Goal: Communication & Community: Answer question/provide support

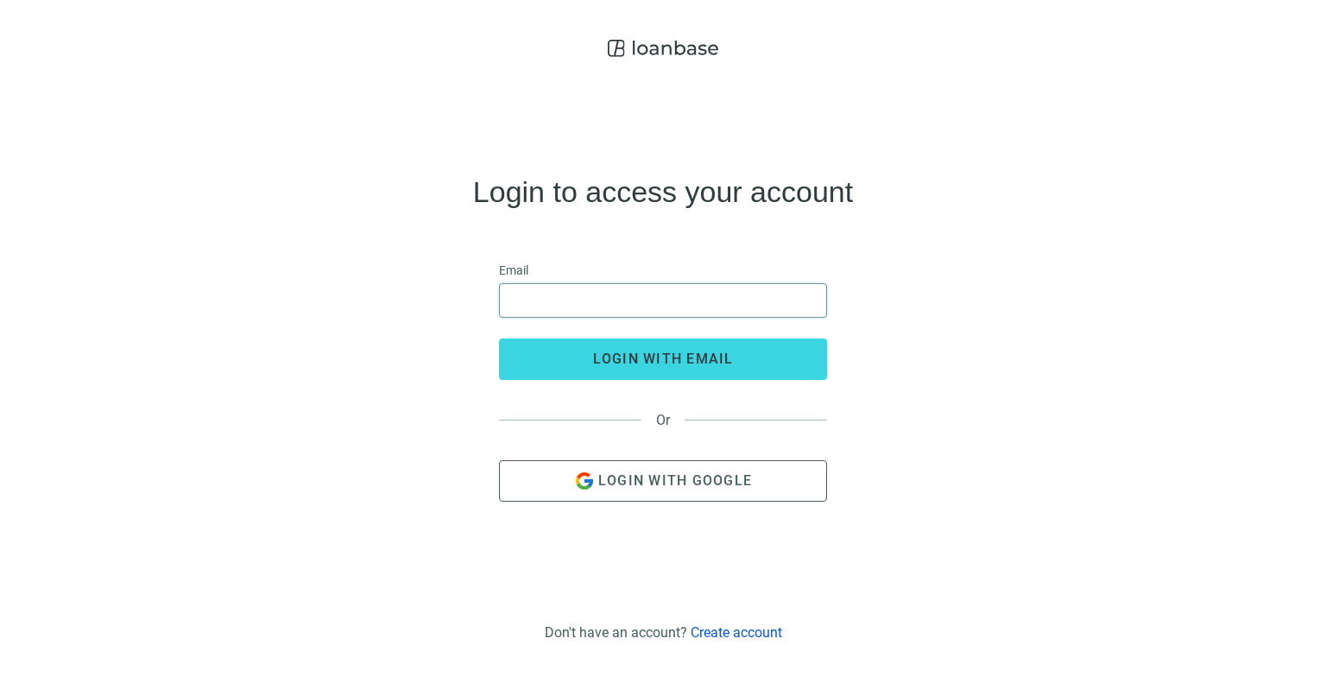
click at [623, 304] on input "email" at bounding box center [663, 300] width 306 height 33
type input "**********"
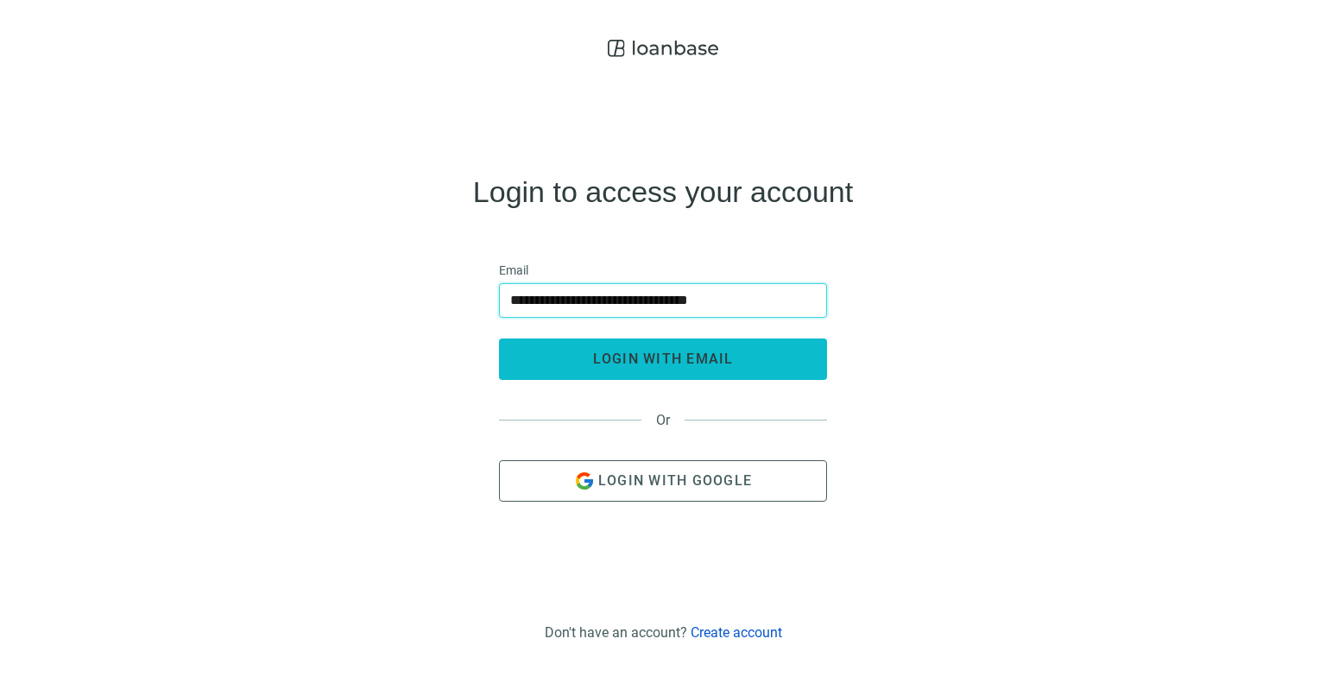
click at [629, 365] on span "login with email" at bounding box center [663, 358] width 141 height 16
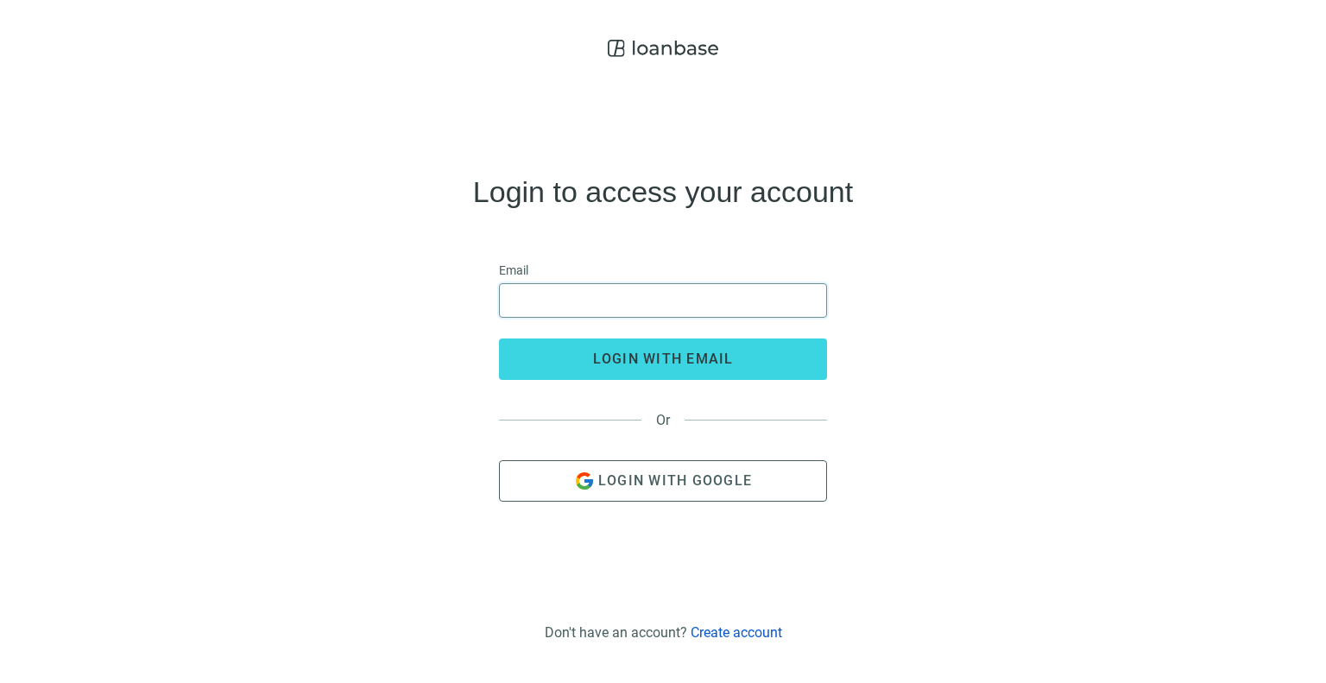
click at [685, 293] on input "email" at bounding box center [663, 300] width 306 height 33
type input "**********"
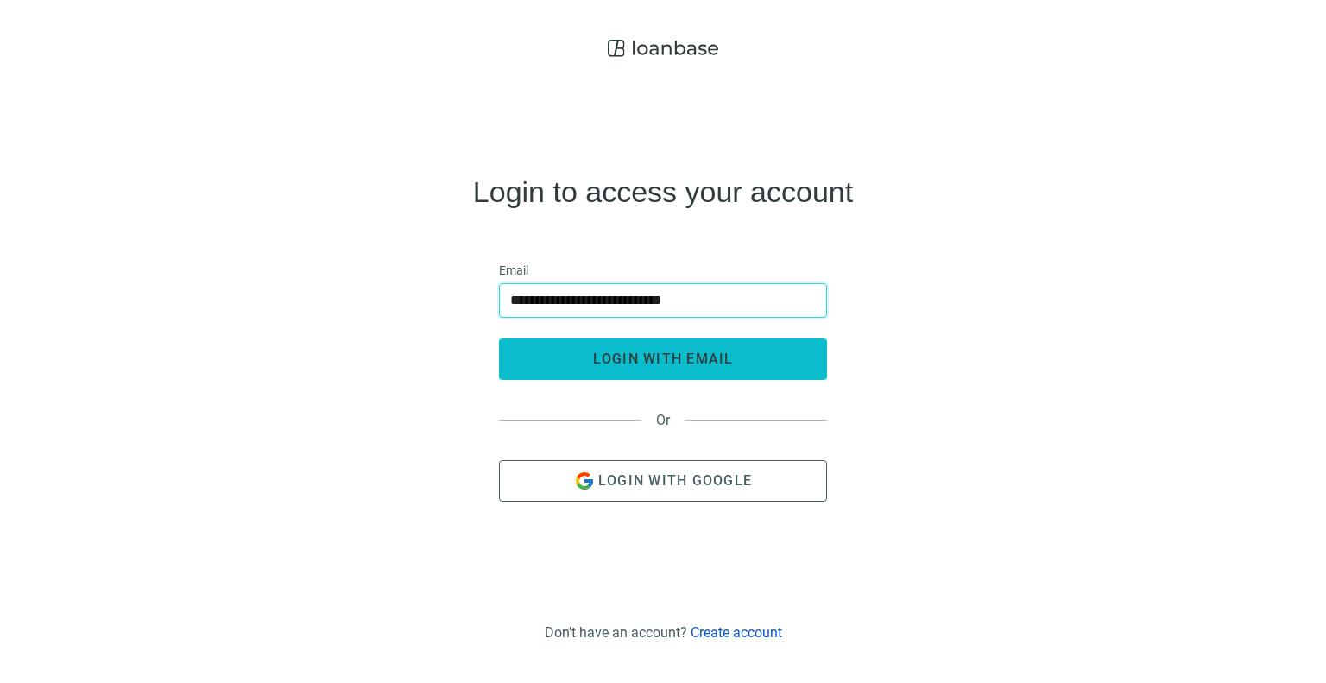
click at [661, 358] on span "login with email" at bounding box center [663, 358] width 141 height 16
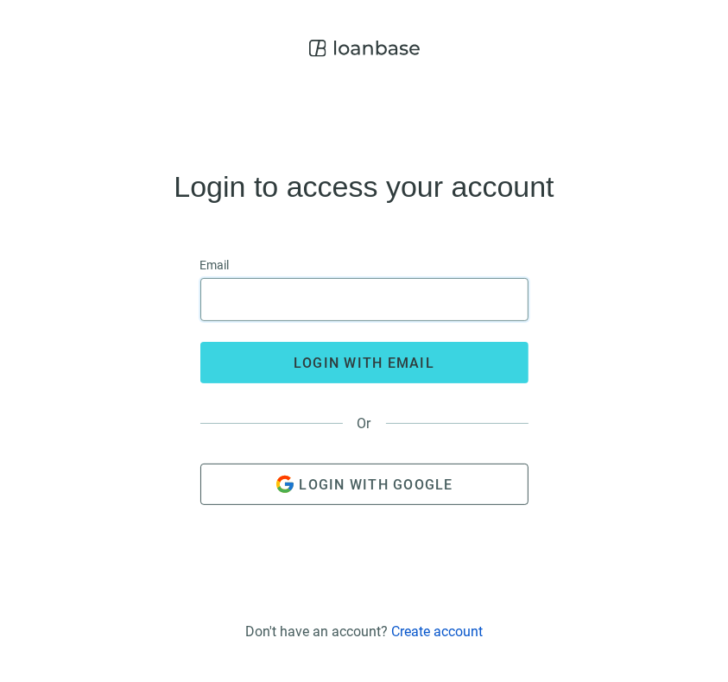
click at [297, 295] on input "email" at bounding box center [364, 299] width 306 height 41
click at [268, 306] on input "**********" at bounding box center [364, 299] width 306 height 41
click at [285, 306] on input "**********" at bounding box center [364, 299] width 306 height 41
click at [350, 310] on input "**********" at bounding box center [364, 299] width 306 height 41
type input "**********"
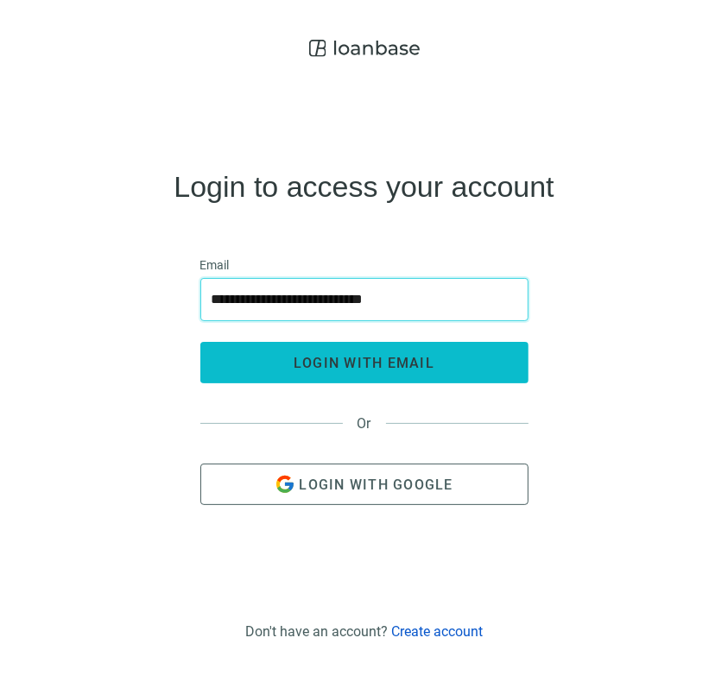
click at [375, 360] on span "login with email" at bounding box center [363, 363] width 141 height 16
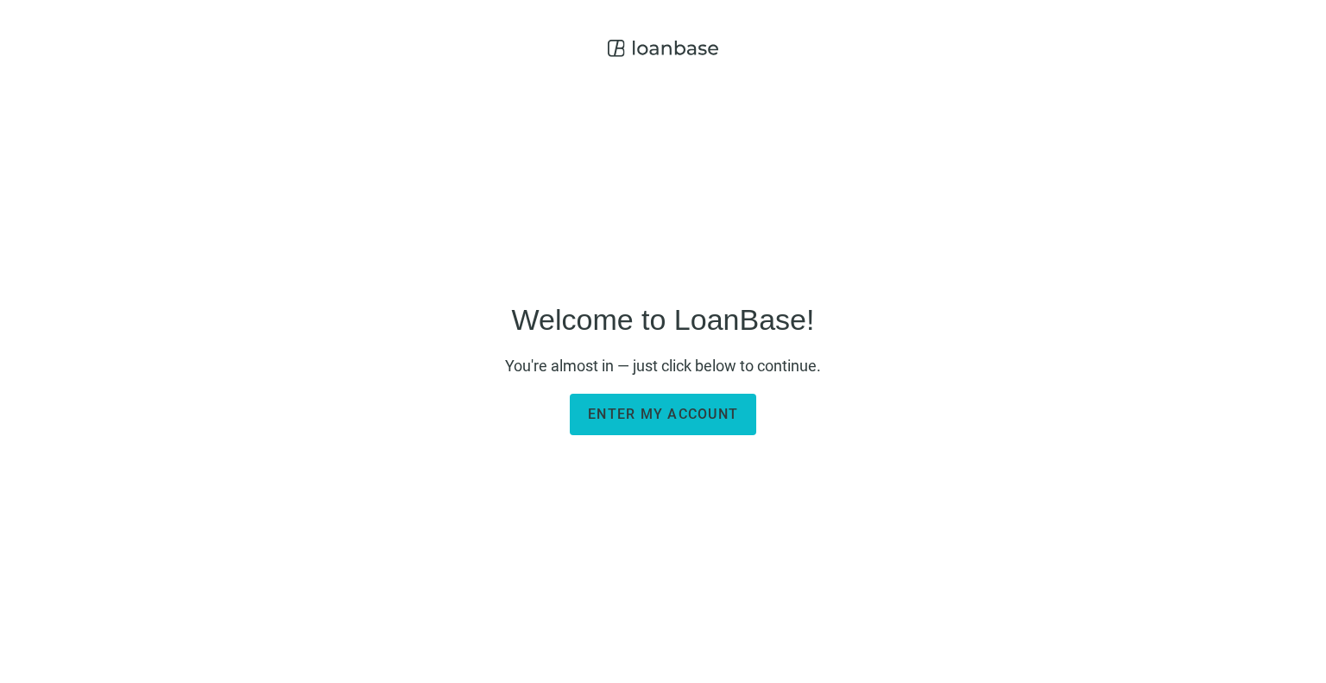
click at [603, 409] on span "Enter my account" at bounding box center [663, 414] width 150 height 16
click at [666, 401] on button "Enter my account" at bounding box center [663, 414] width 186 height 41
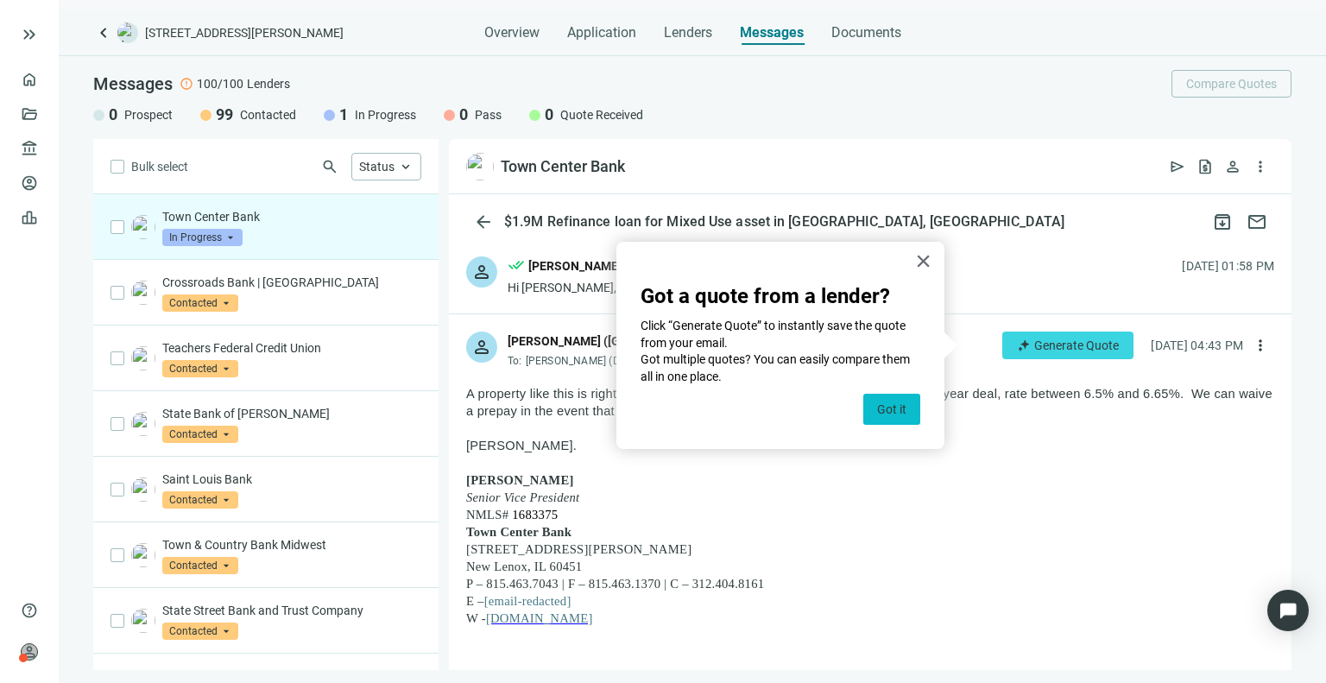
click at [868, 406] on button "Got it" at bounding box center [891, 409] width 57 height 31
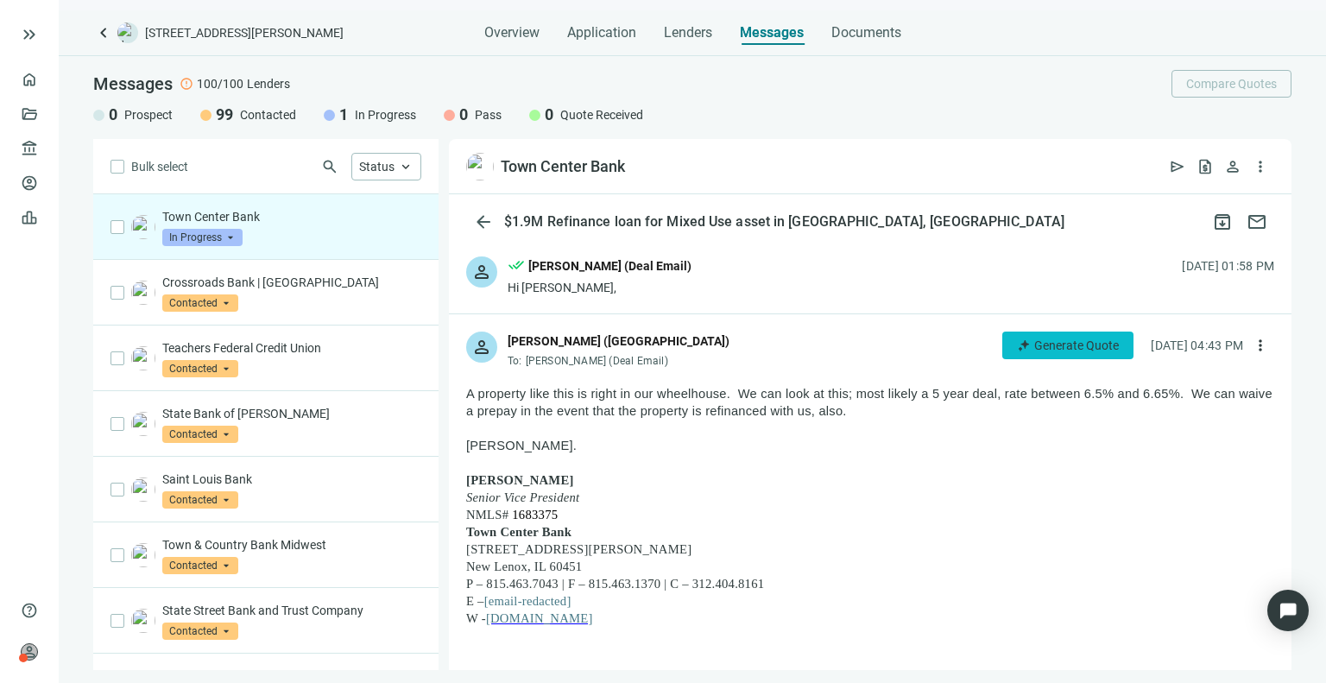
click at [1034, 349] on span "Generate Quote" at bounding box center [1076, 345] width 85 height 14
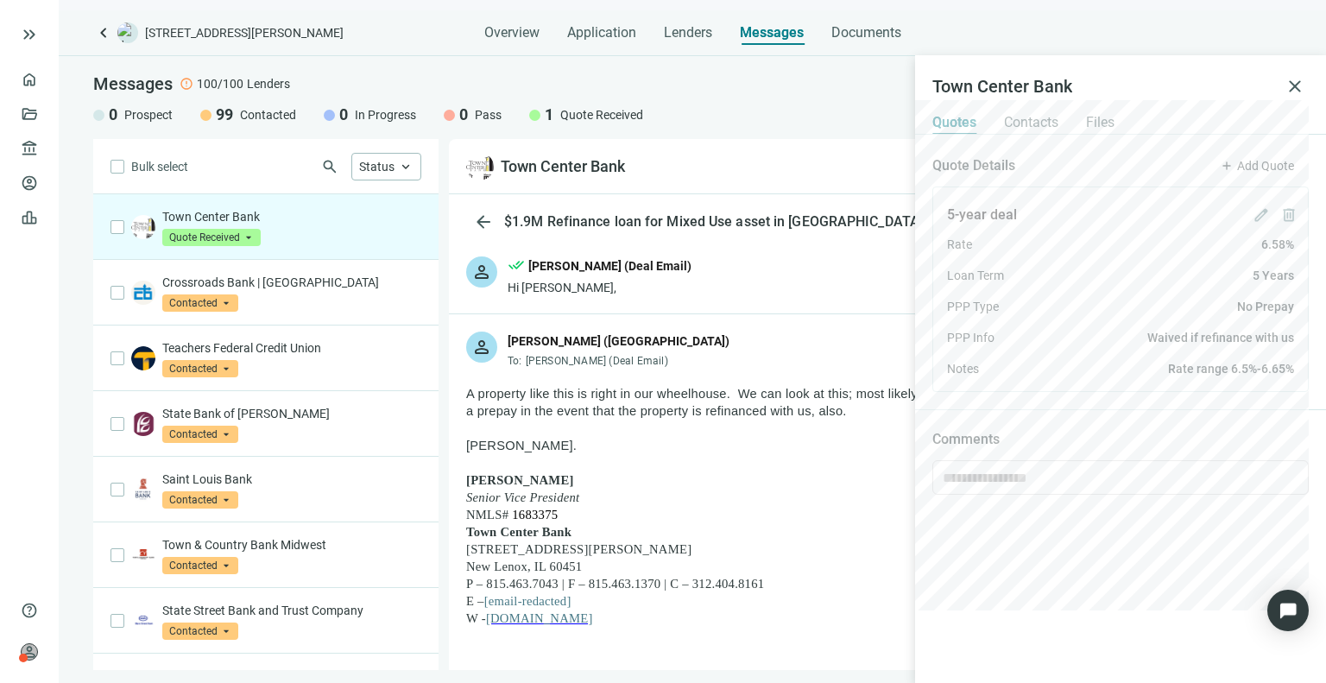
click at [1020, 134] on div "Quotes Contacts Files" at bounding box center [1120, 117] width 411 height 35
click at [1051, 118] on span "Contacts" at bounding box center [1031, 122] width 54 height 17
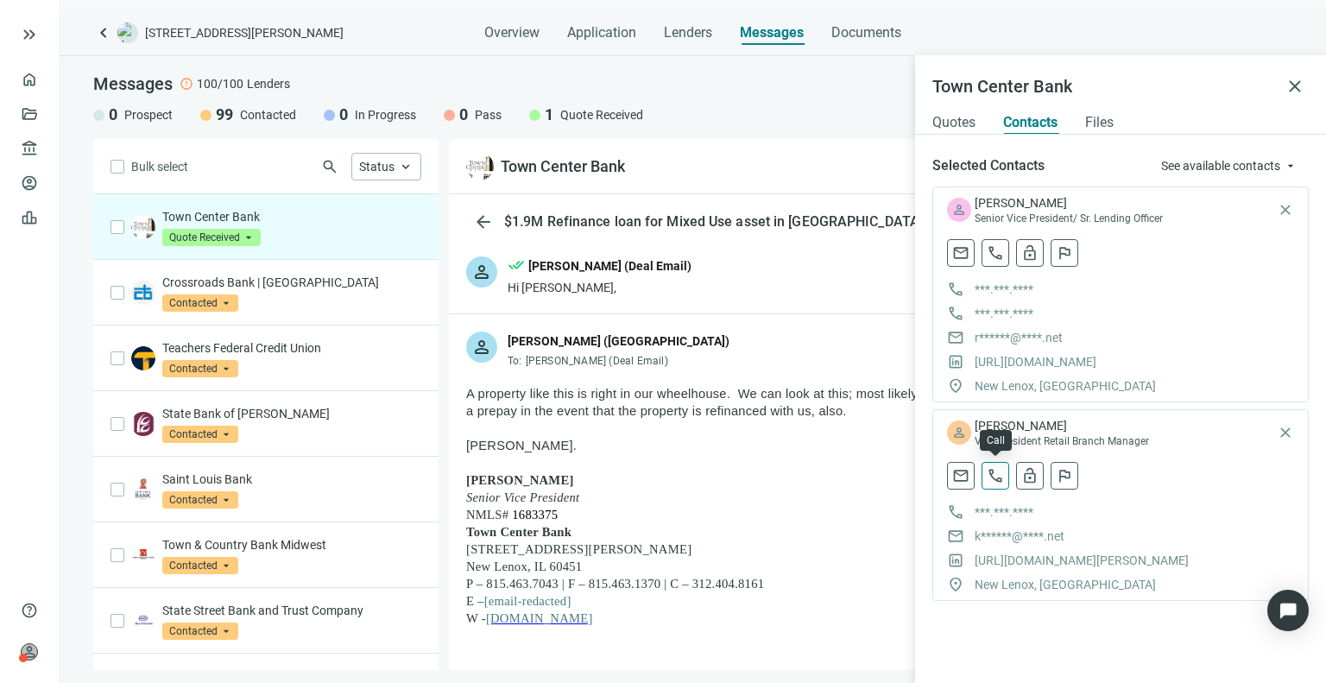
click at [994, 478] on span "call" at bounding box center [995, 475] width 17 height 17
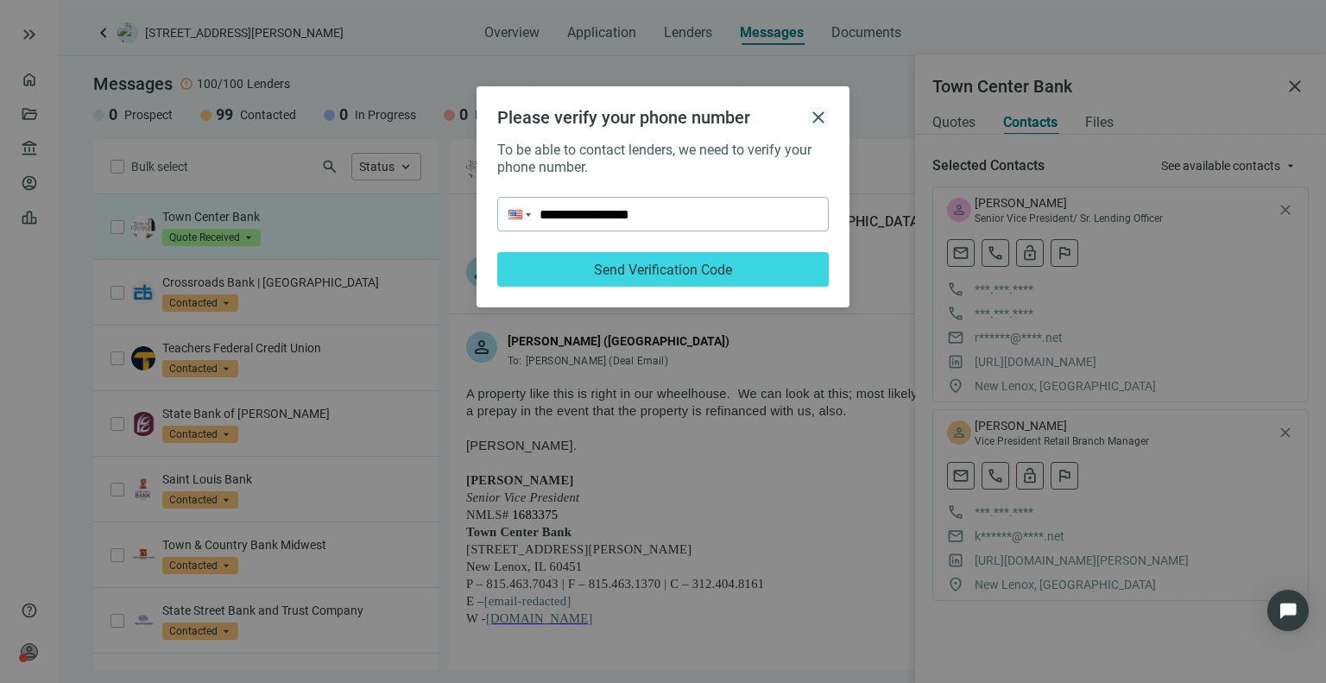
click at [808, 118] on span "close" at bounding box center [818, 117] width 21 height 21
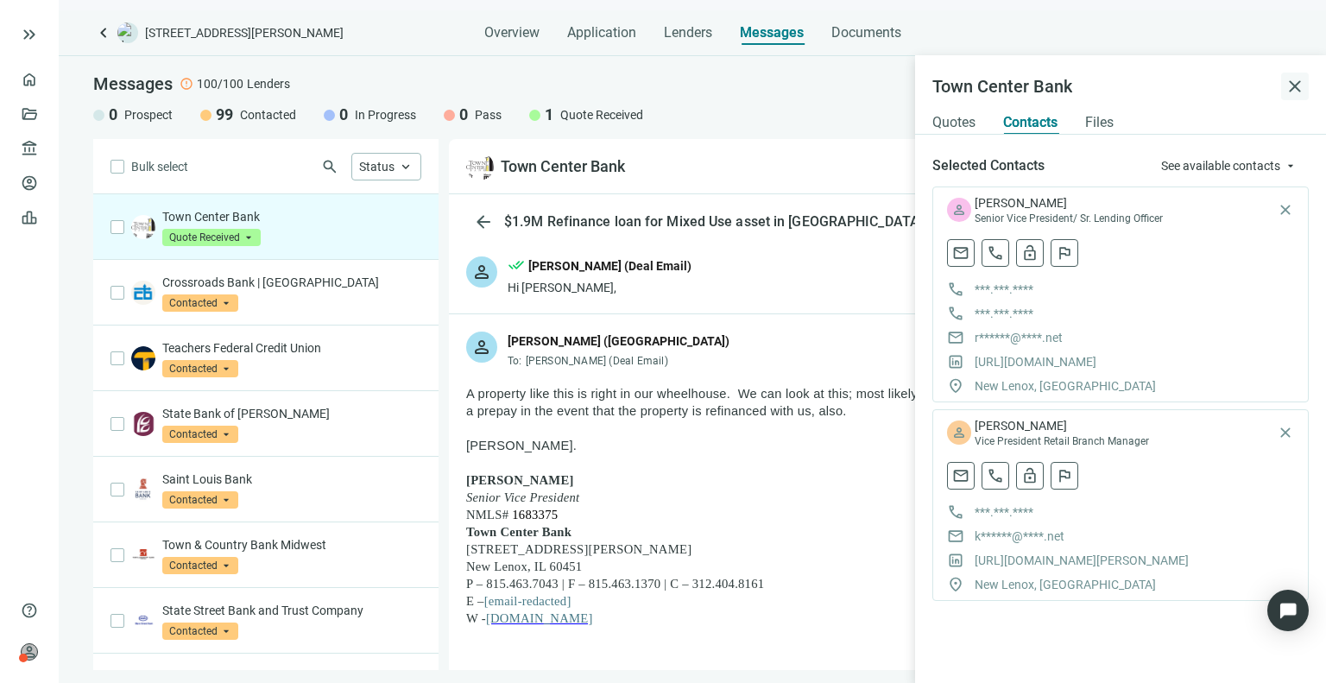
click at [1293, 82] on span "close" at bounding box center [1294, 86] width 21 height 21
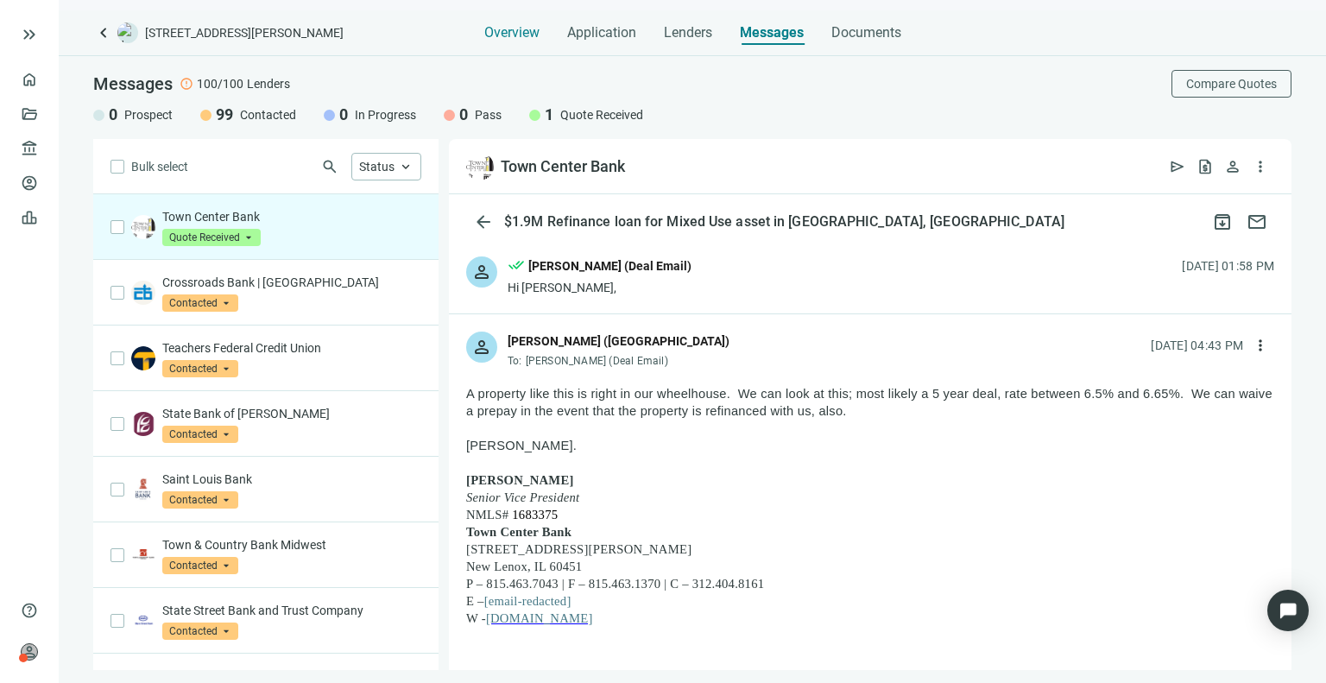
click at [505, 27] on span "Overview" at bounding box center [511, 32] width 55 height 17
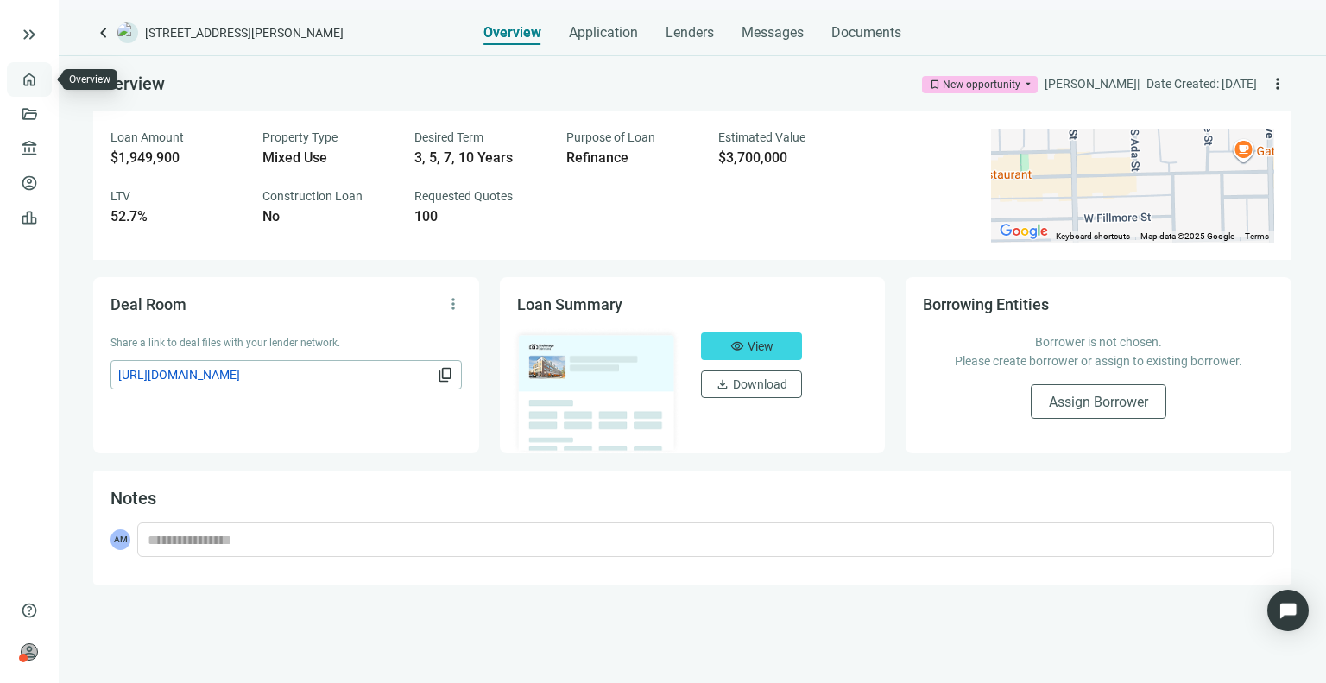
click at [43, 85] on link "Overview" at bounding box center [68, 80] width 51 height 14
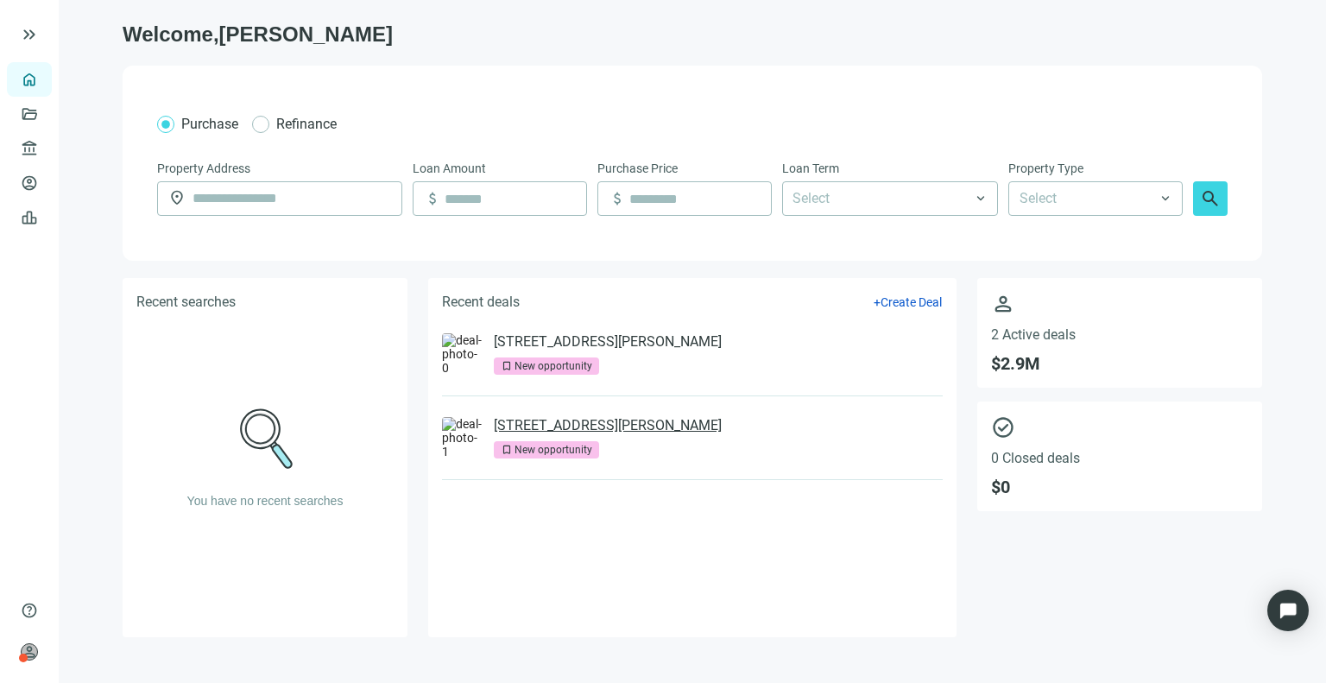
click at [697, 432] on link "[STREET_ADDRESS][PERSON_NAME]" at bounding box center [608, 425] width 228 height 17
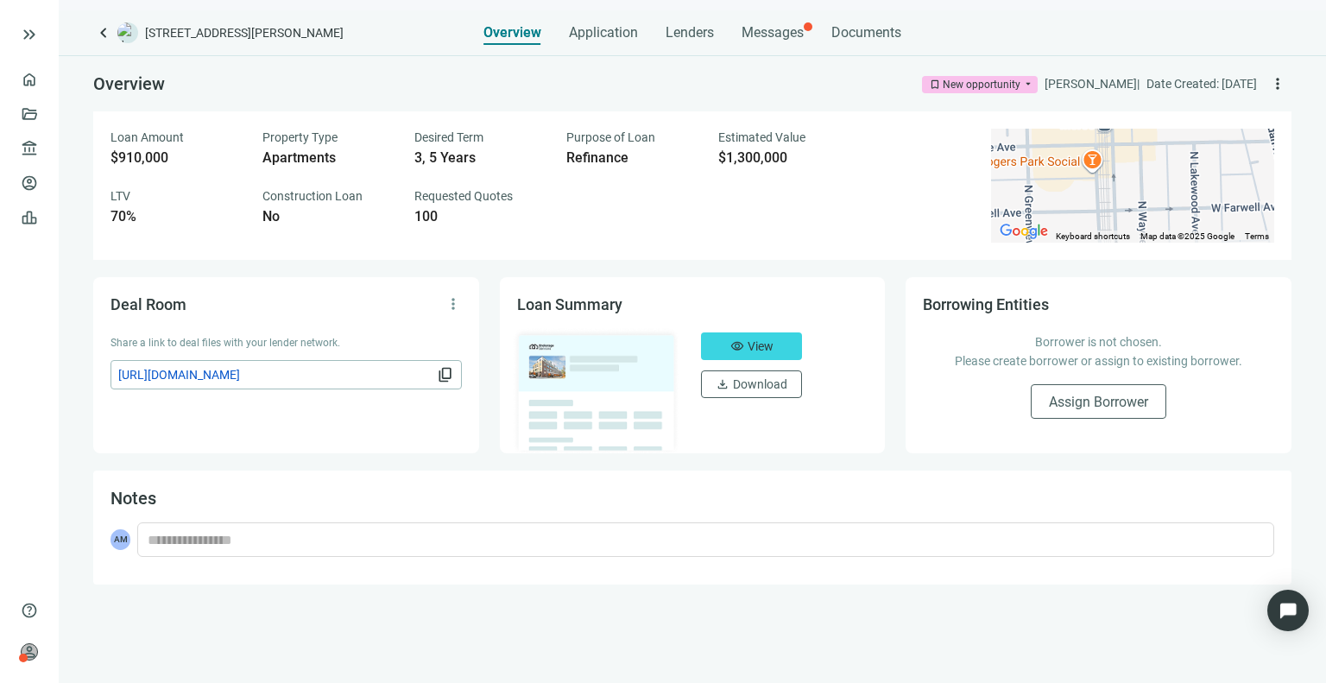
click at [737, 37] on div "Overview Application Lenders Messages Documents" at bounding box center [692, 27] width 418 height 35
click at [772, 37] on span "Messages" at bounding box center [772, 32] width 62 height 16
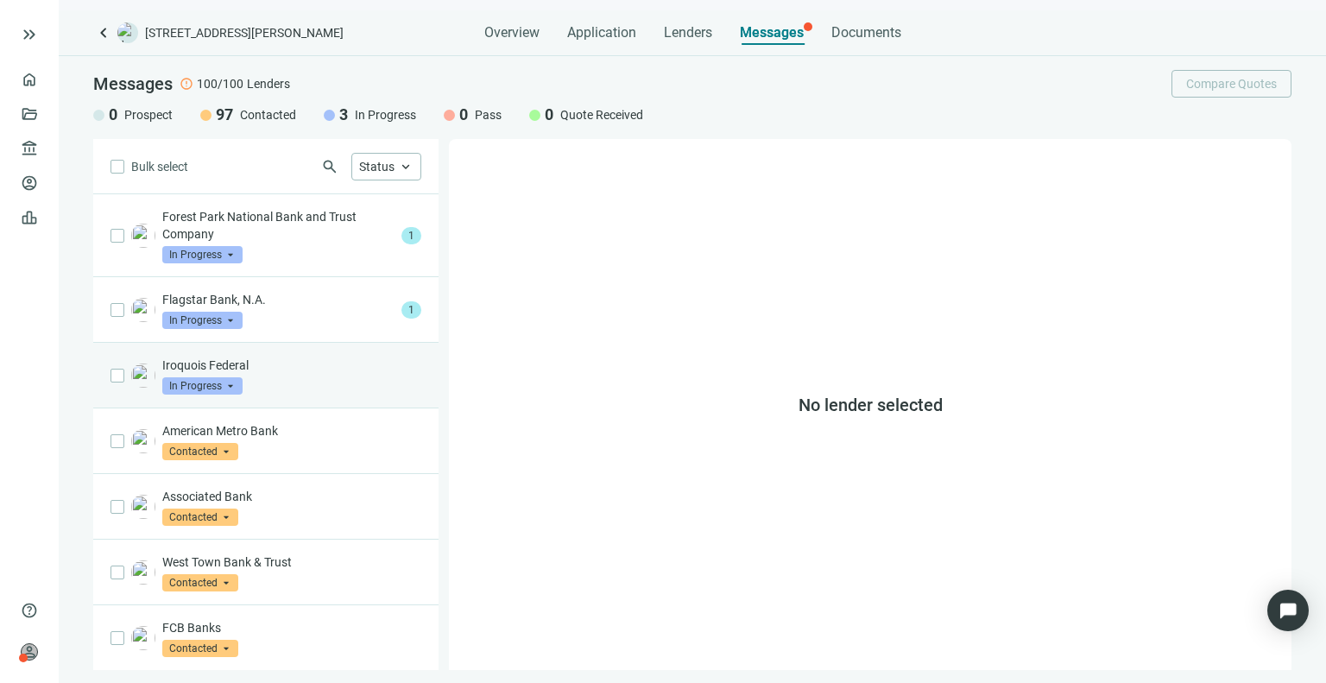
click at [321, 388] on div "Iroquois Federal In Progress arrow_drop_down" at bounding box center [291, 375] width 259 height 38
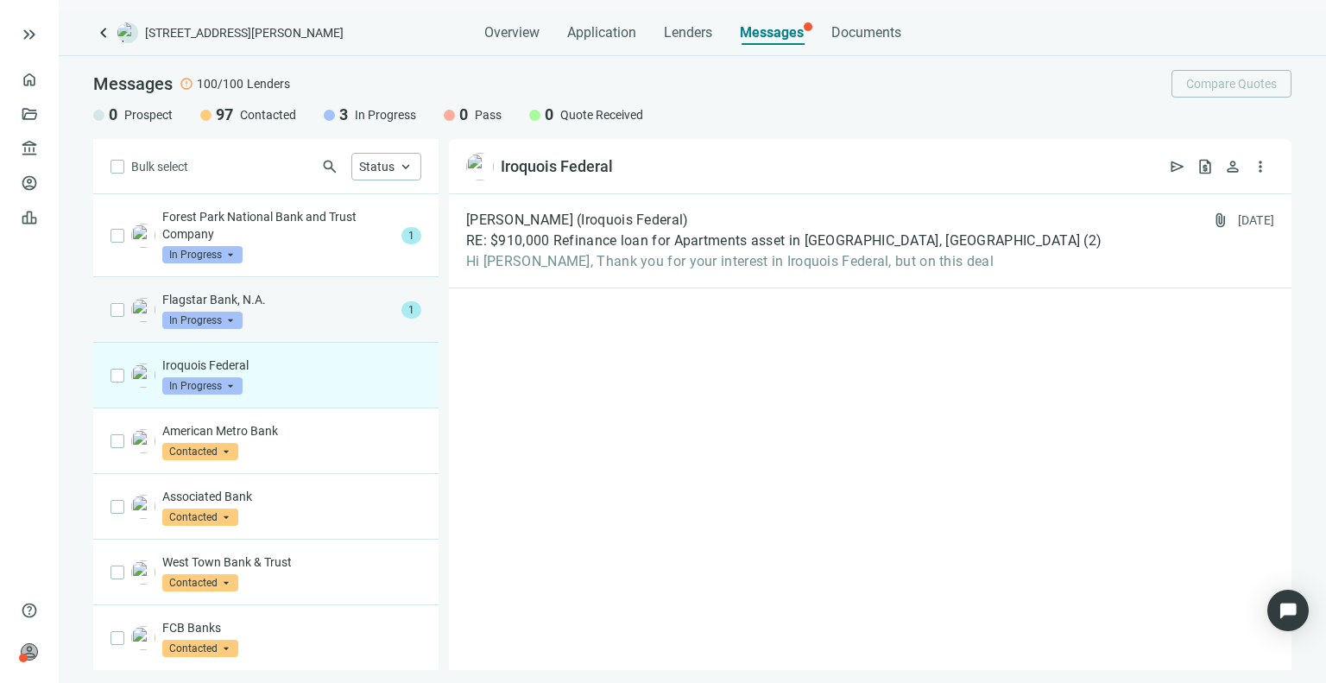
click at [322, 311] on div "Flagstar Bank, N.A. In Progress arrow_drop_down" at bounding box center [278, 310] width 232 height 38
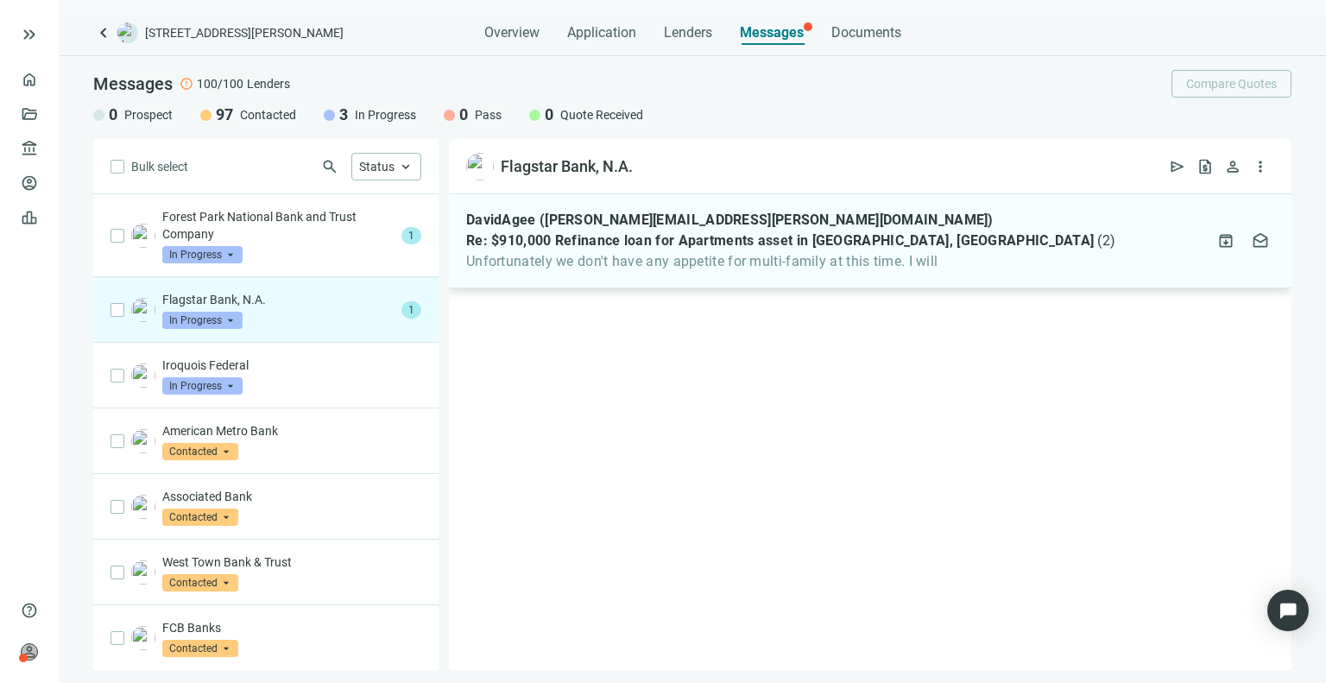
click at [620, 274] on div "DavidAgee ([PERSON_NAME][EMAIL_ADDRESS][PERSON_NAME][DOMAIN_NAME]) Re: $910,000…" at bounding box center [870, 241] width 842 height 94
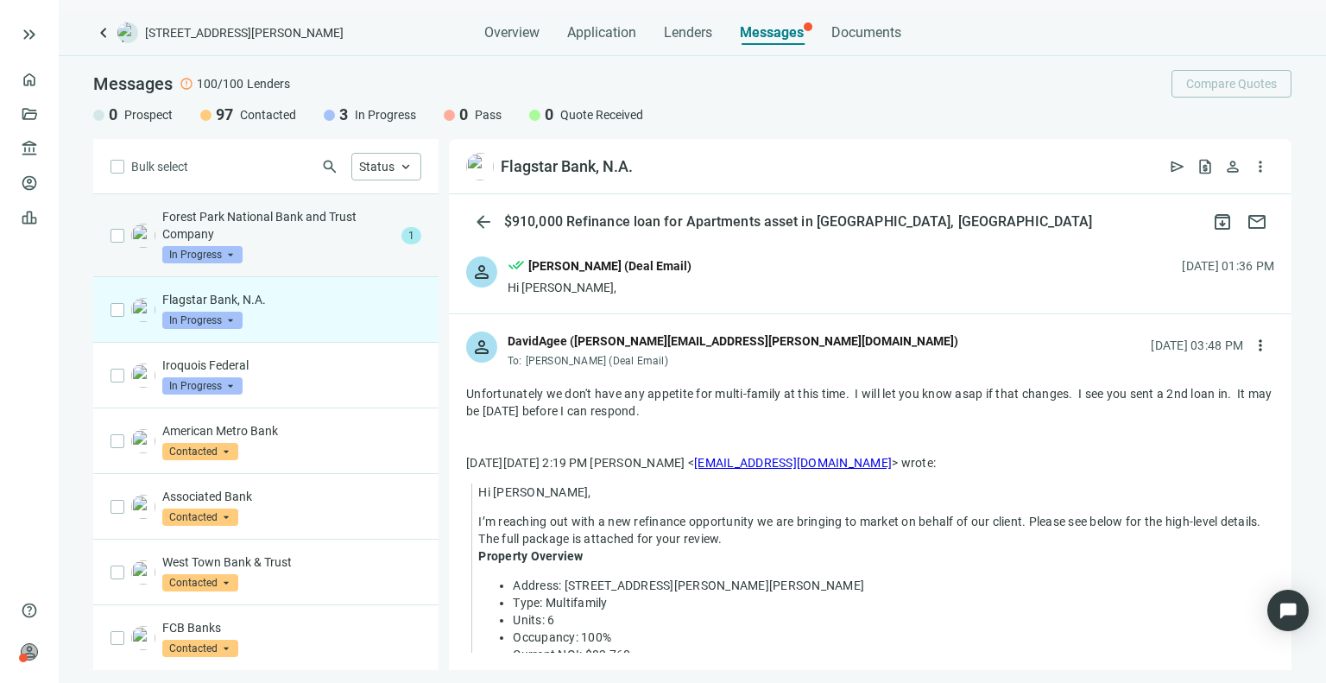
click at [327, 230] on p "Forest Park National Bank and Trust Company" at bounding box center [278, 225] width 232 height 35
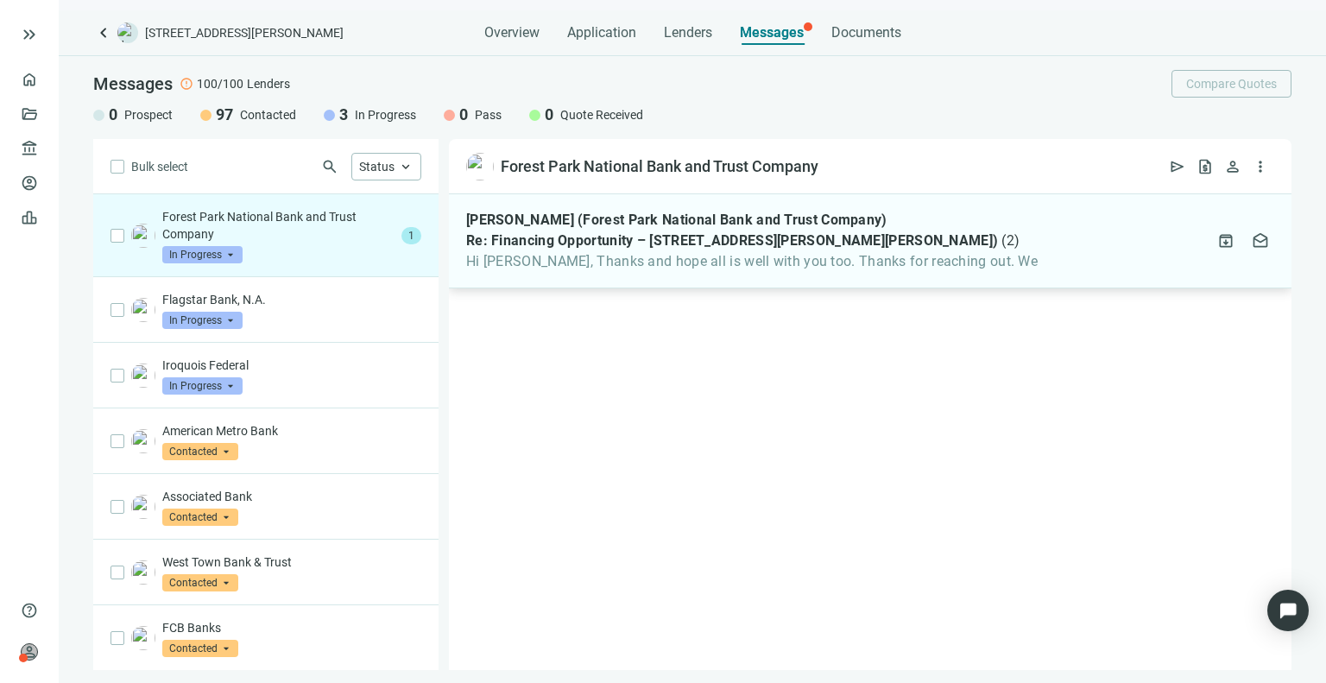
click at [584, 233] on span "Re: Financing Opportunity – [STREET_ADDRESS][PERSON_NAME][PERSON_NAME])" at bounding box center [732, 240] width 532 height 17
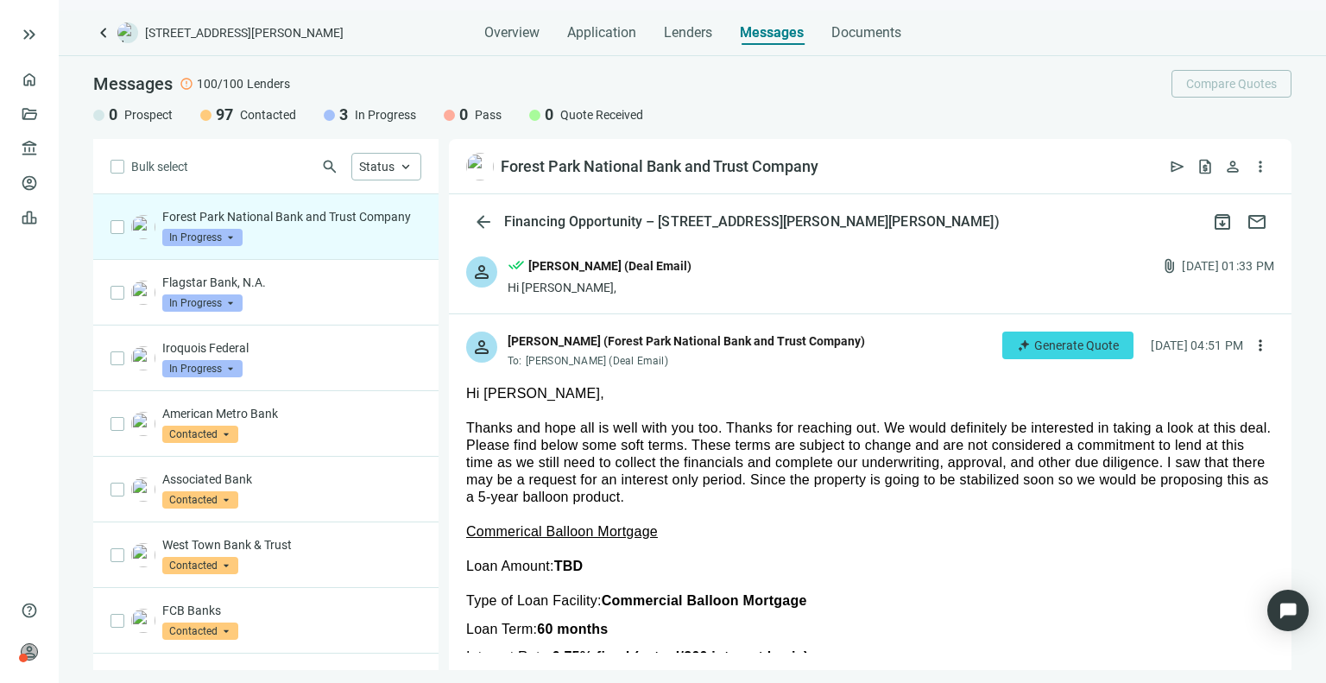
drag, startPoint x: 619, startPoint y: 282, endPoint x: 573, endPoint y: 282, distance: 45.7
click at [573, 282] on div "Hi [PERSON_NAME]," at bounding box center [600, 287] width 184 height 17
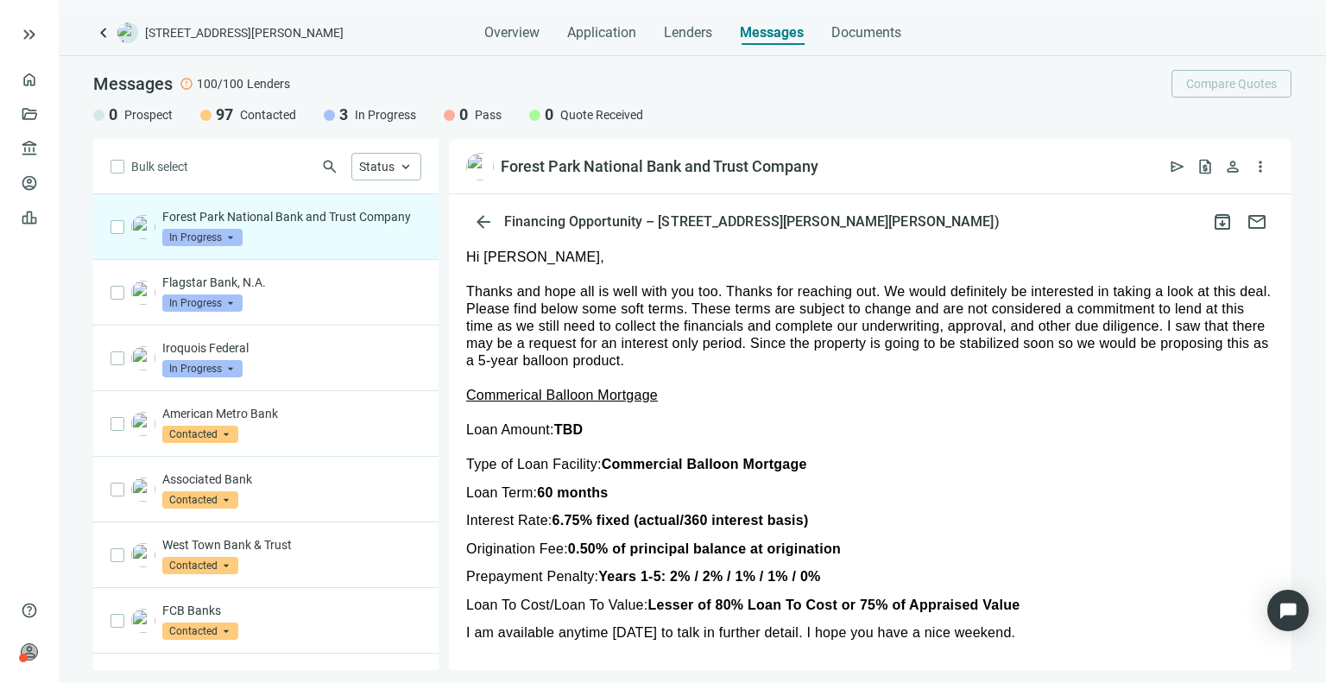
scroll to position [1043, 0]
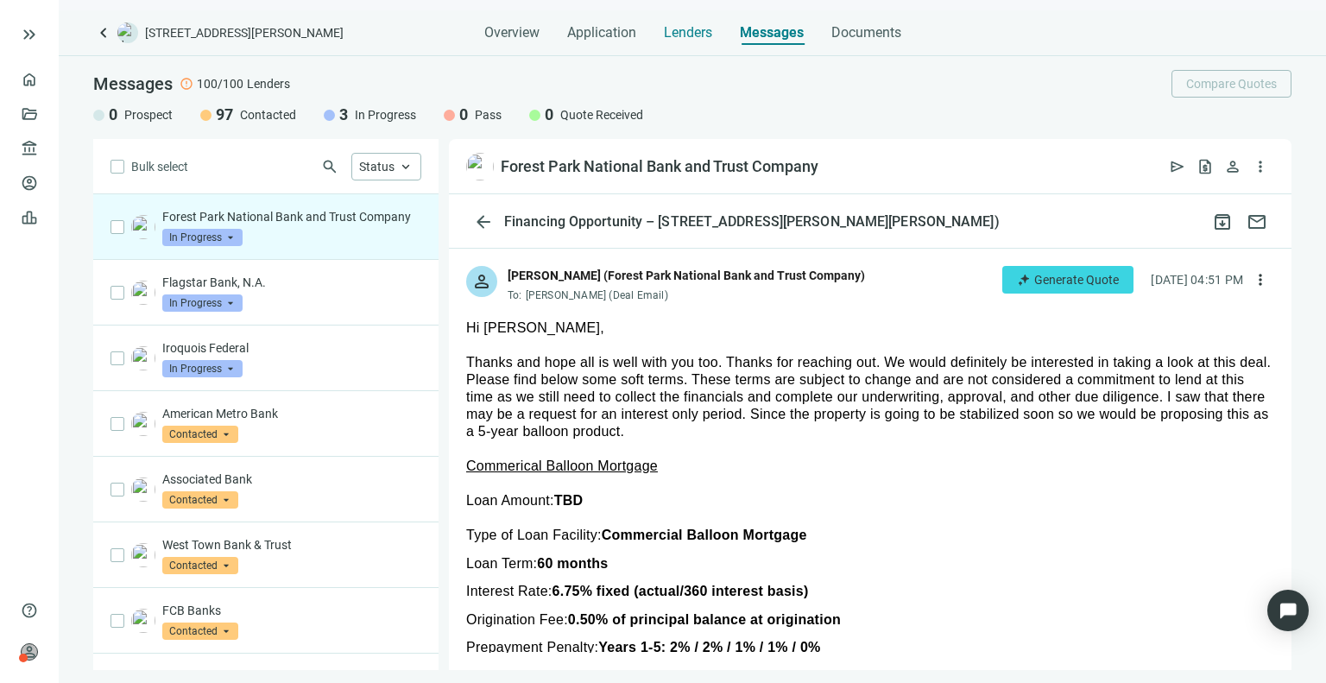
click at [682, 29] on span "Lenders" at bounding box center [688, 32] width 48 height 17
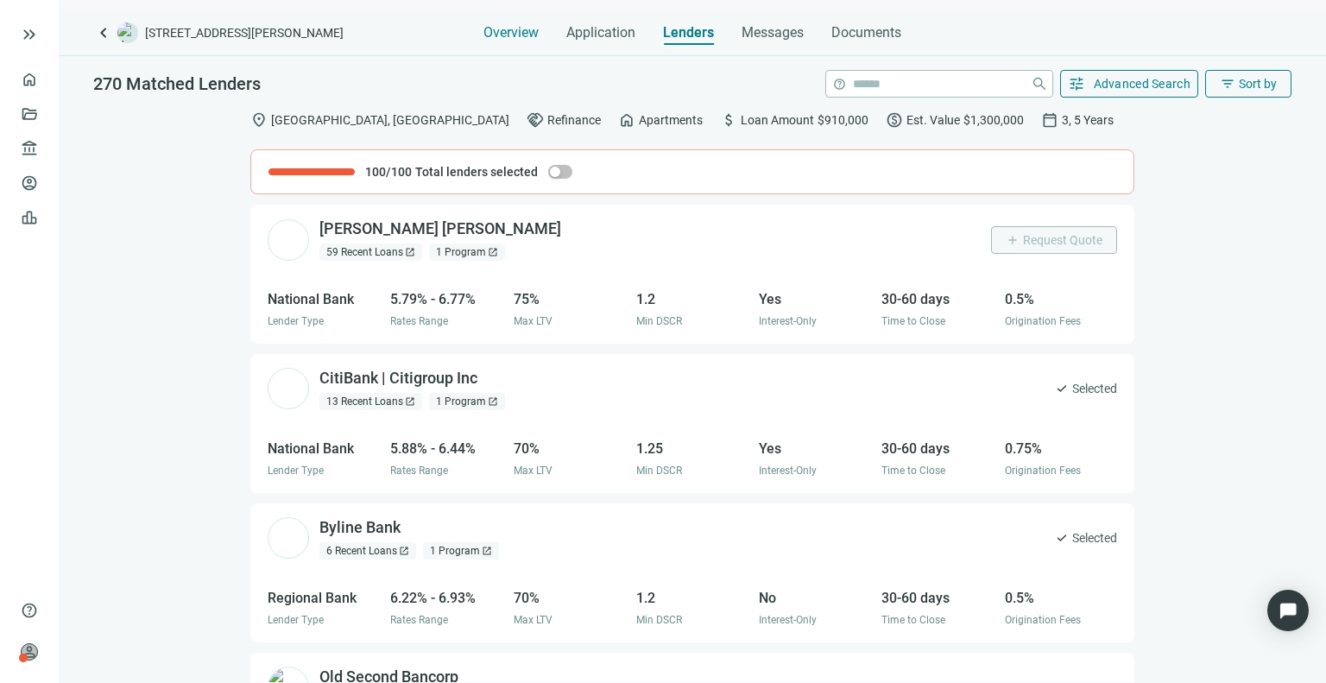
click at [489, 33] on span "Overview" at bounding box center [510, 32] width 55 height 17
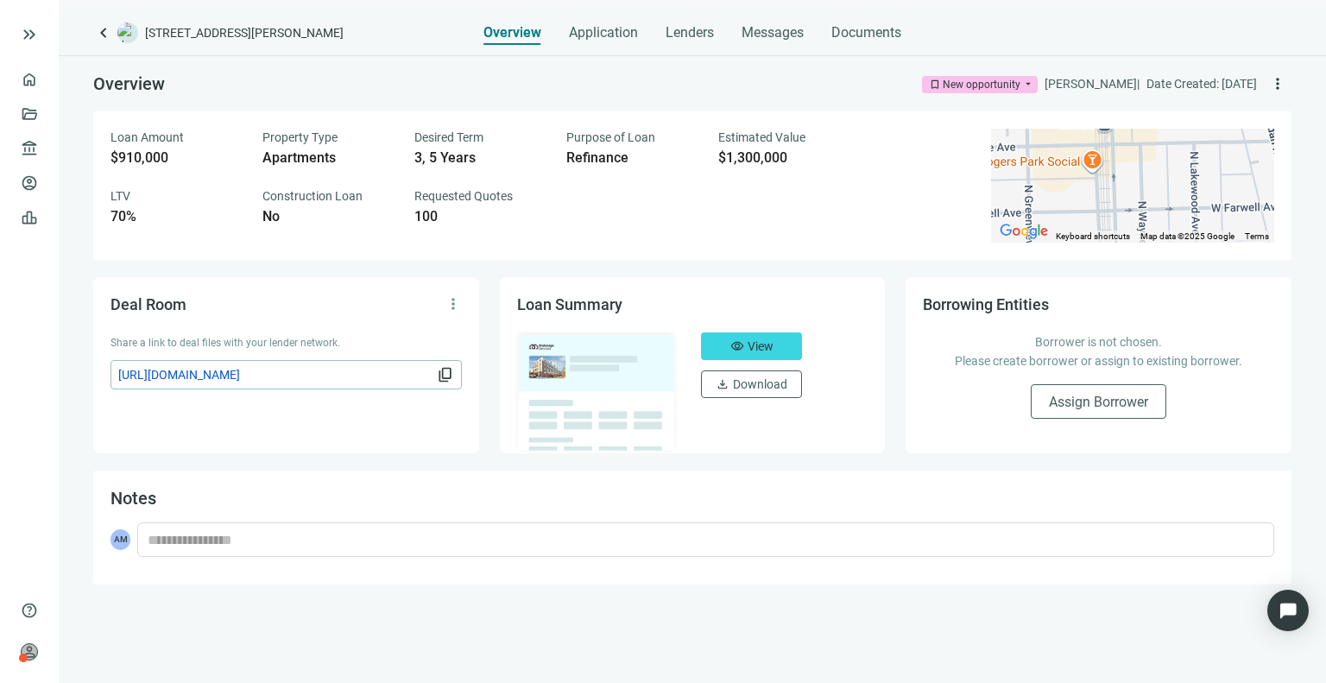
click at [98, 37] on span "keyboard_arrow_left" at bounding box center [103, 32] width 21 height 21
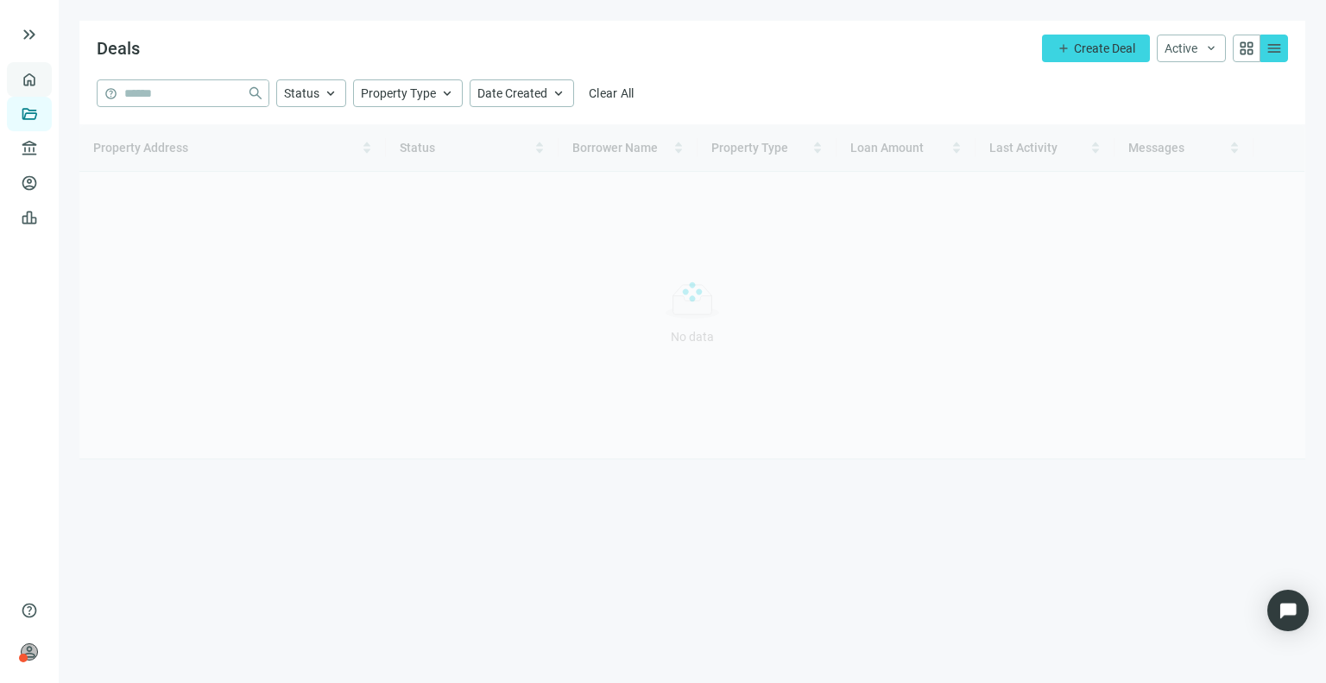
click at [43, 73] on link "Overview" at bounding box center [68, 80] width 51 height 14
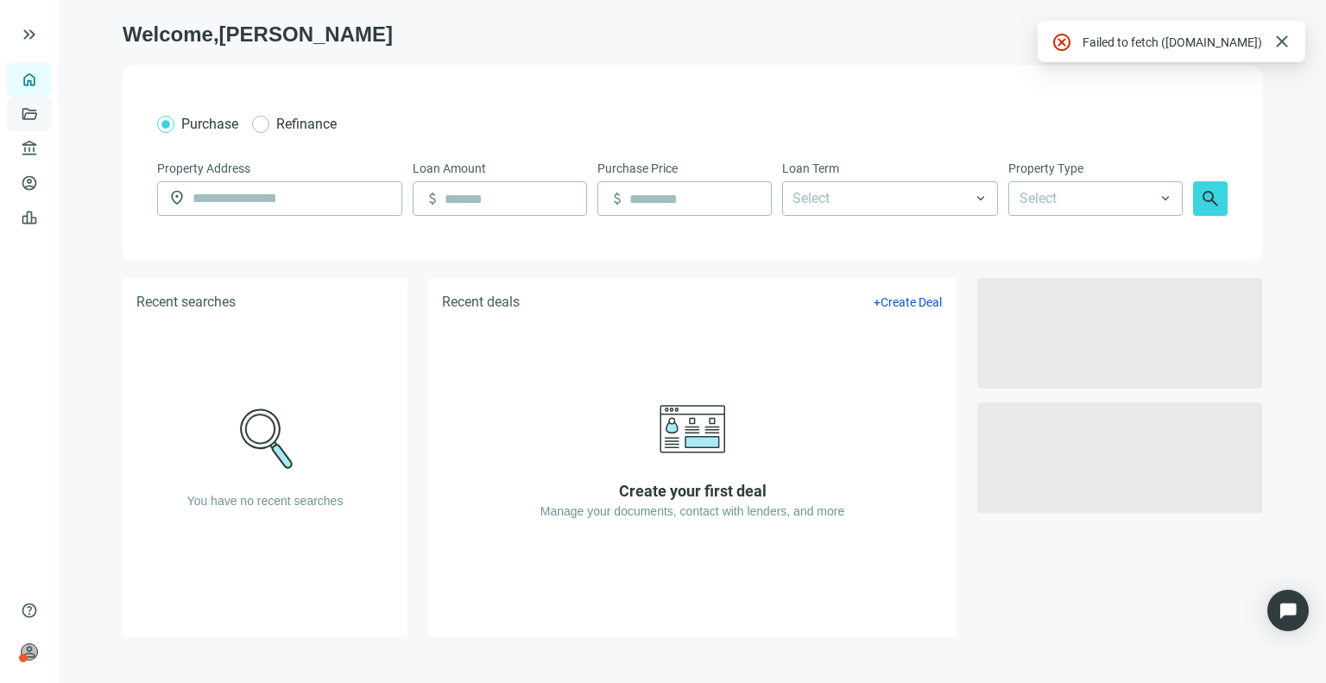
click at [43, 108] on link "Deals" at bounding box center [58, 114] width 31 height 14
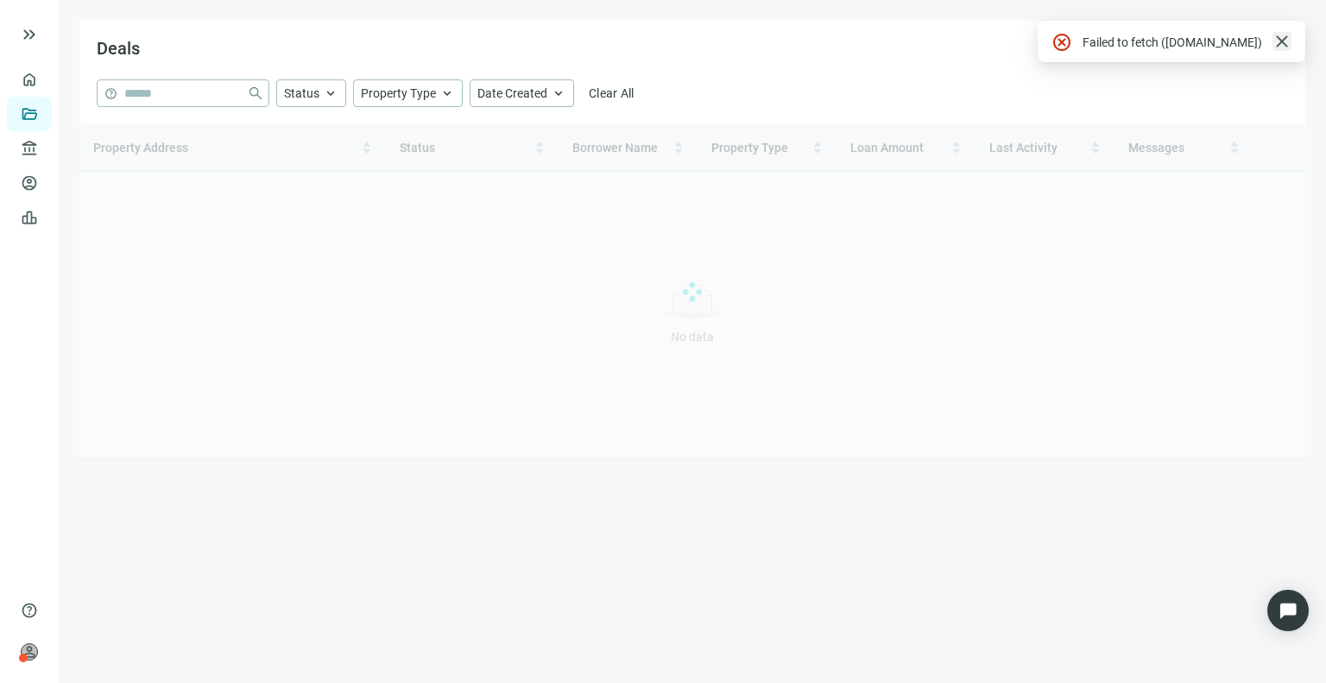
click at [1281, 42] on span "close" at bounding box center [1281, 41] width 21 height 21
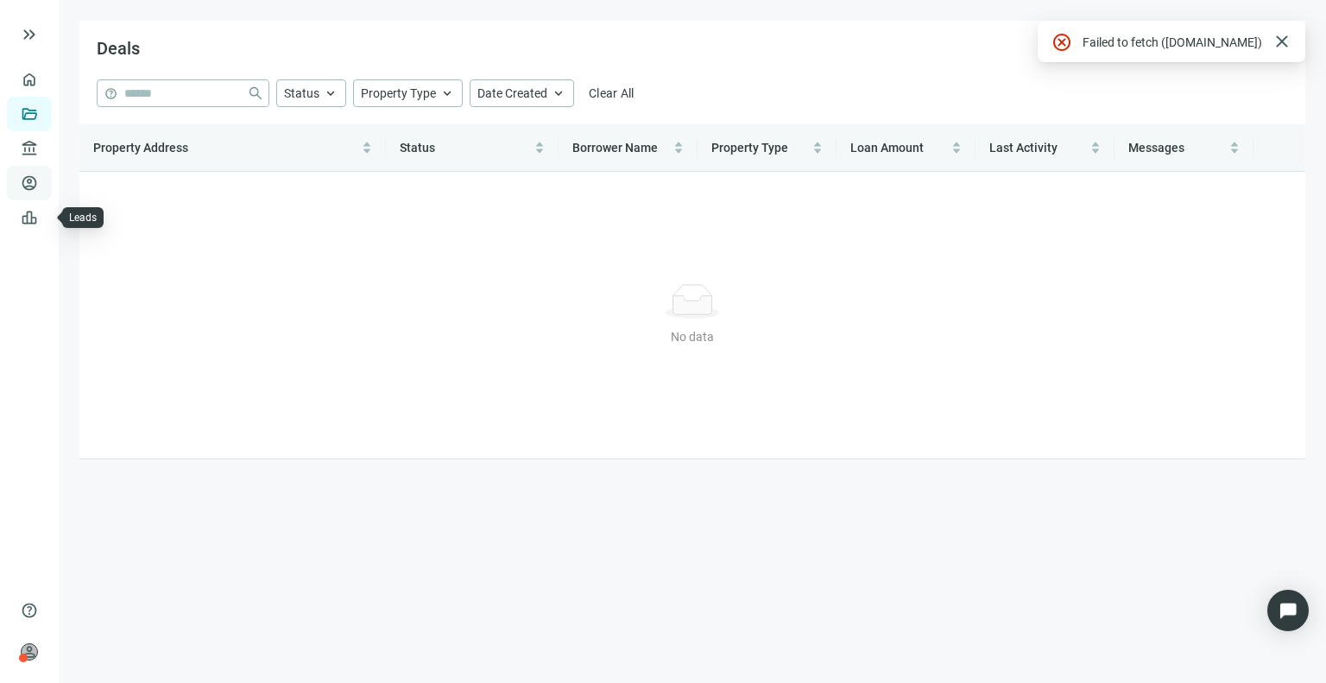
click at [43, 190] on link "Borrowers" at bounding box center [71, 183] width 56 height 14
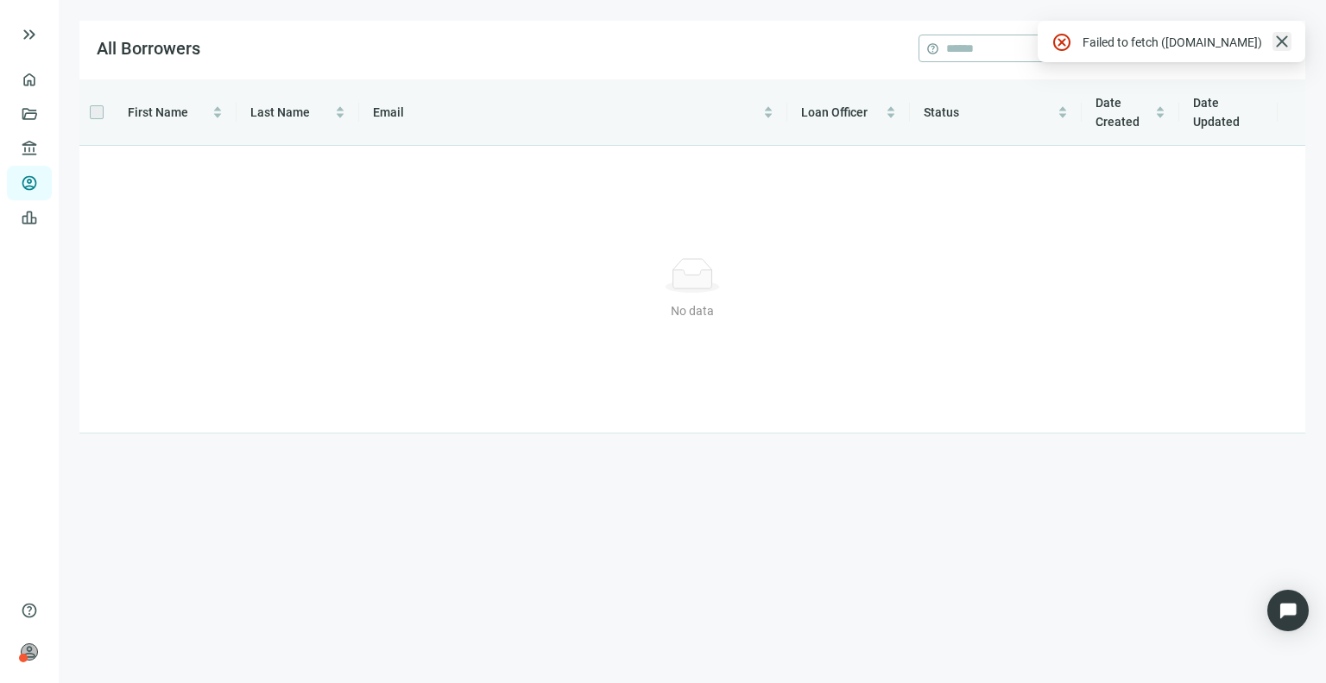
click at [1285, 46] on span "close" at bounding box center [1281, 41] width 21 height 21
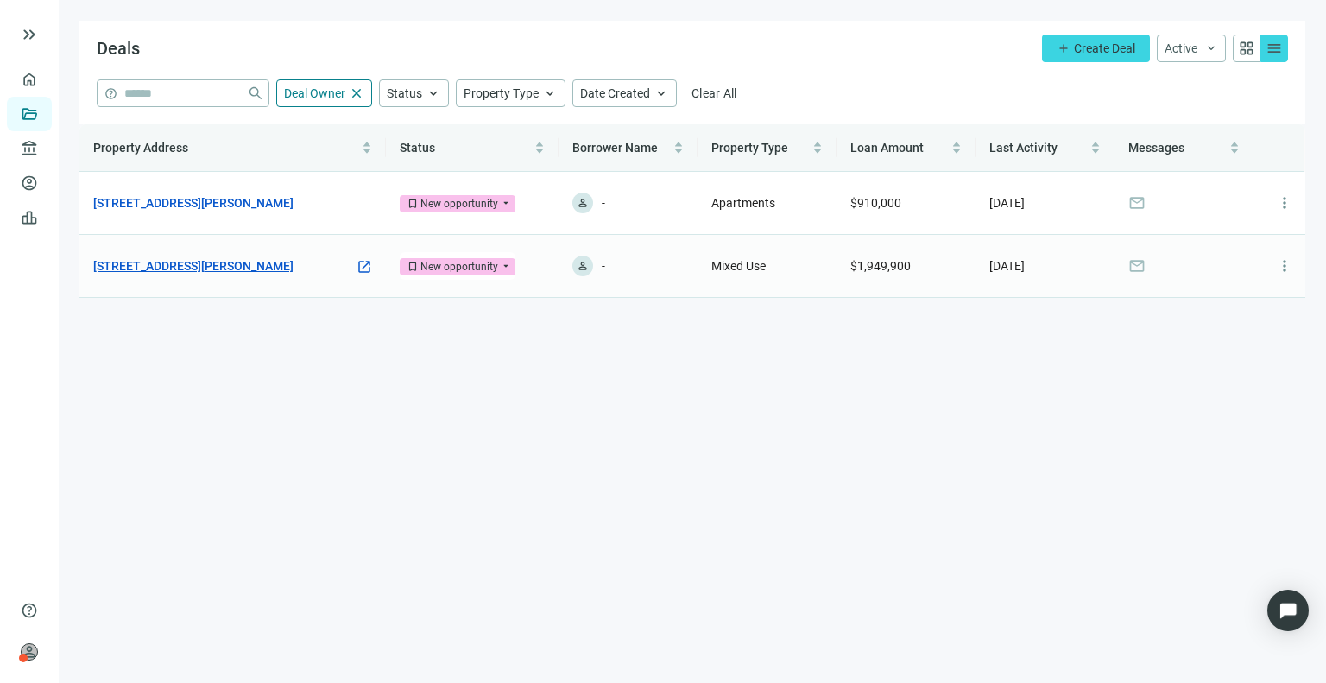
click at [253, 262] on link "[STREET_ADDRESS][PERSON_NAME]" at bounding box center [193, 265] width 200 height 19
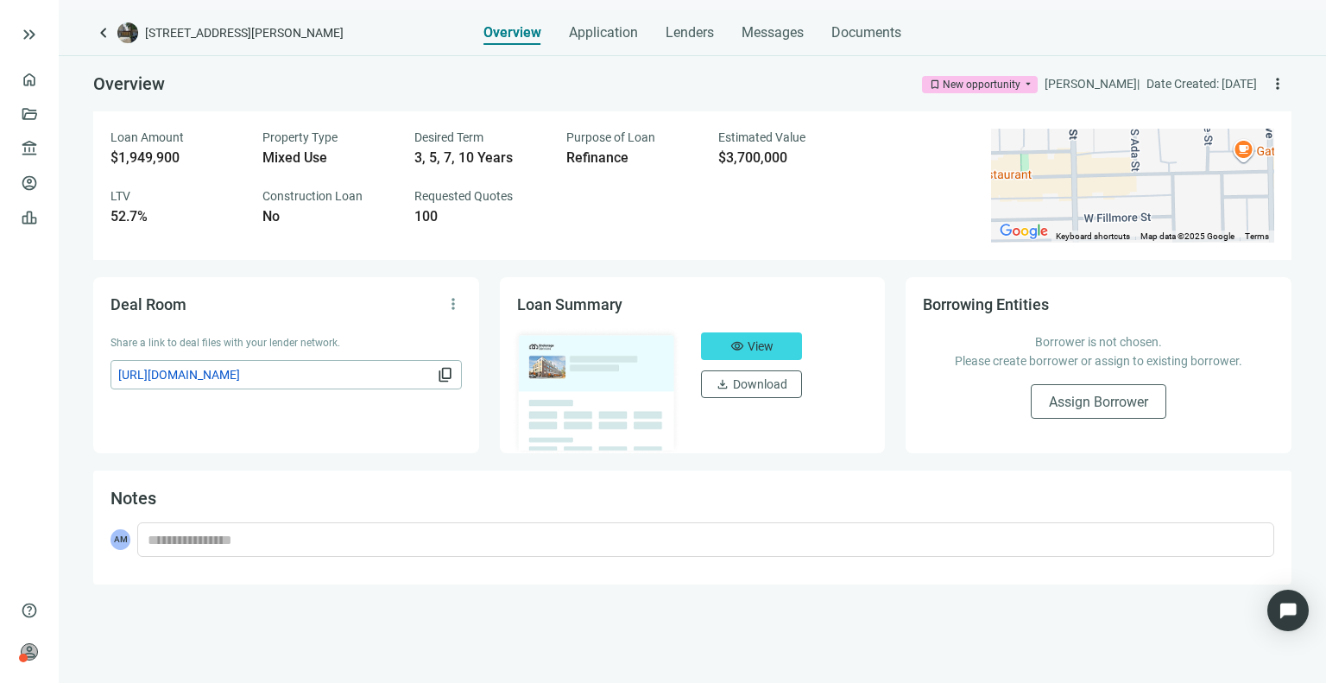
click at [636, 35] on div "Overview Application Lenders Messages Documents" at bounding box center [692, 27] width 418 height 35
click at [625, 34] on span "Application" at bounding box center [603, 32] width 69 height 17
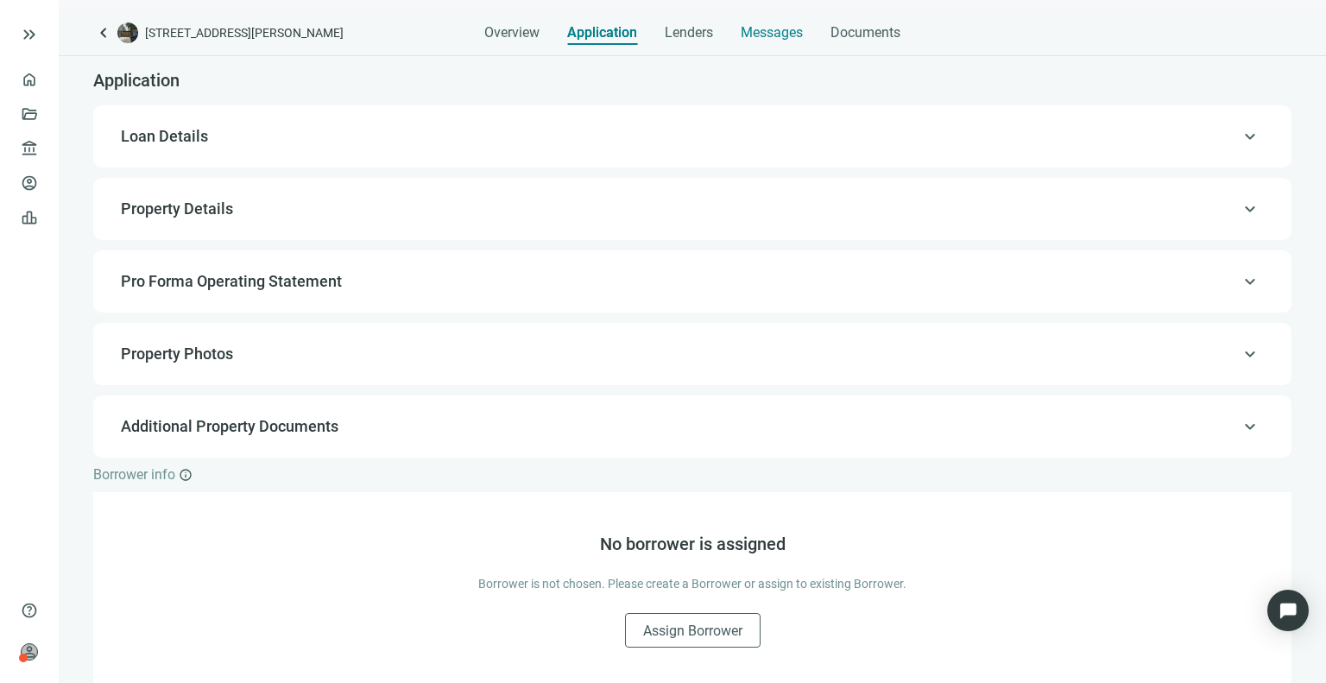
click at [751, 41] on span "Messages" at bounding box center [772, 32] width 62 height 16
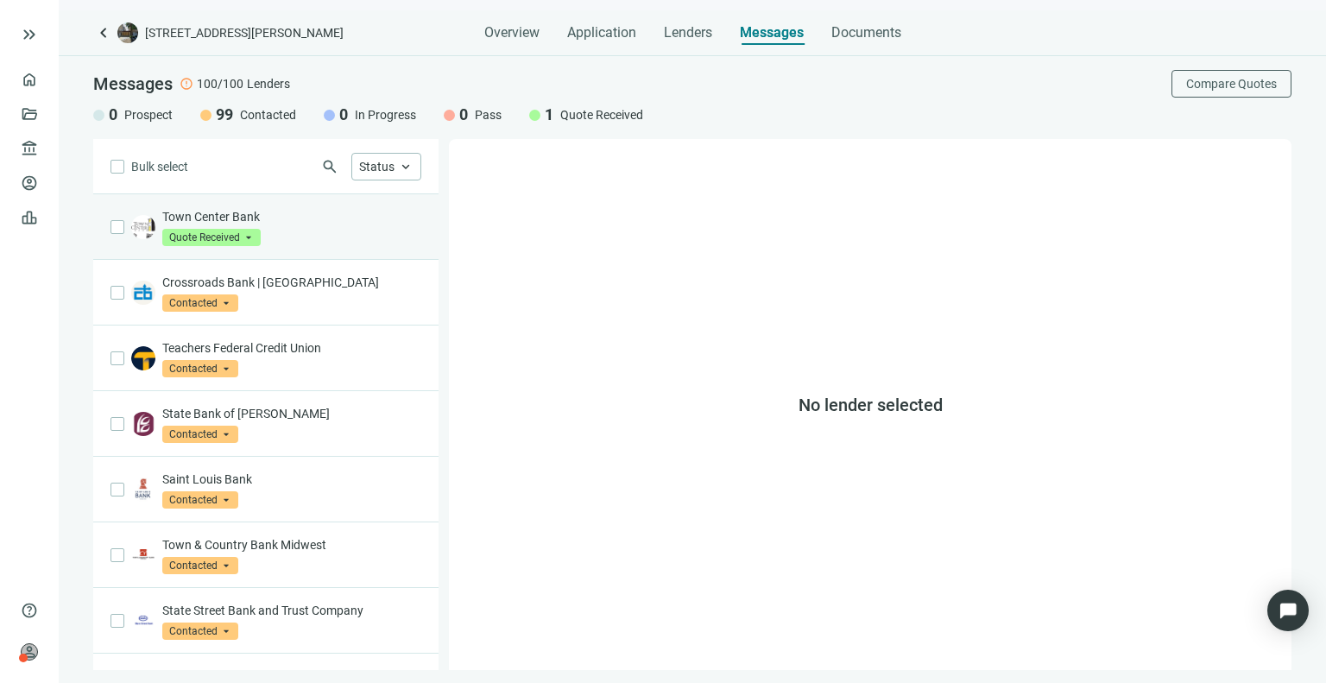
click at [329, 229] on div "Town Center Bank Quote Received arrow_drop_down" at bounding box center [291, 227] width 259 height 38
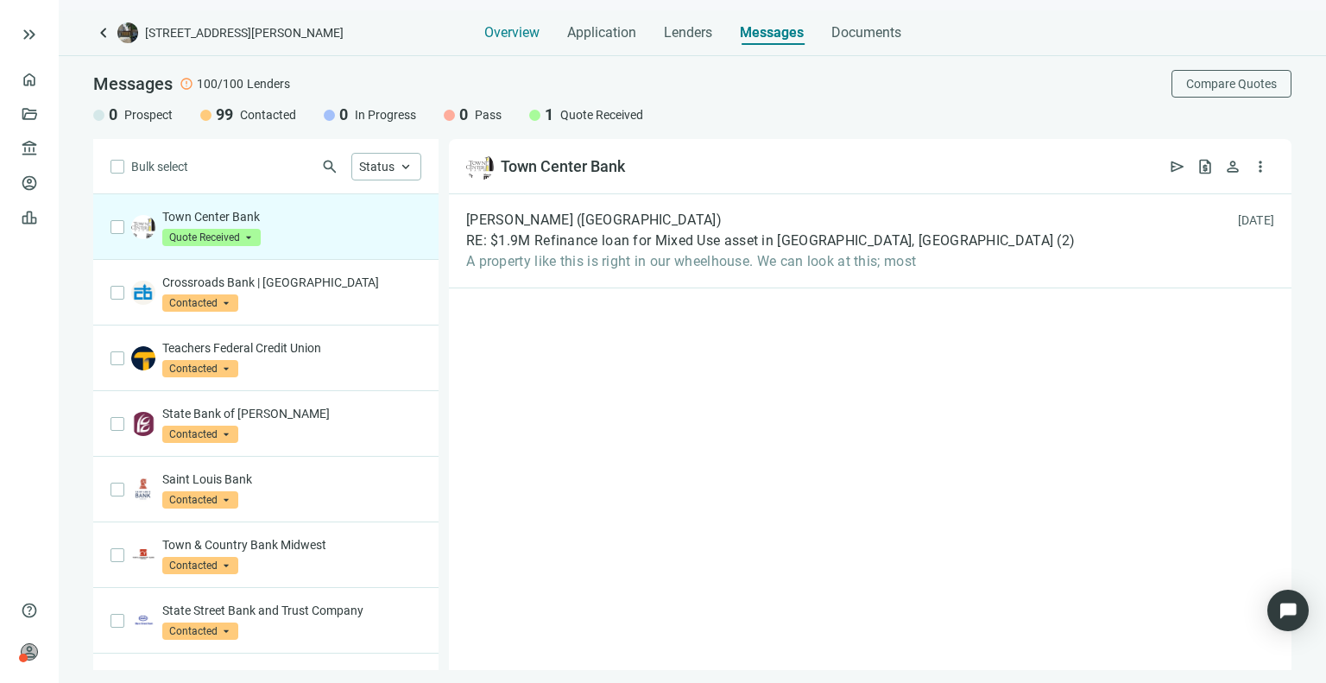
click at [508, 32] on span "Overview" at bounding box center [511, 32] width 55 height 17
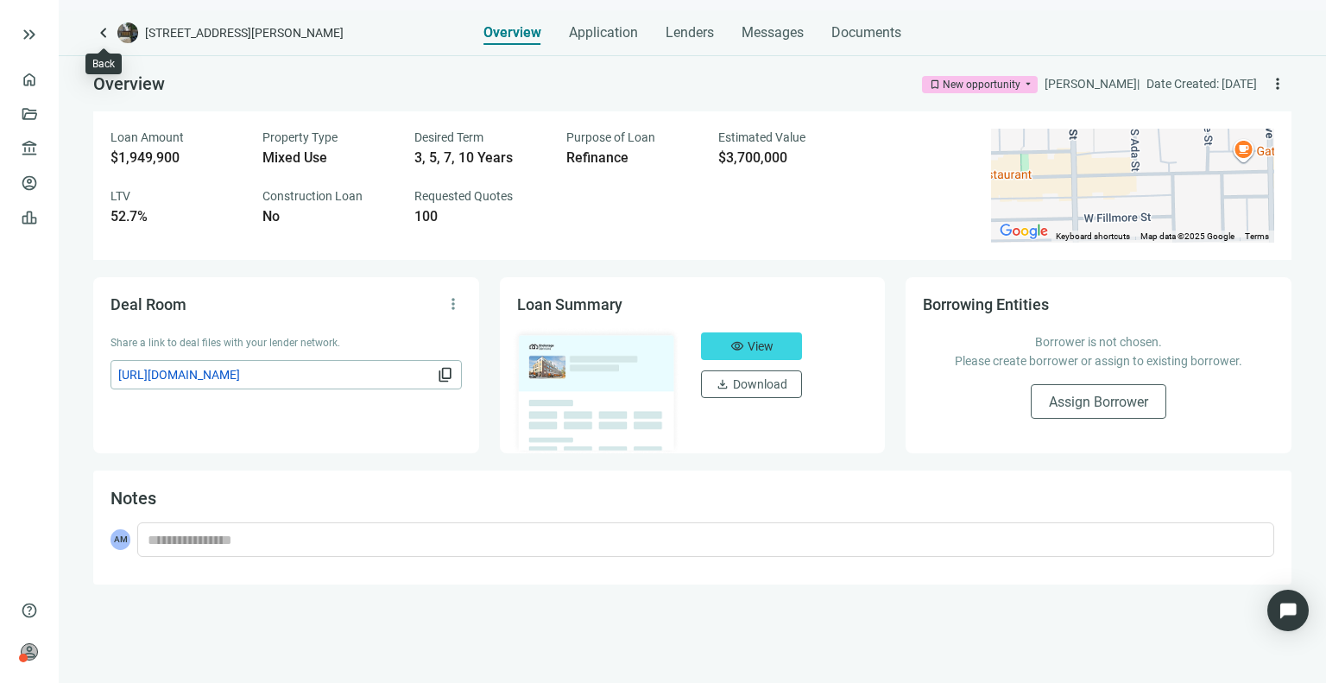
click at [112, 25] on span "keyboard_arrow_left" at bounding box center [103, 32] width 21 height 21
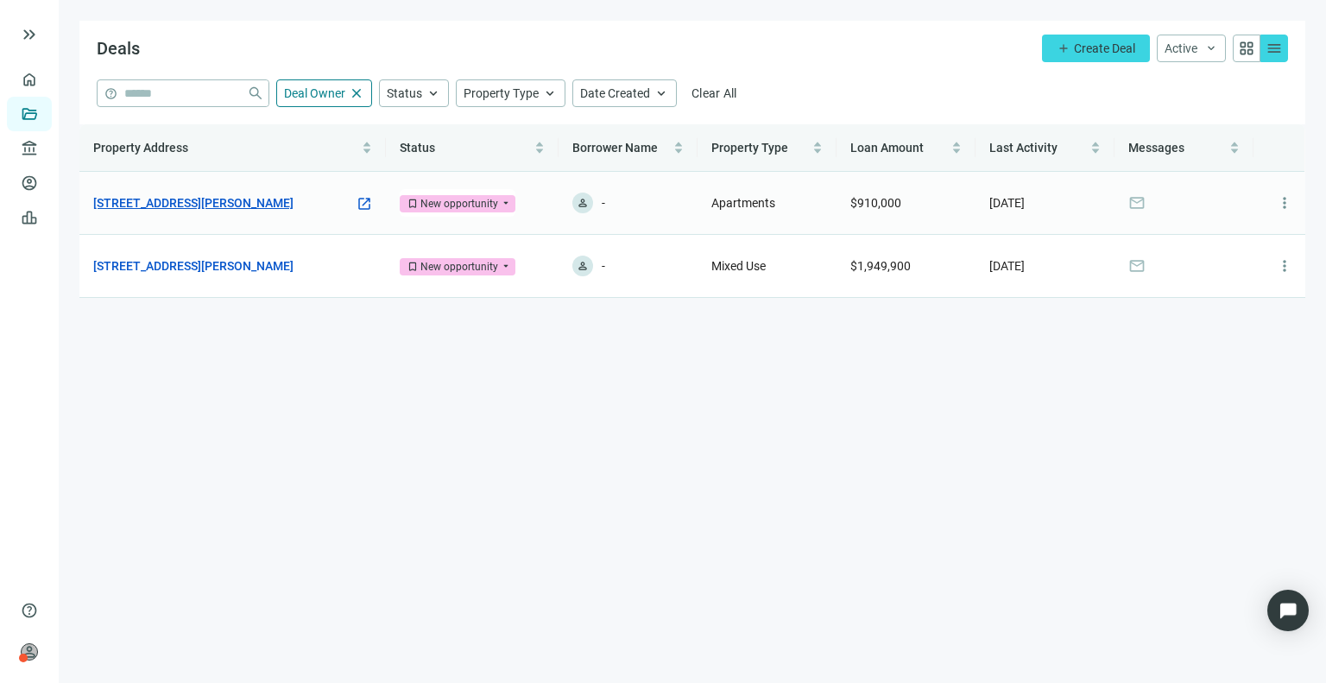
click at [279, 198] on link "[STREET_ADDRESS][PERSON_NAME]" at bounding box center [193, 202] width 200 height 19
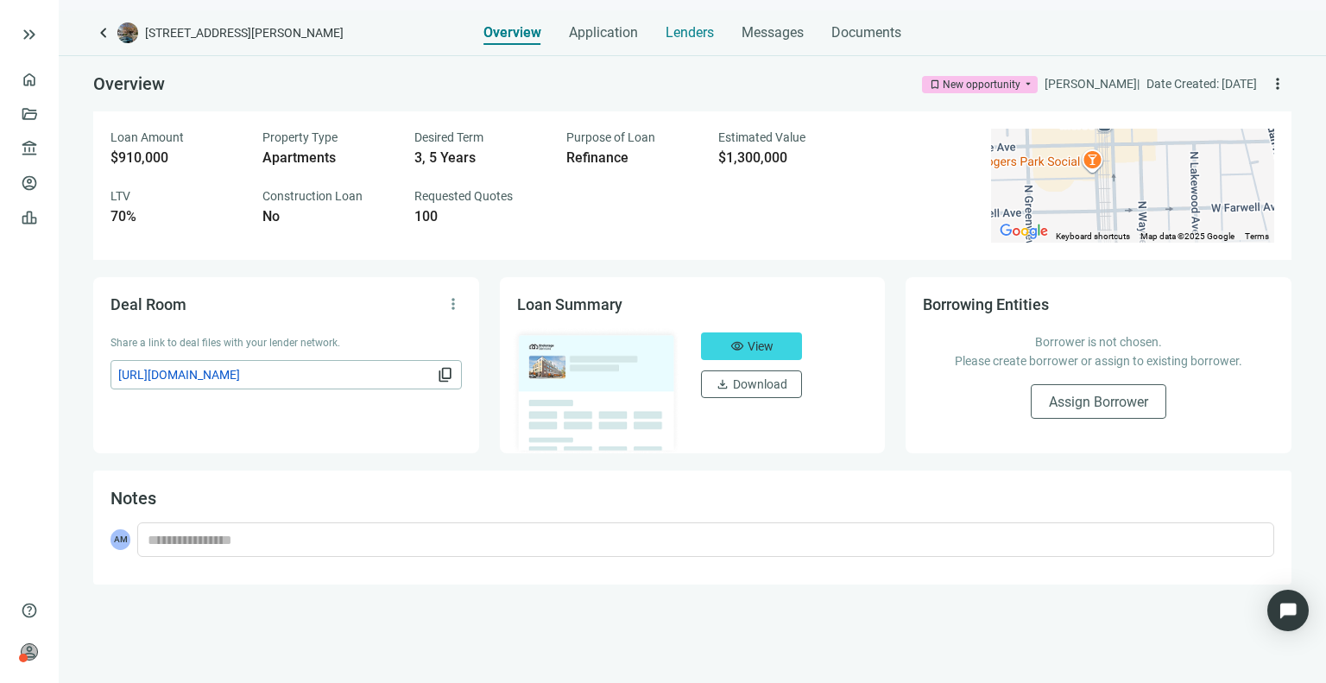
click at [696, 42] on div "Lenders" at bounding box center [690, 27] width 48 height 35
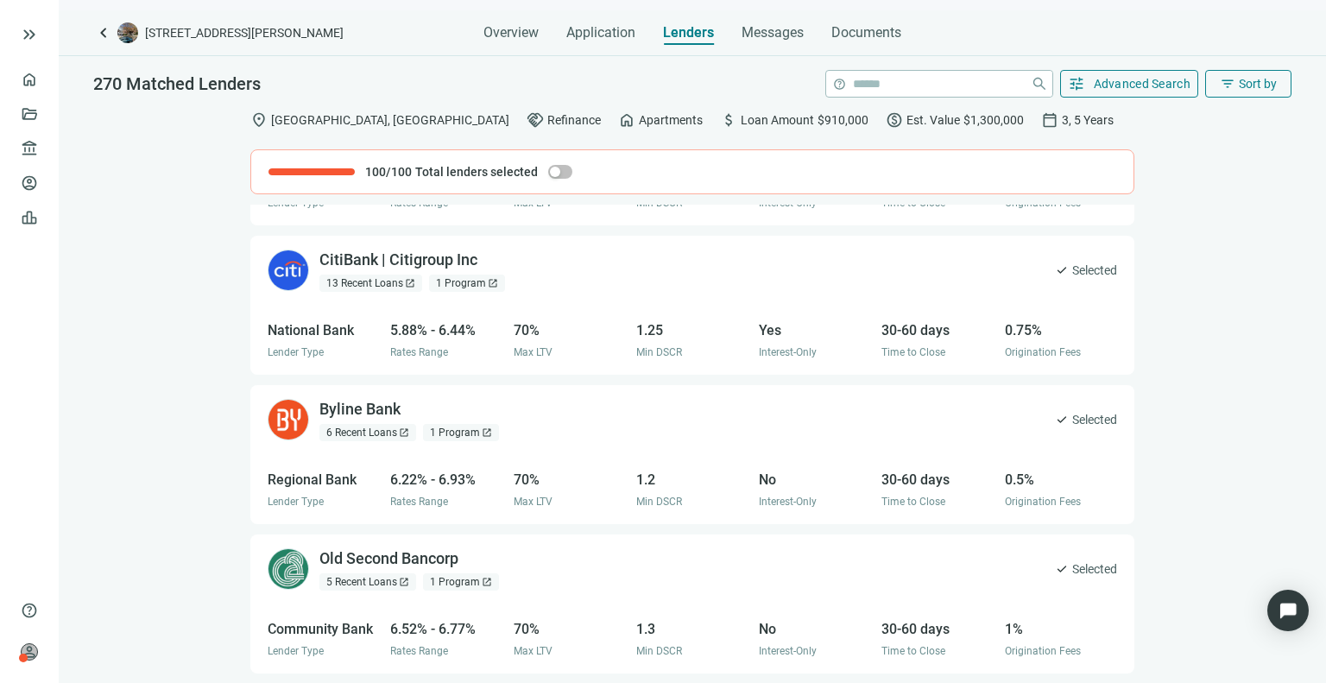
scroll to position [123, 0]
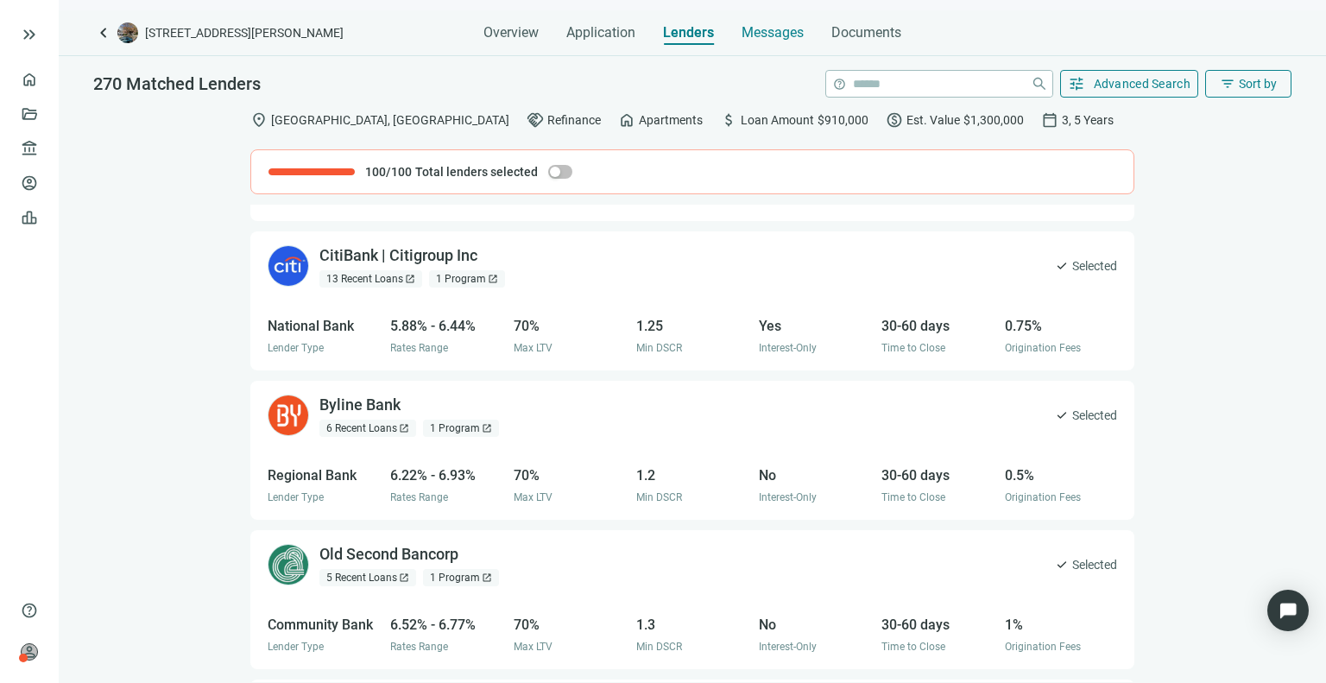
click at [772, 38] on span "Messages" at bounding box center [772, 32] width 62 height 16
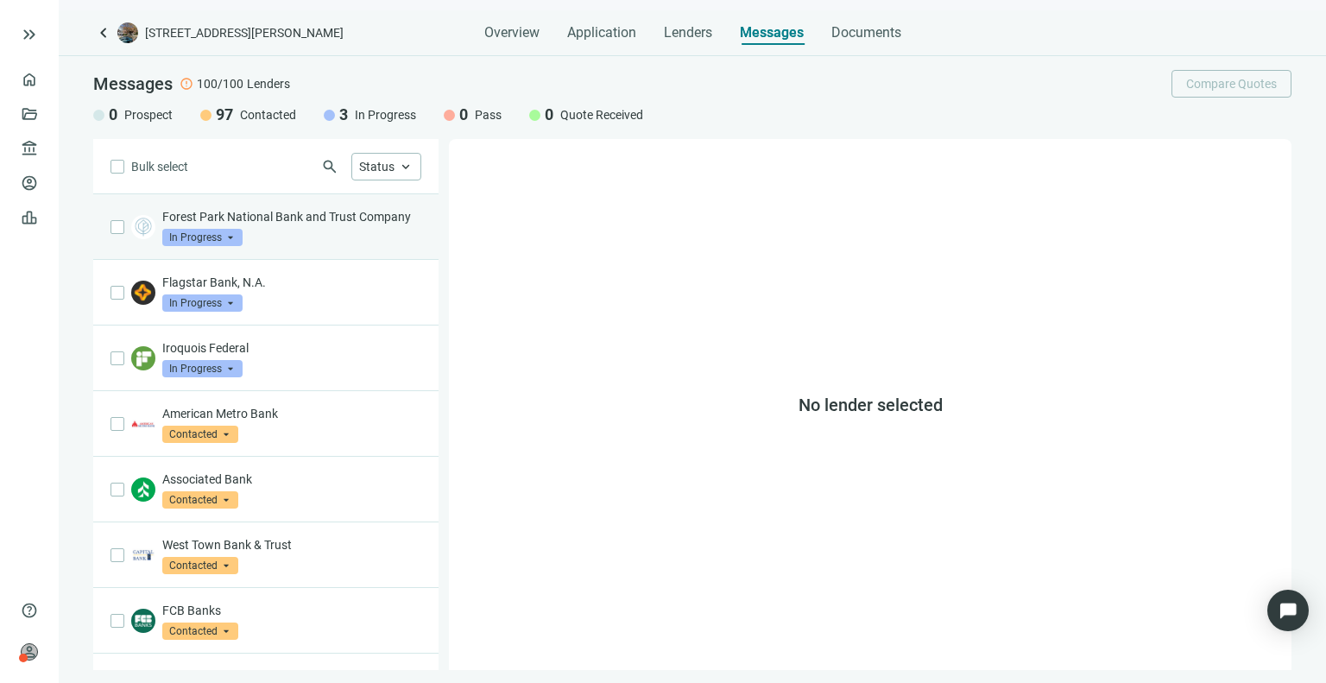
click at [272, 246] on div "Forest Park National Bank and Trust Company In Progress arrow_drop_down" at bounding box center [291, 227] width 259 height 38
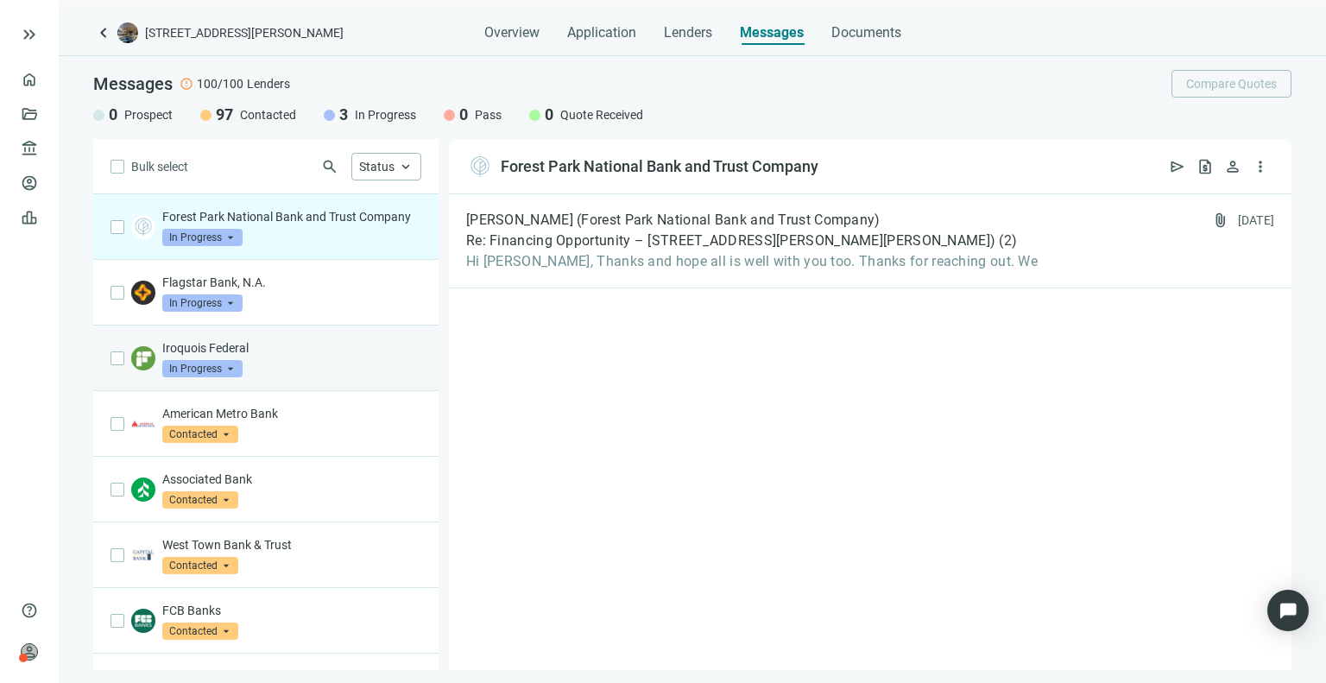
click at [270, 356] on p "Iroquois Federal" at bounding box center [291, 347] width 259 height 17
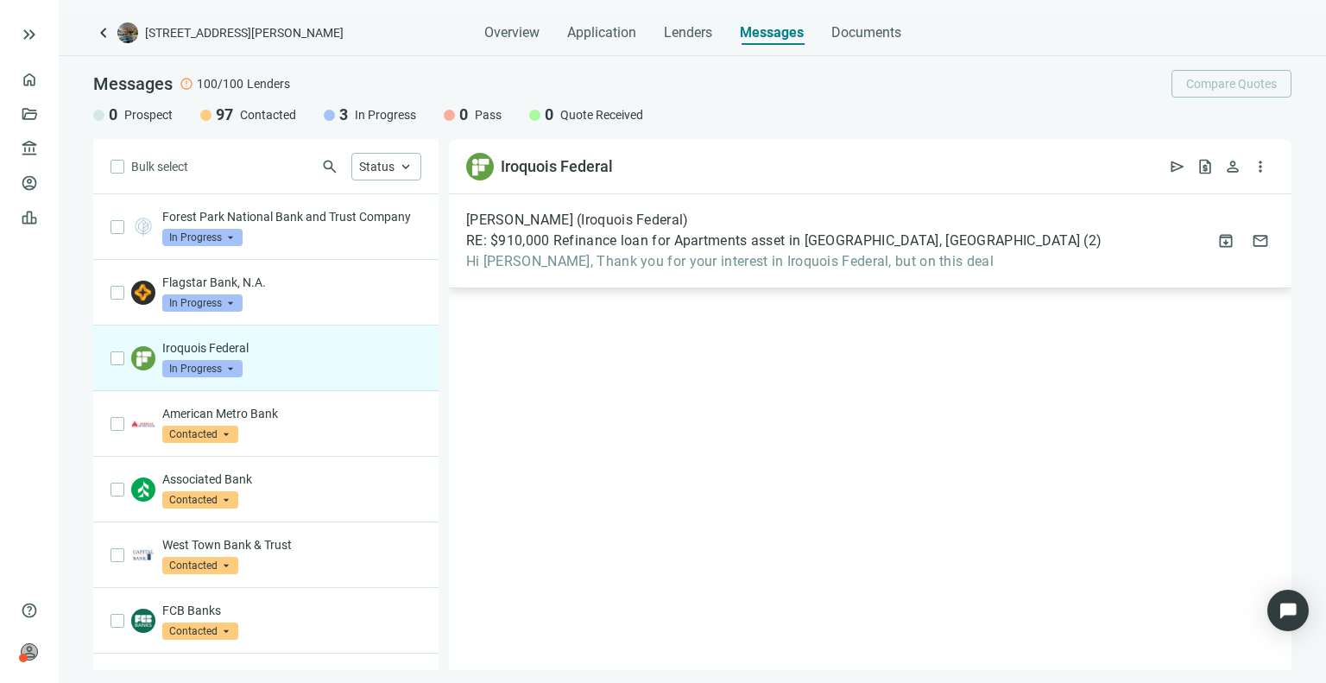
click at [603, 254] on span "Hi [PERSON_NAME], Thank you for your interest in Iroquois Federal, but on this …" at bounding box center [783, 261] width 635 height 17
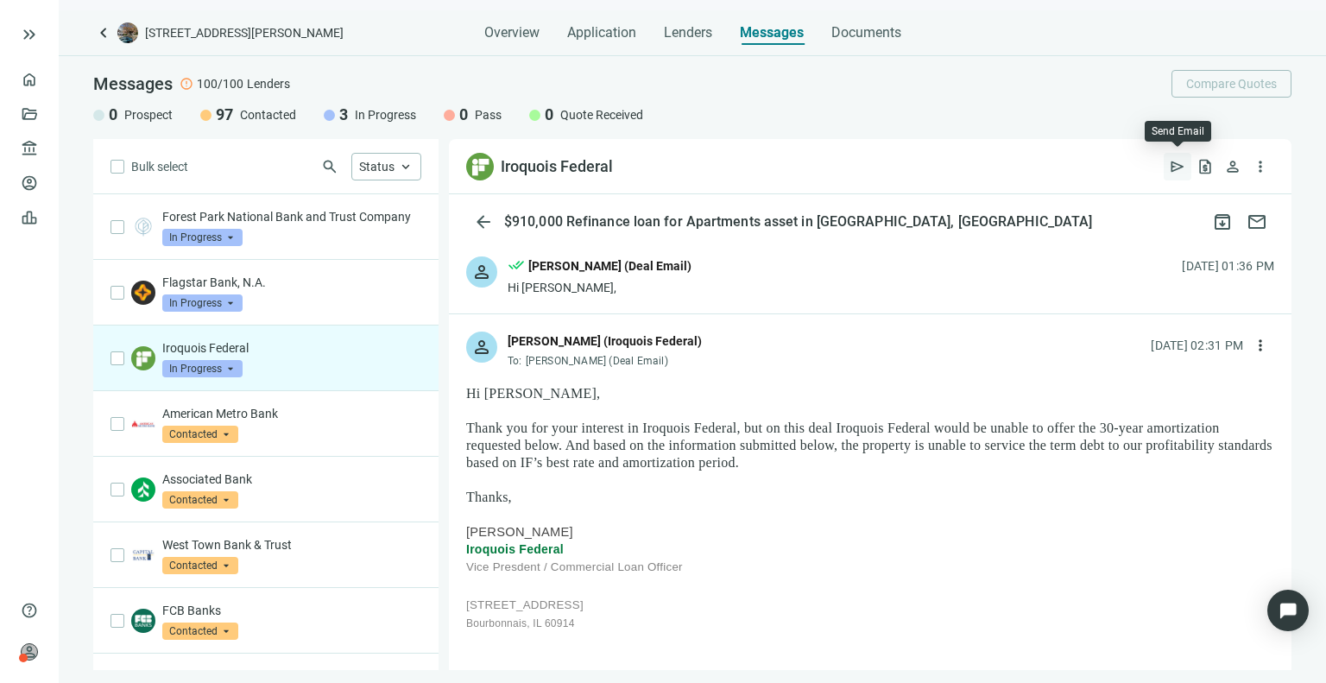
click at [1180, 164] on span "send" at bounding box center [1177, 166] width 17 height 17
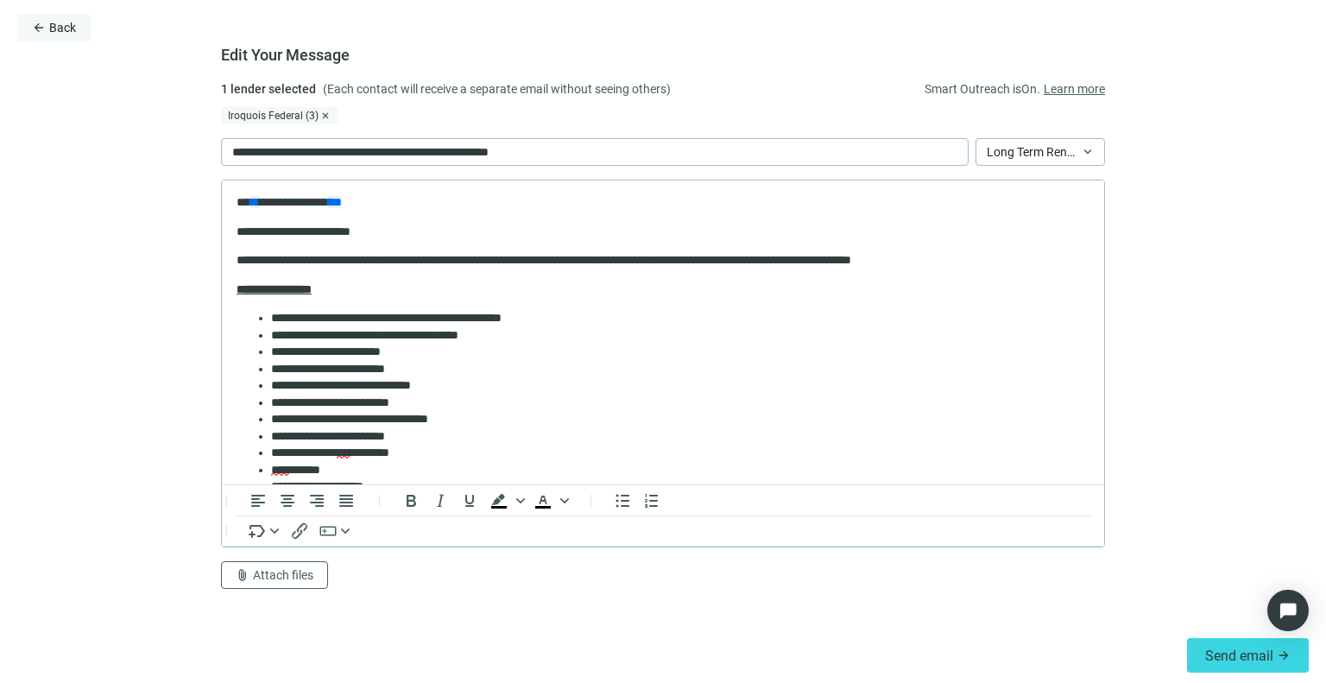
click at [55, 28] on span "Back" at bounding box center [62, 28] width 27 height 14
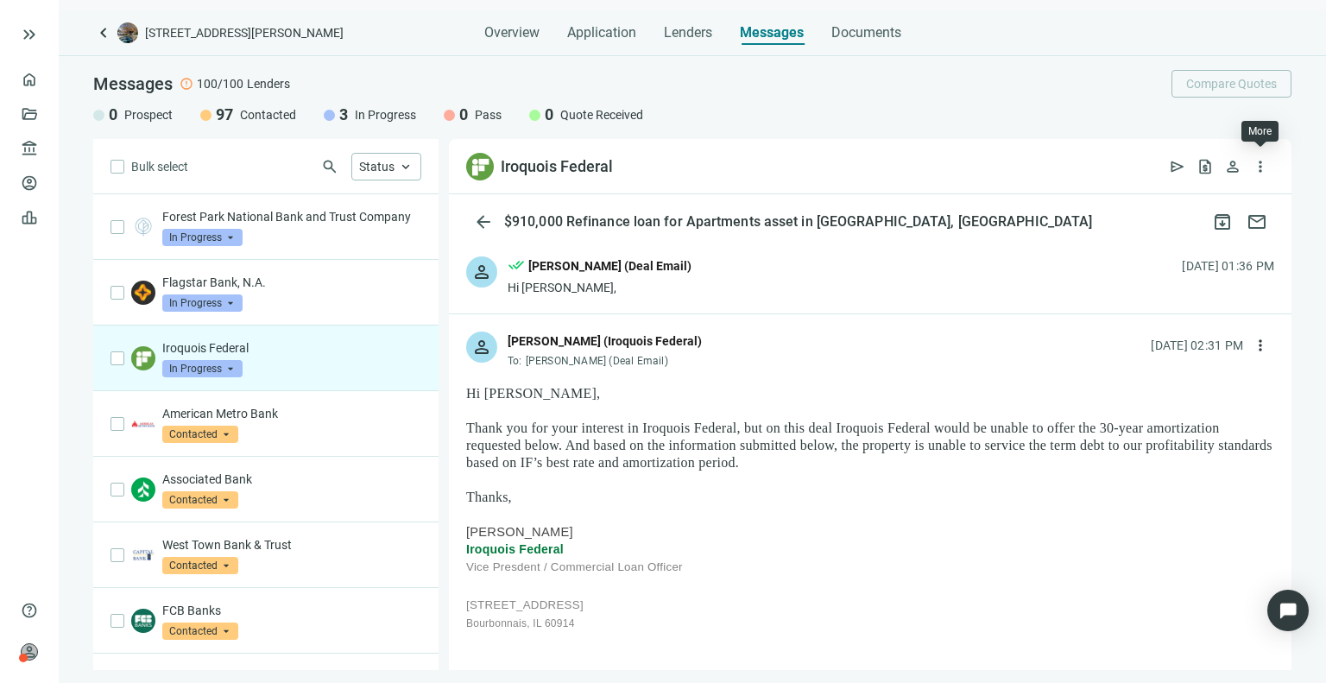
click at [1274, 171] on div "Iroquois Federal open_in_new send request_quote person more_vert" at bounding box center [870, 166] width 842 height 55
click at [1252, 344] on span "more_vert" at bounding box center [1260, 345] width 17 height 17
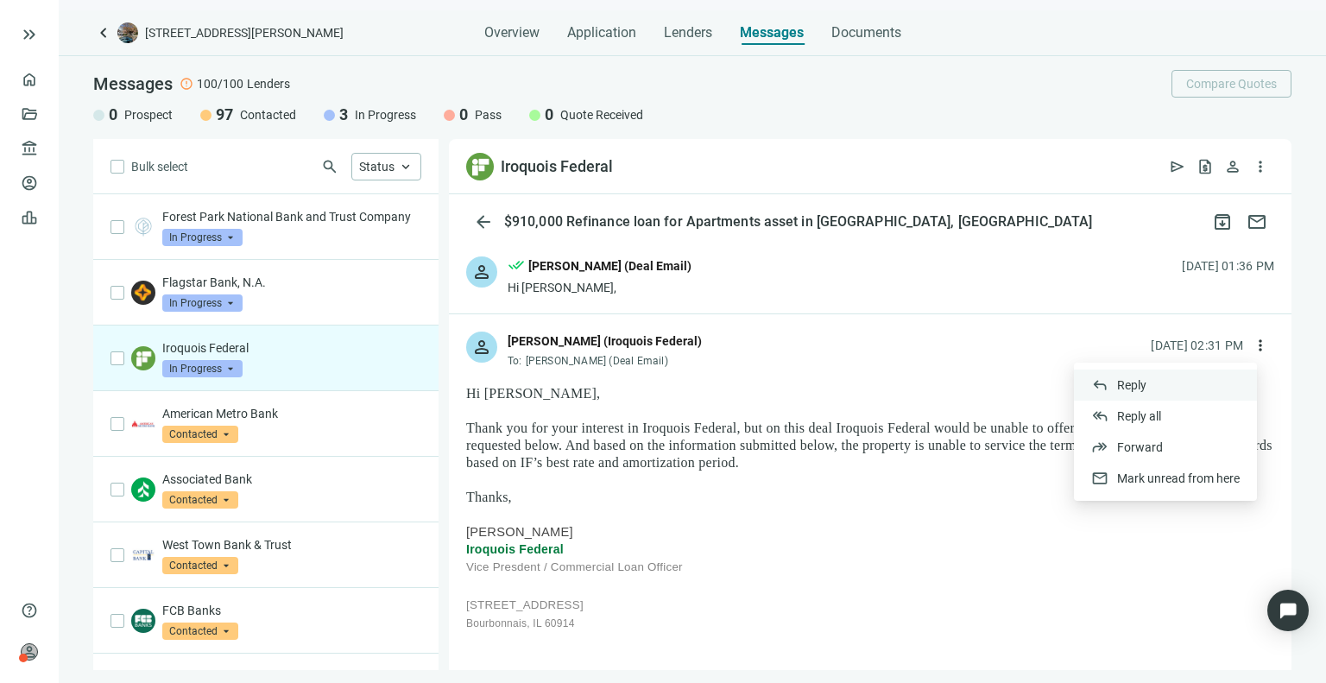
click at [1170, 384] on div "reply Reply" at bounding box center [1165, 384] width 183 height 31
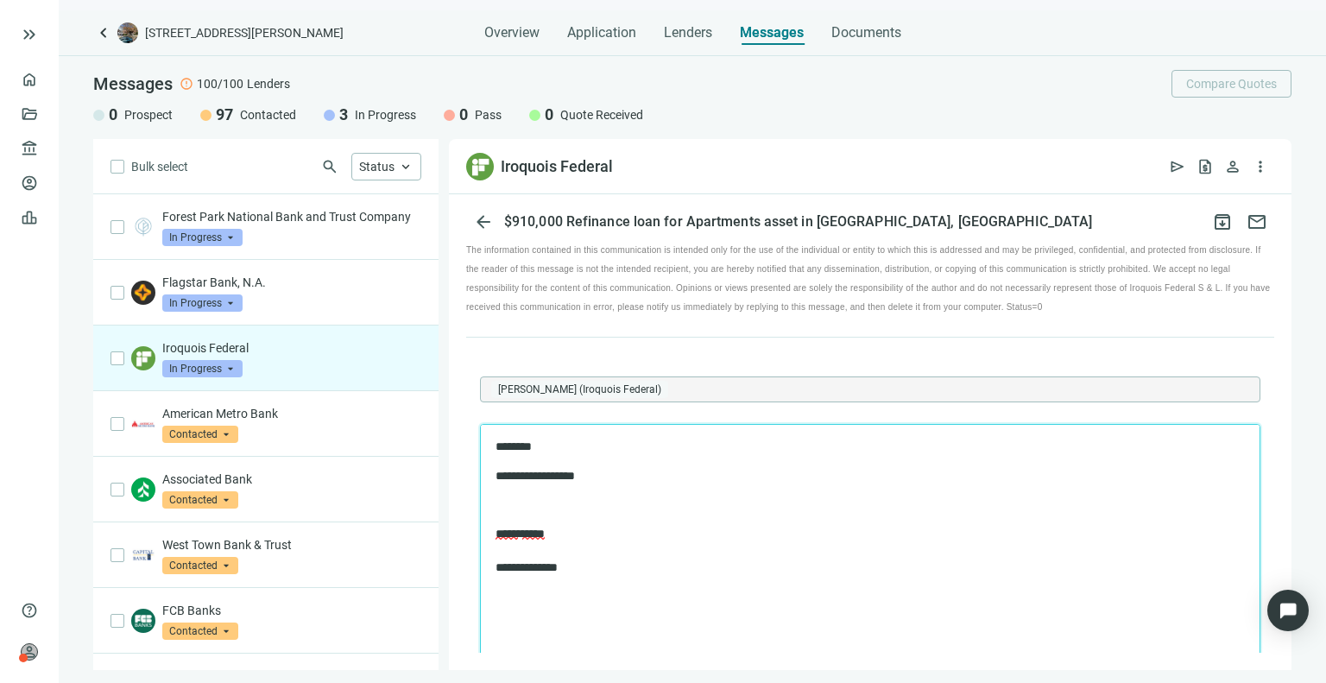
scroll to position [1921, 0]
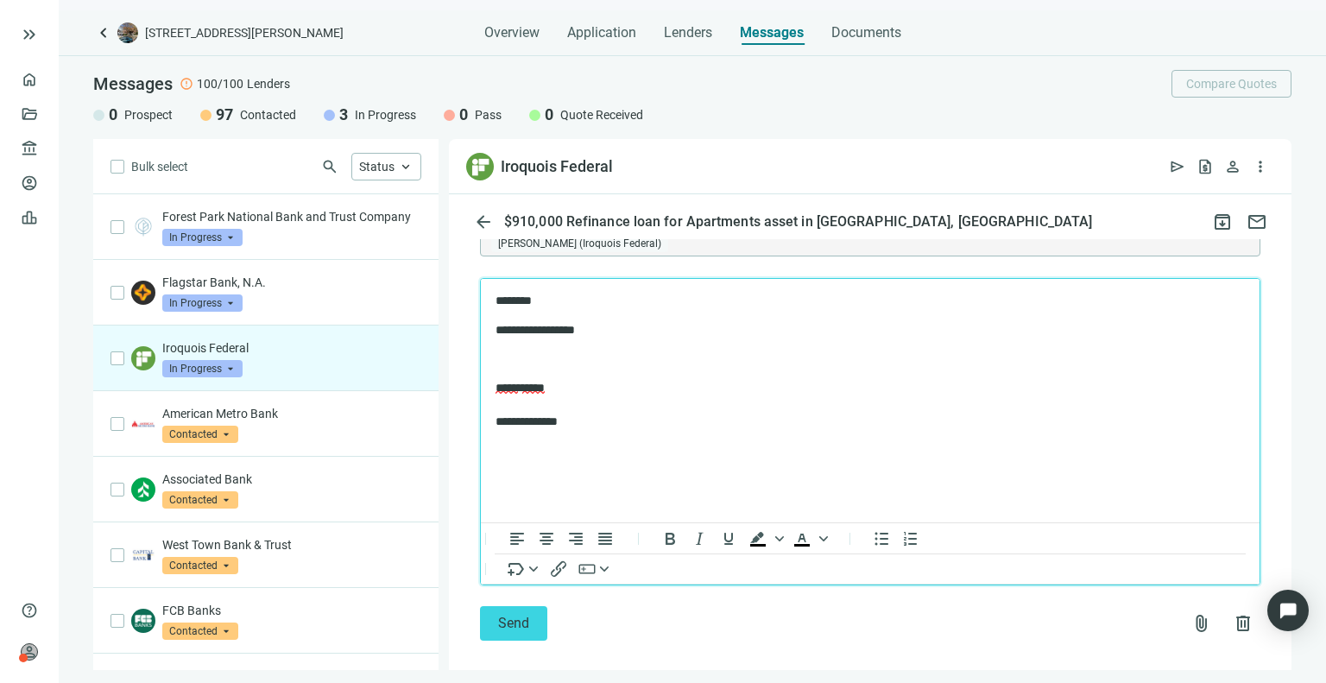
click at [581, 443] on html "**********" at bounding box center [870, 360] width 779 height 165
drag, startPoint x: 584, startPoint y: 428, endPoint x: 488, endPoint y: 388, distance: 104.8
click at [488, 388] on html "**********" at bounding box center [870, 360] width 779 height 165
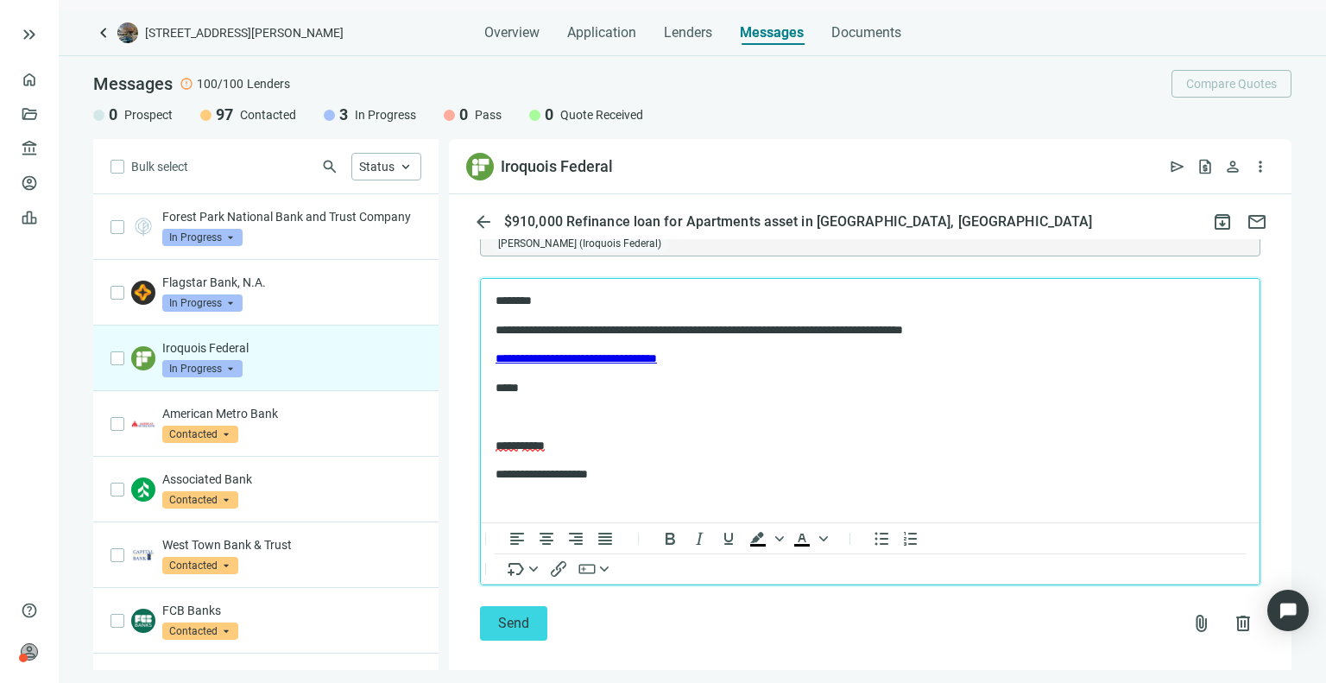
click at [500, 466] on p "**********" at bounding box center [854, 473] width 719 height 17
click at [495, 468] on p "**********" at bounding box center [854, 473] width 719 height 17
click at [574, 454] on body "**********" at bounding box center [870, 401] width 751 height 219
click at [624, 483] on body "**********" at bounding box center [870, 401] width 751 height 219
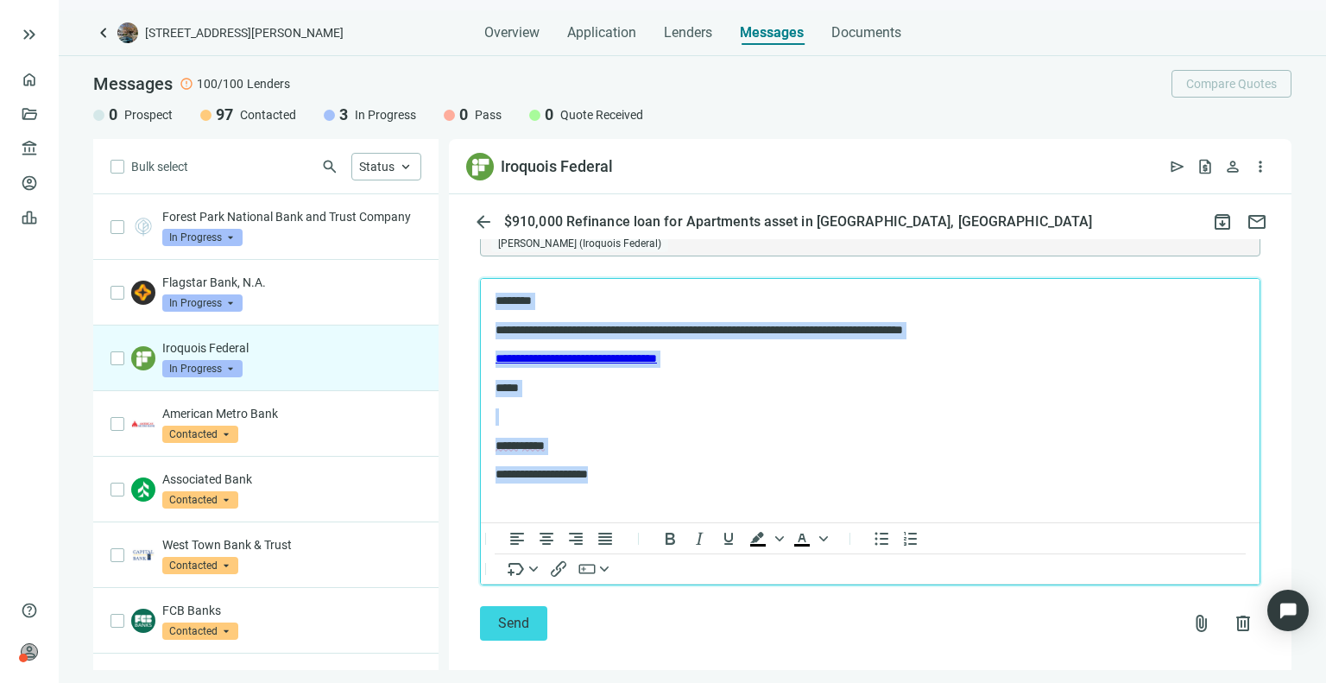
drag, startPoint x: 629, startPoint y: 474, endPoint x: 959, endPoint y: 560, distance: 340.8
click at [481, 282] on html "**********" at bounding box center [870, 387] width 779 height 218
copy body "**********"
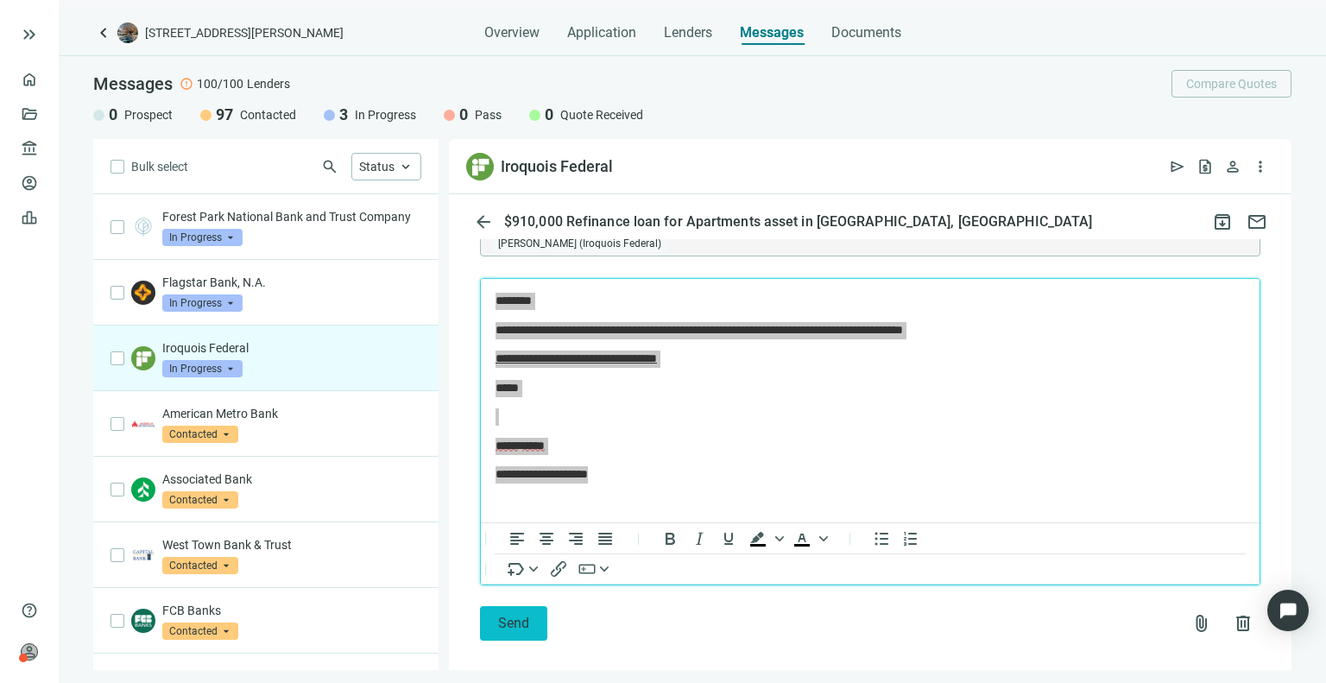
click at [524, 626] on span "Send" at bounding box center [513, 623] width 31 height 16
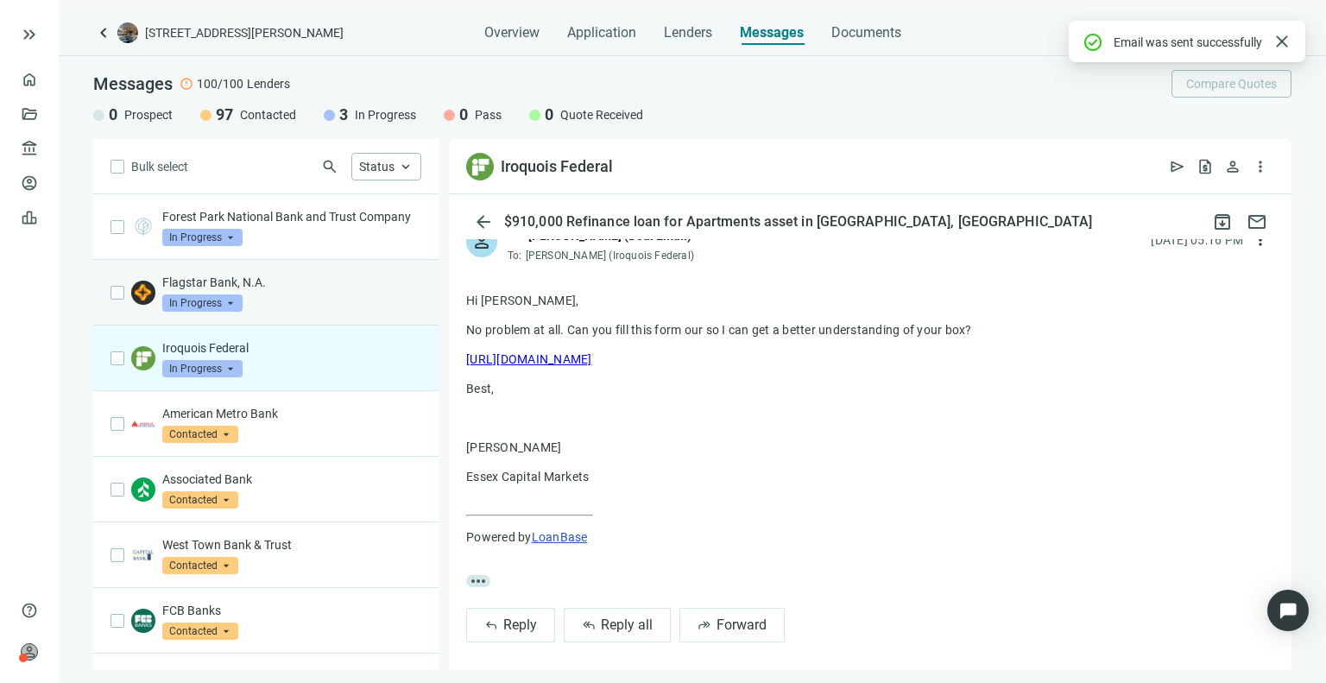
click at [273, 291] on p "Flagstar Bank, N.A." at bounding box center [291, 282] width 259 height 17
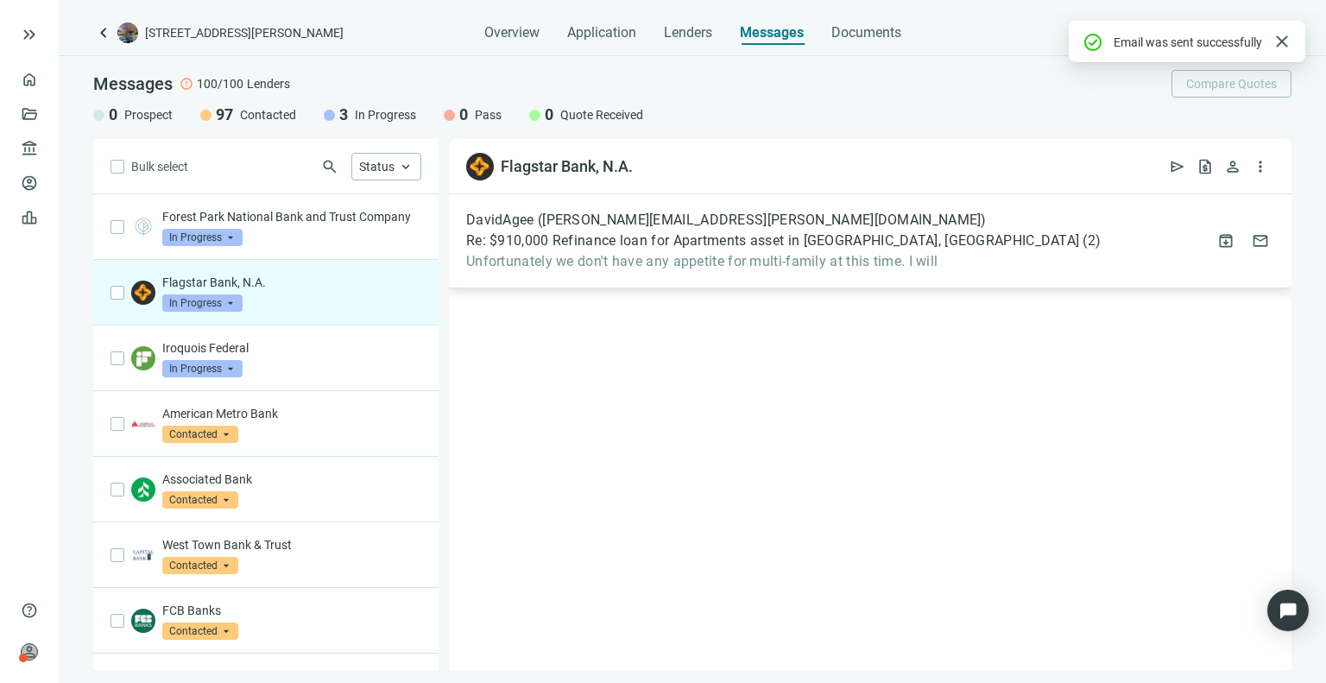
click at [582, 244] on span "Re: $910,000 Refinance loan for Apartments asset in [GEOGRAPHIC_DATA], [GEOGRAP…" at bounding box center [772, 240] width 613 height 17
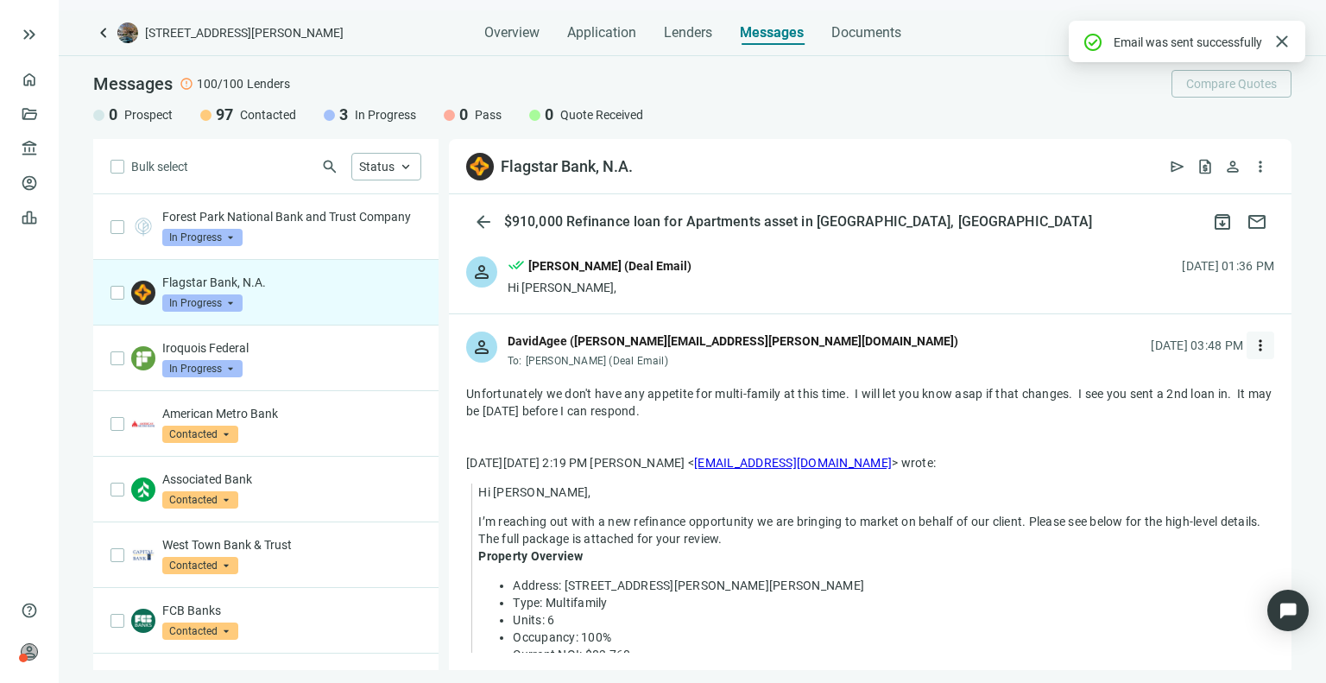
click at [1252, 342] on span "more_vert" at bounding box center [1260, 345] width 17 height 17
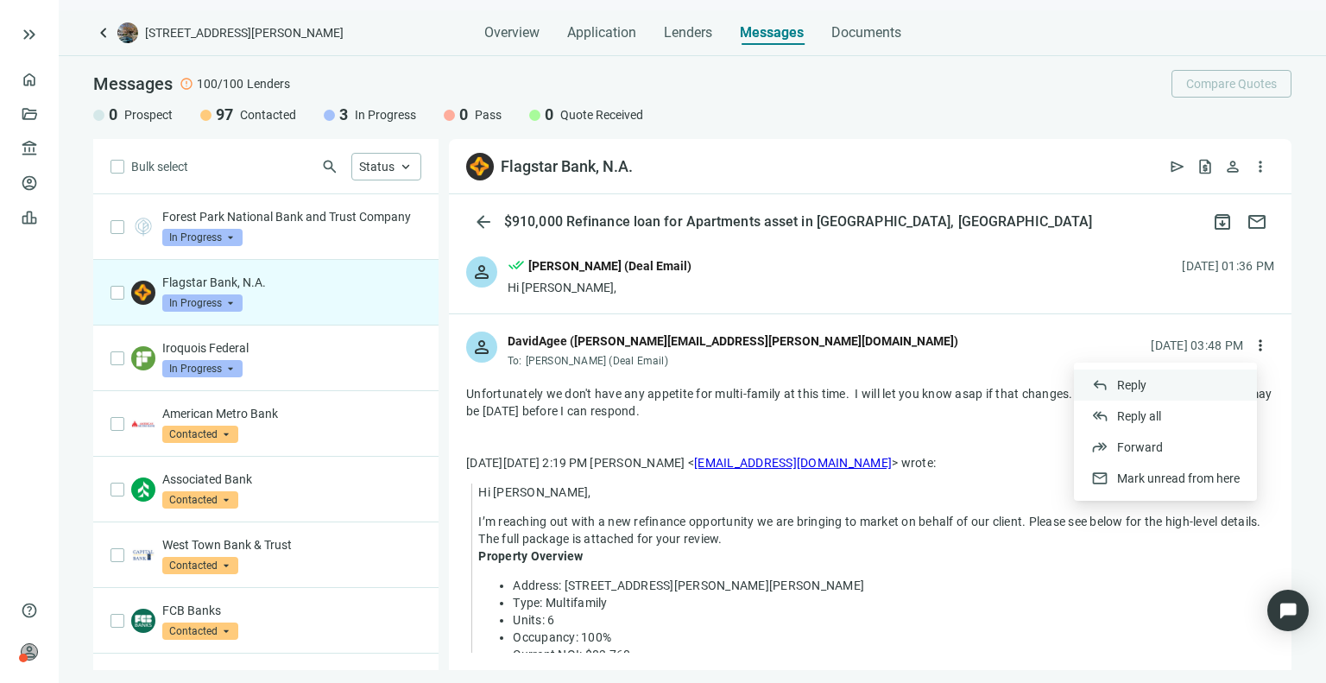
click at [1149, 390] on div "reply Reply" at bounding box center [1165, 384] width 183 height 31
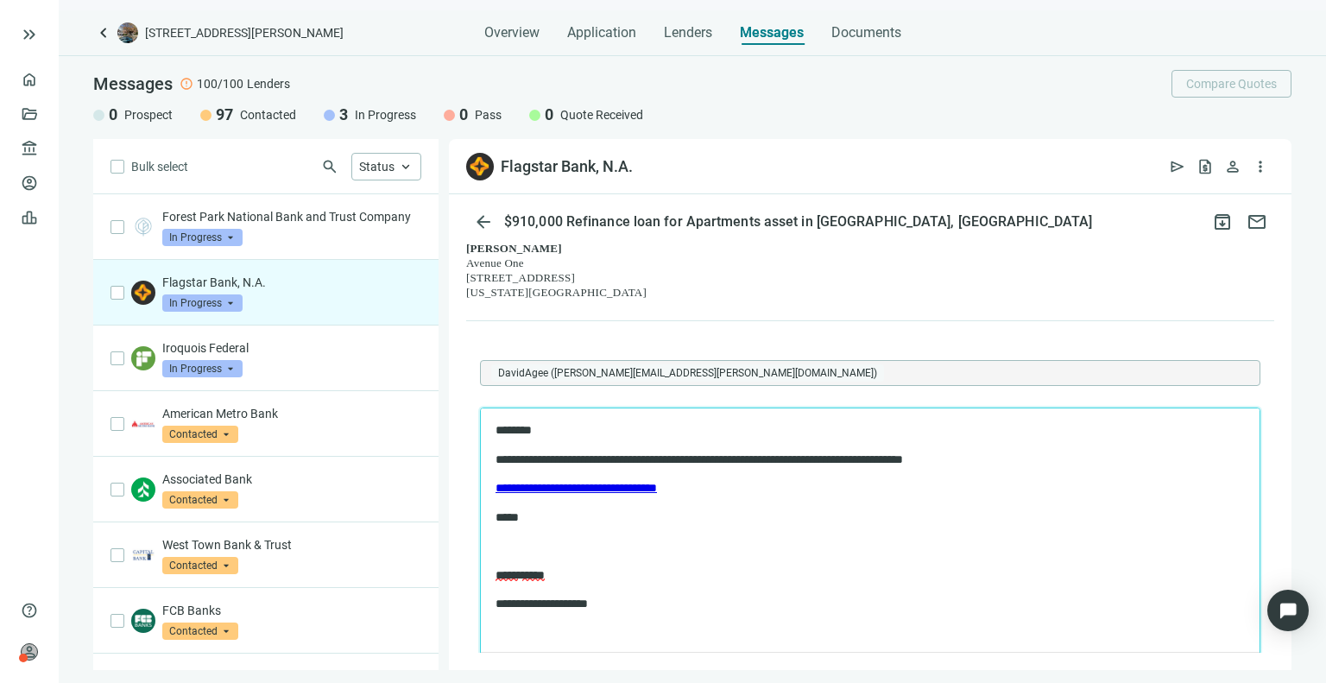
click at [539, 426] on p "********" at bounding box center [854, 430] width 719 height 17
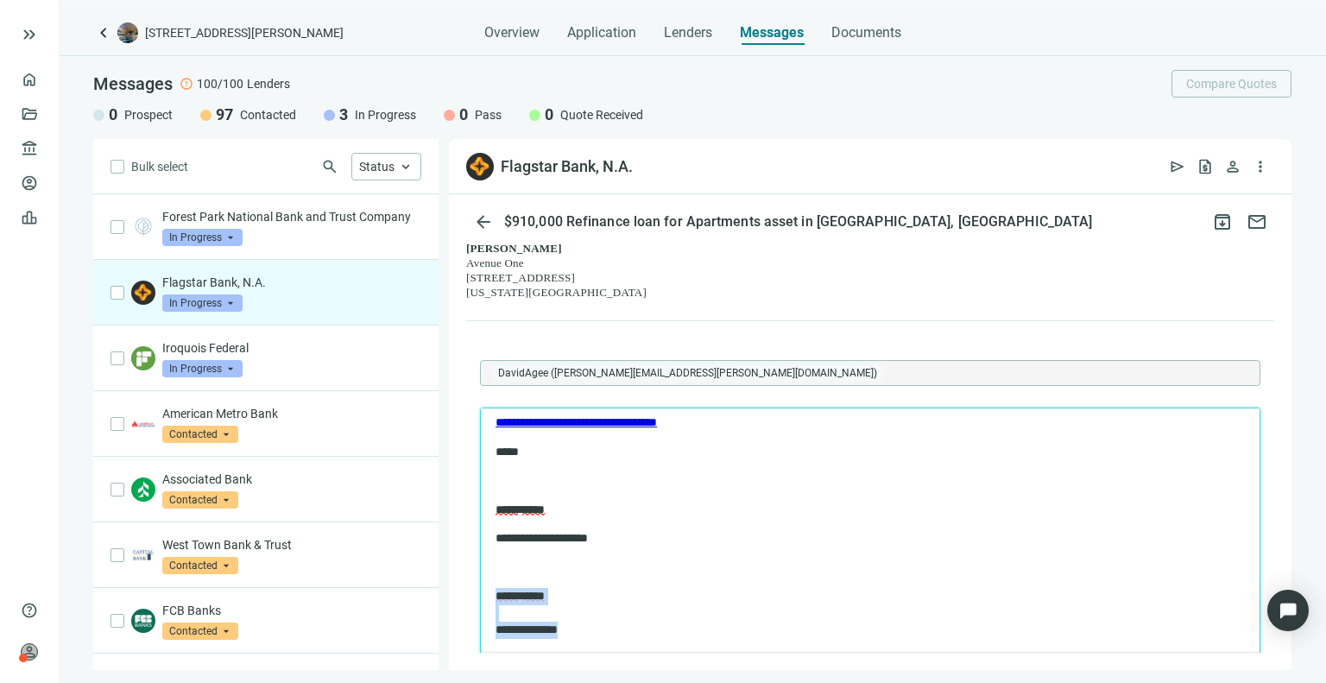
drag, startPoint x: 594, startPoint y: 628, endPoint x: 498, endPoint y: 596, distance: 101.0
click at [498, 596] on p "**********" at bounding box center [854, 613] width 719 height 51
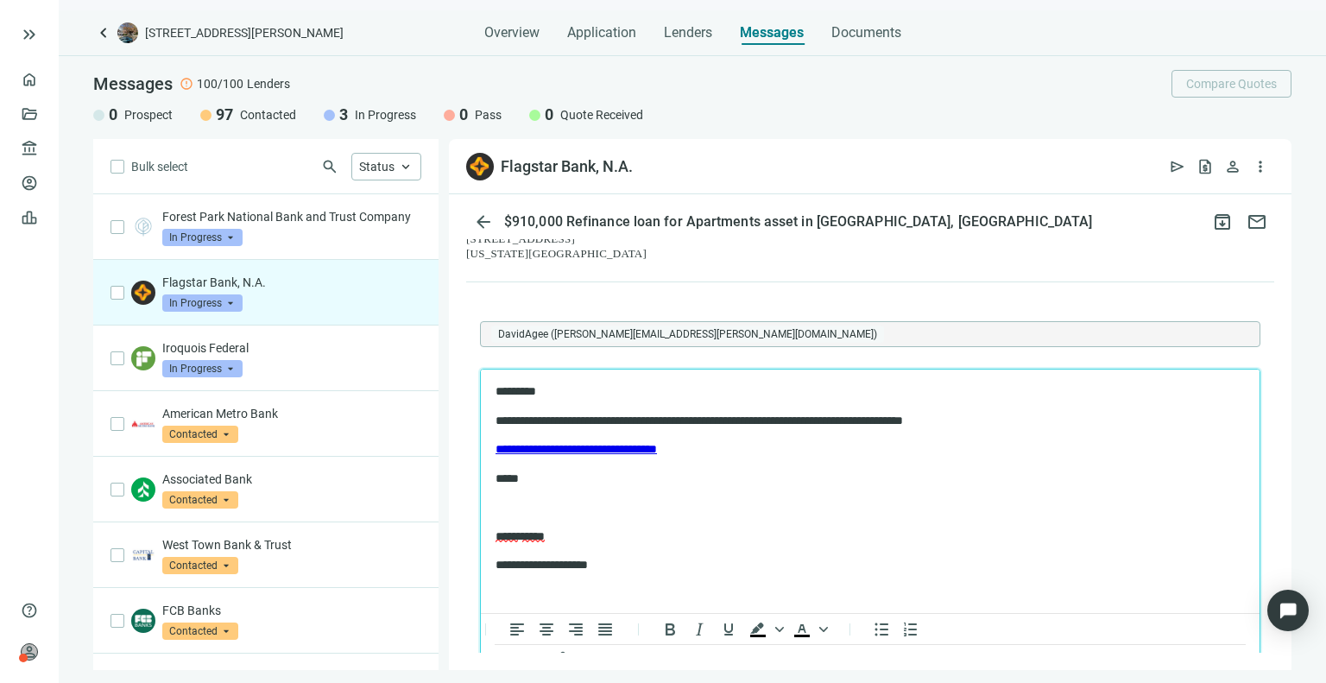
scroll to position [1297, 0]
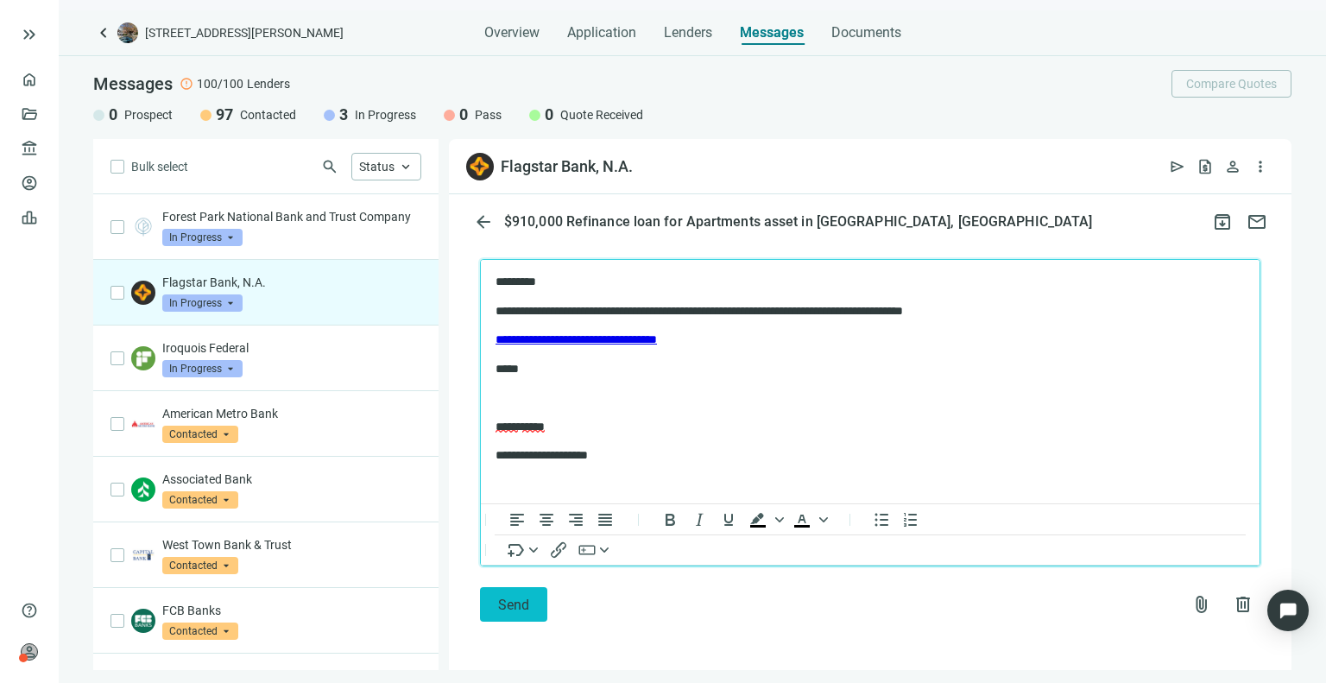
click at [525, 602] on span "Send" at bounding box center [513, 604] width 31 height 16
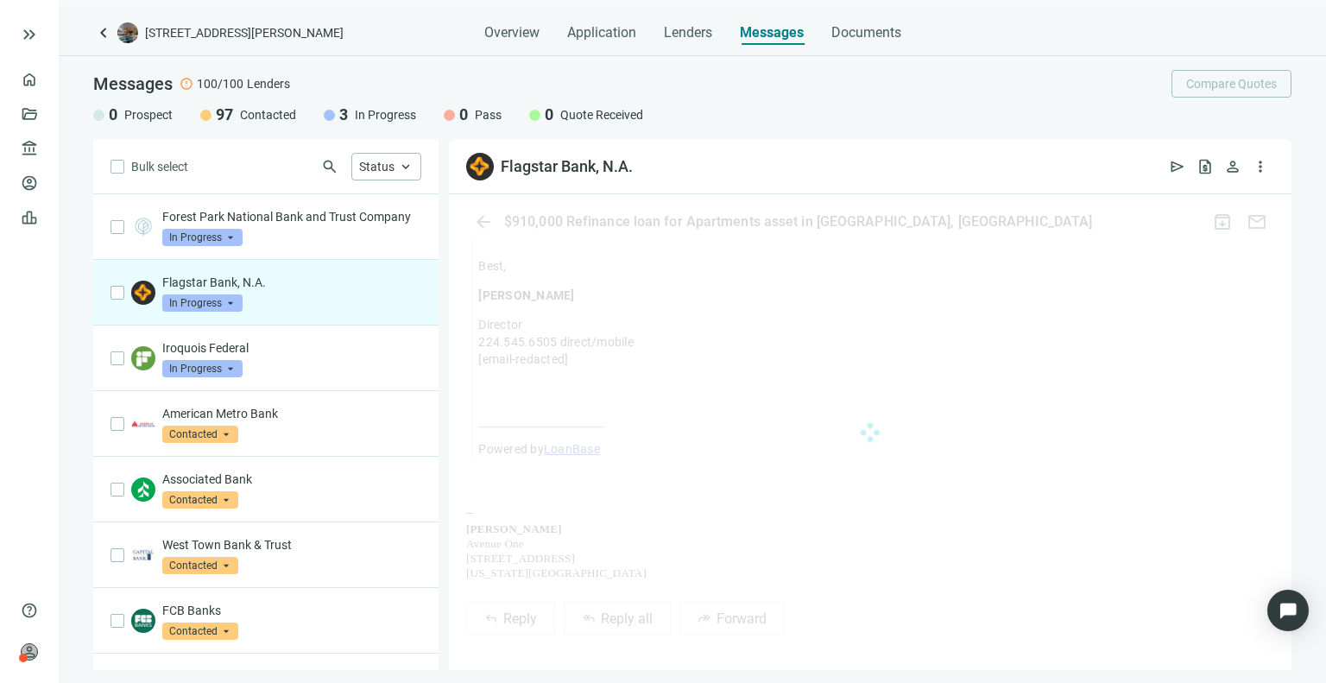
scroll to position [1284, 0]
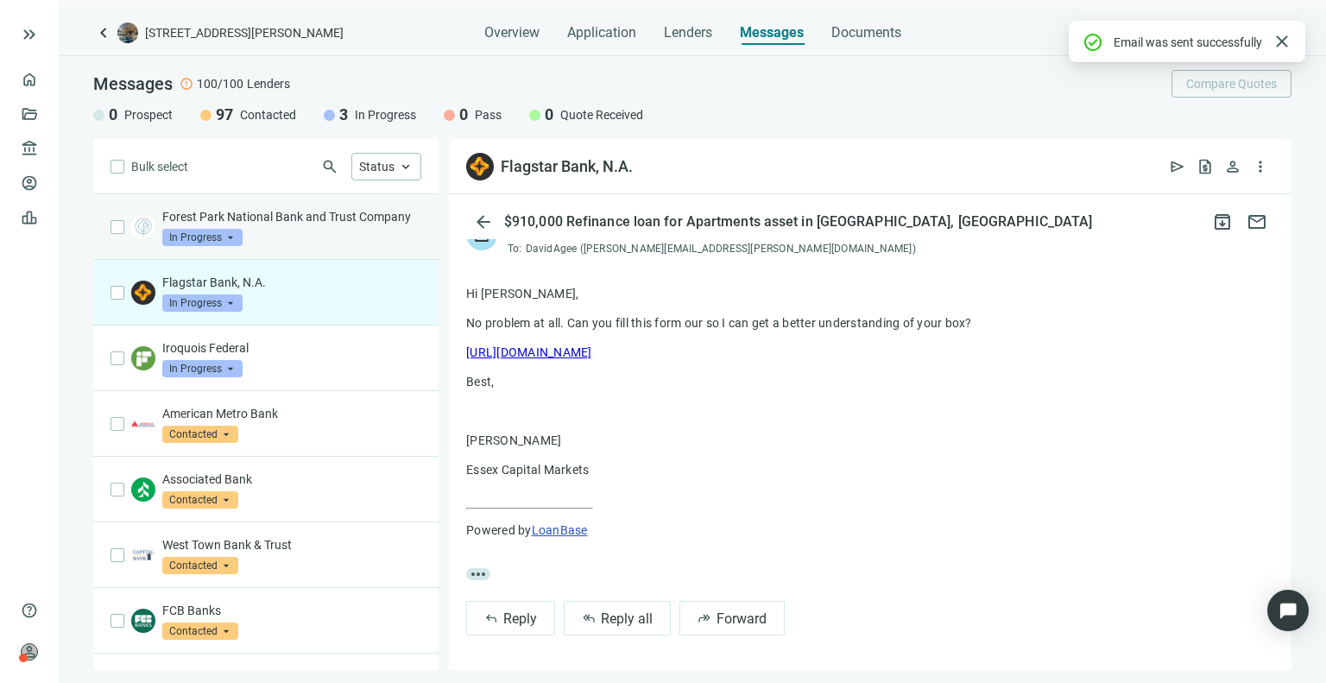
click at [309, 246] on div "Forest Park National Bank and Trust Company In Progress arrow_drop_down" at bounding box center [291, 227] width 259 height 38
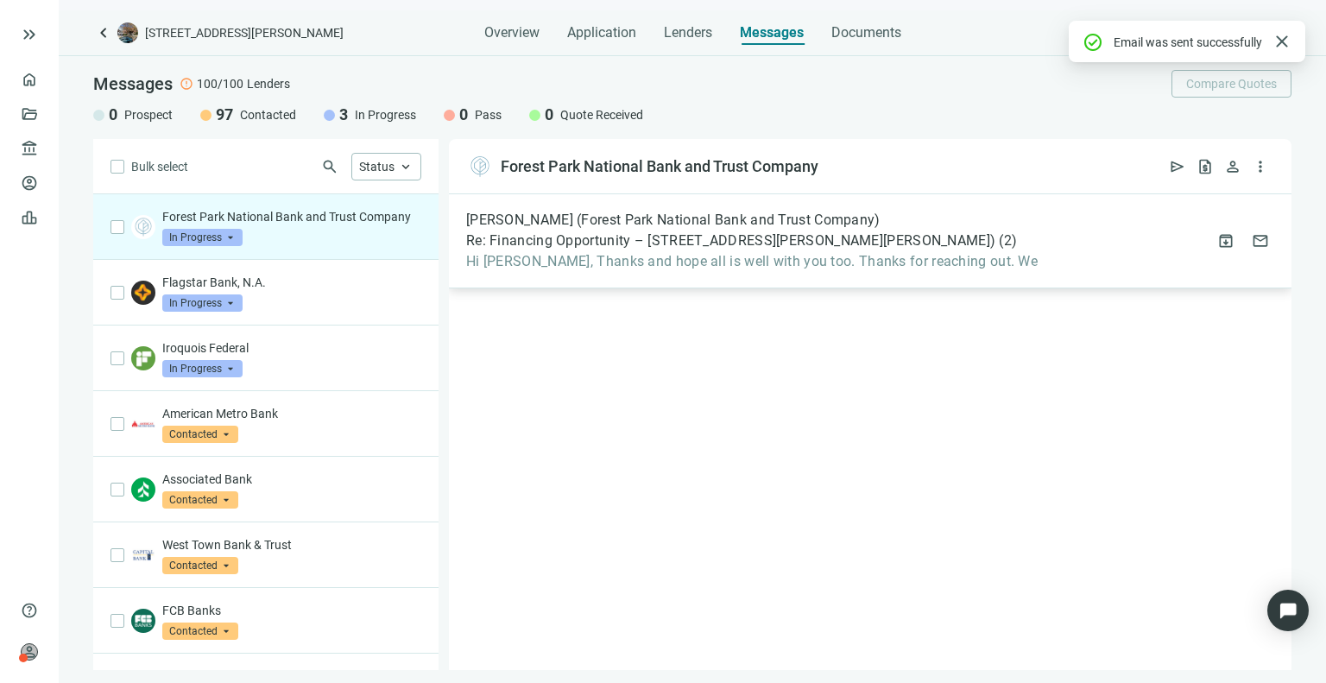
click at [696, 239] on span "Re: Financing Opportunity – [STREET_ADDRESS][PERSON_NAME][PERSON_NAME])" at bounding box center [730, 240] width 529 height 17
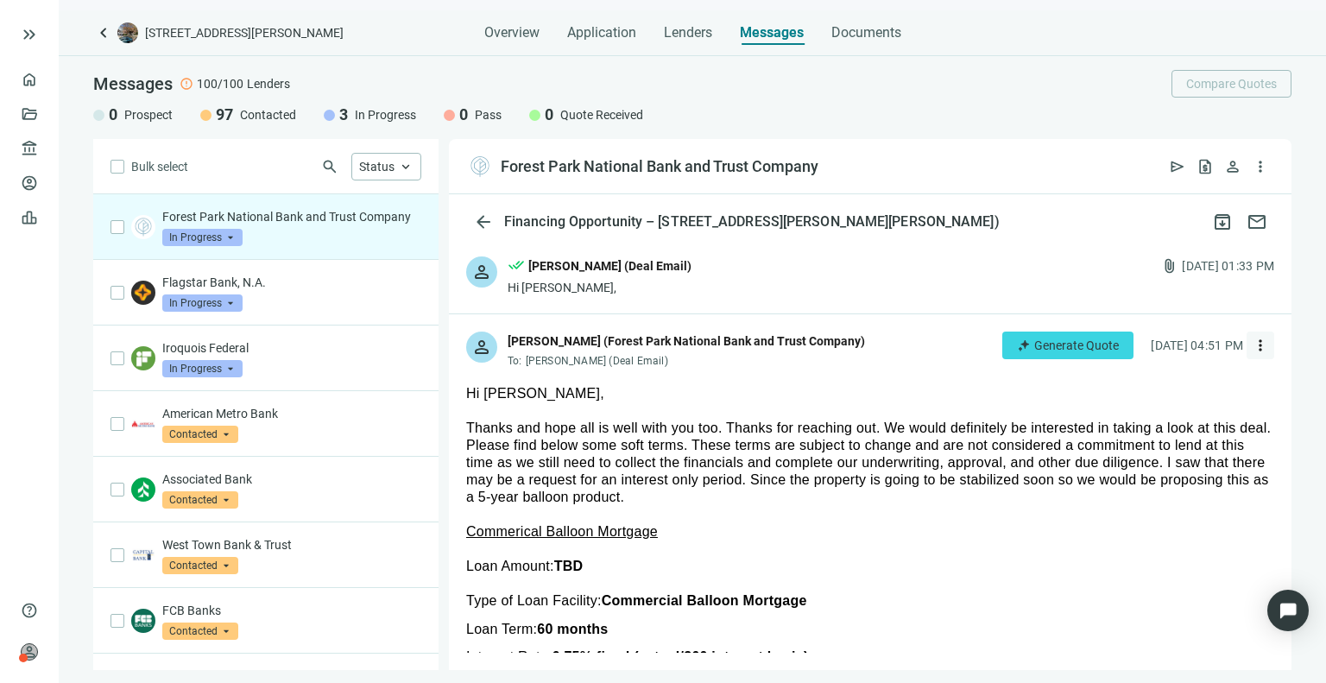
click at [1246, 331] on button "more_vert" at bounding box center [1260, 345] width 28 height 28
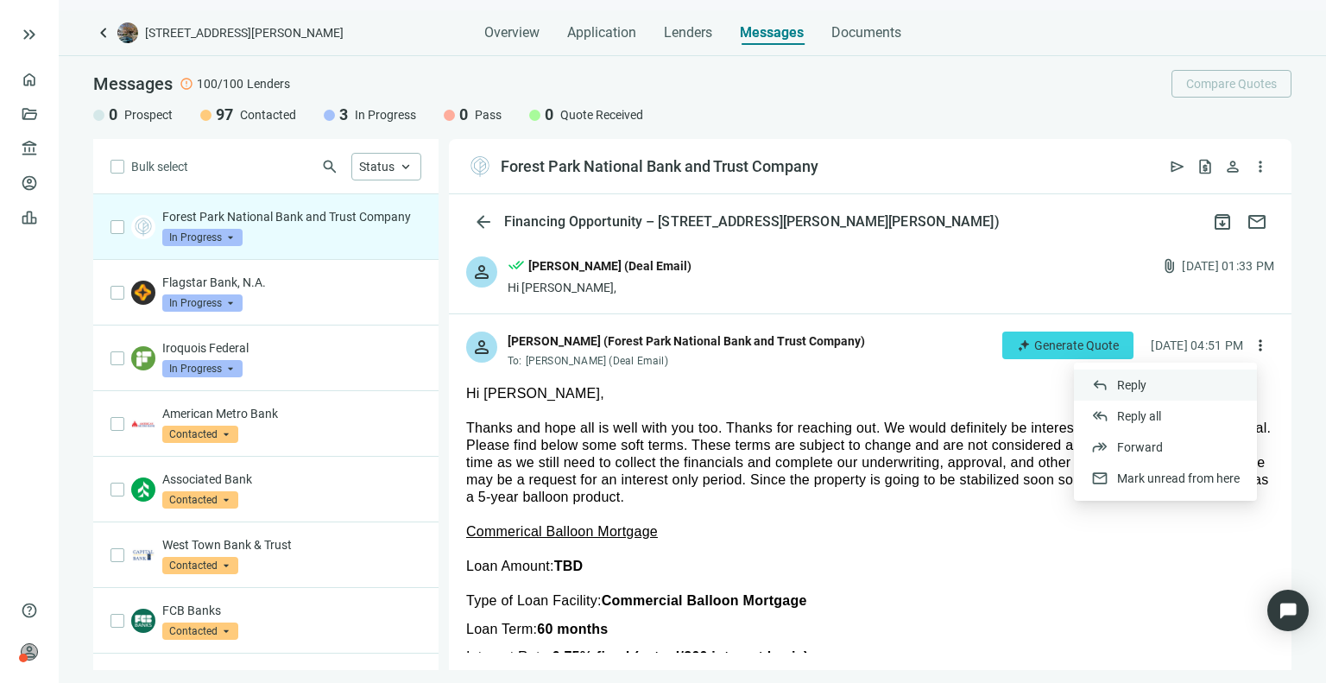
click at [1164, 388] on div "reply Reply" at bounding box center [1165, 384] width 183 height 31
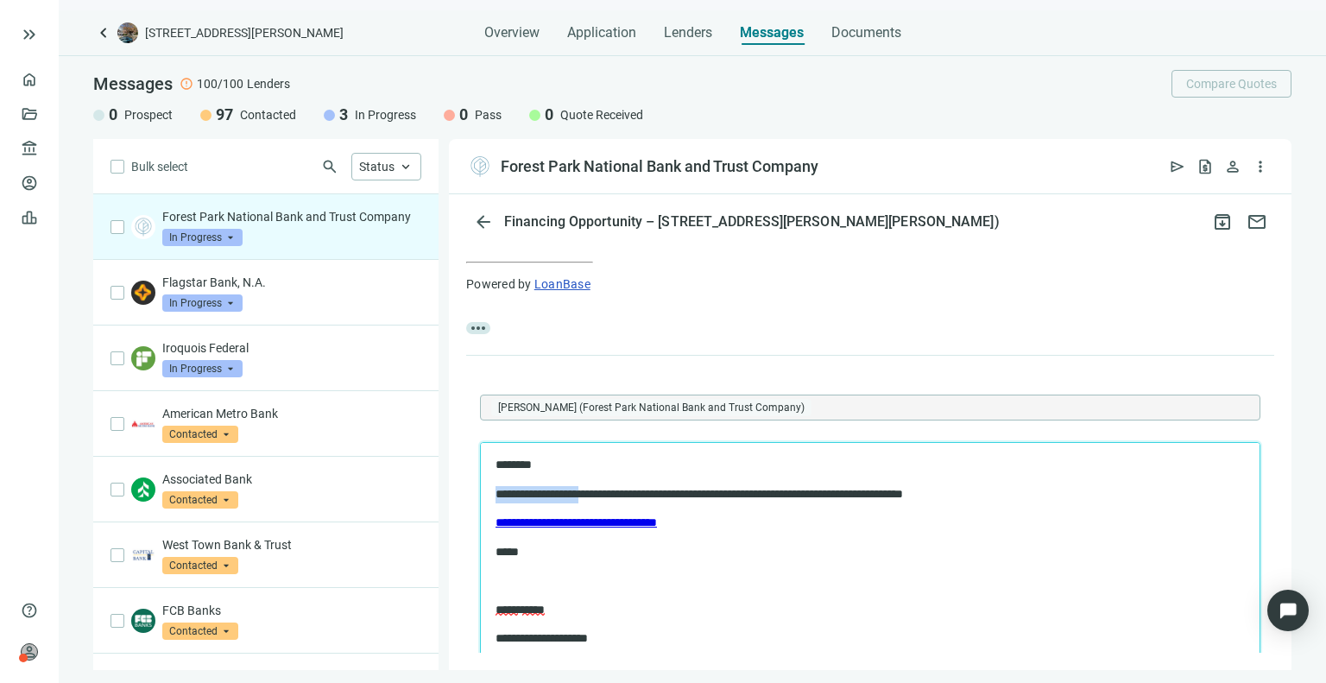
drag, startPoint x: 596, startPoint y: 495, endPoint x: 457, endPoint y: 473, distance: 140.6
click at [481, 473] on html "**********" at bounding box center [870, 611] width 779 height 339
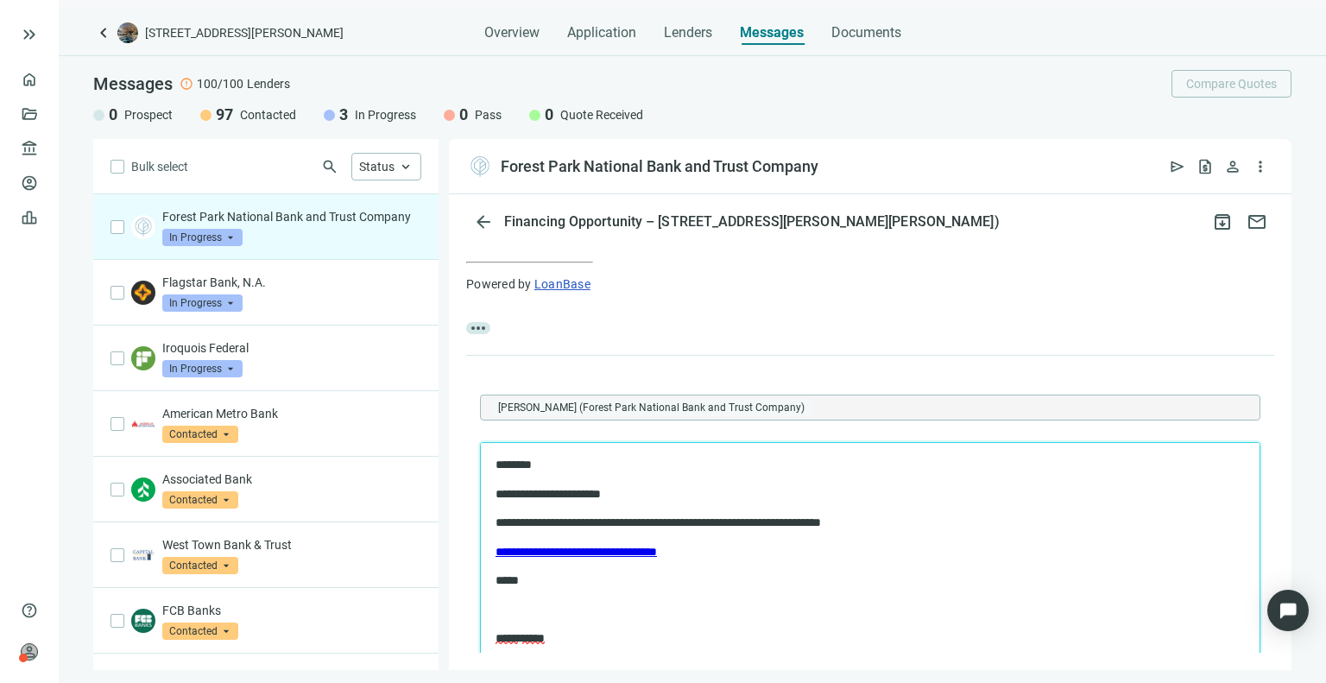
click at [657, 493] on p "**********" at bounding box center [854, 493] width 719 height 17
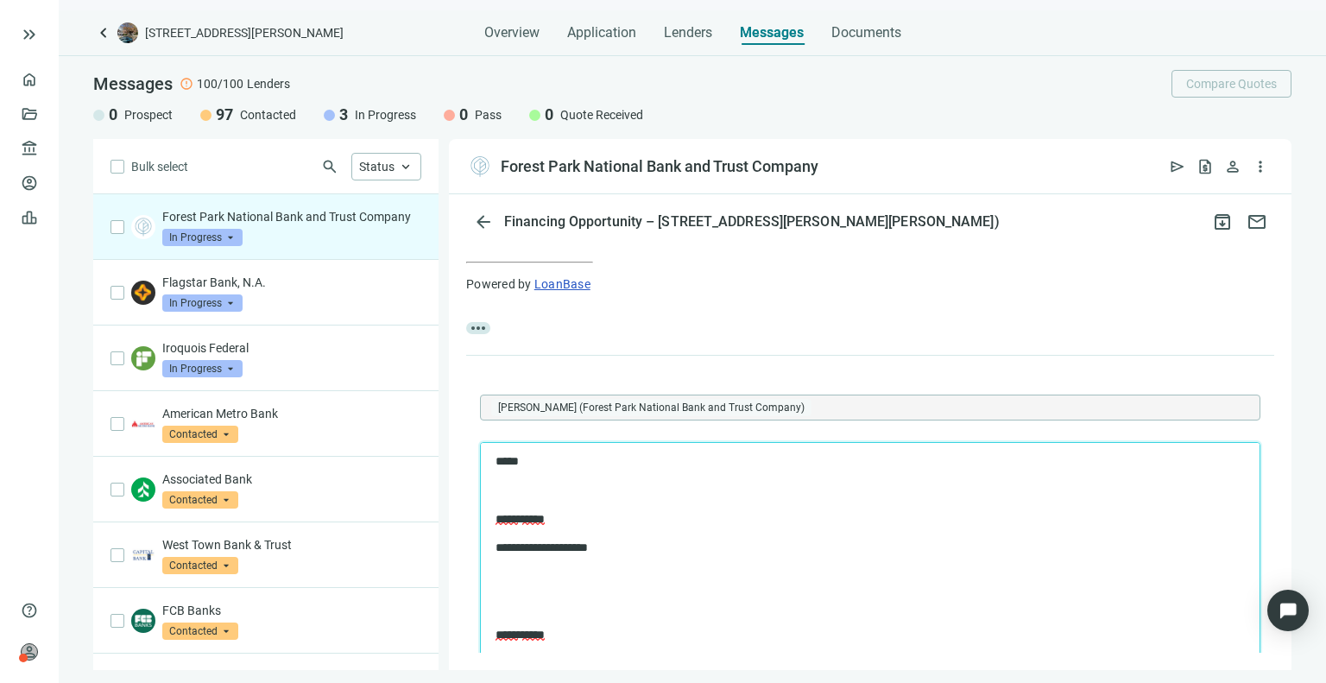
scroll to position [153, 0]
drag, startPoint x: 585, startPoint y: 661, endPoint x: 515, endPoint y: 562, distance: 121.4
click at [515, 562] on body "**********" at bounding box center [870, 487] width 751 height 369
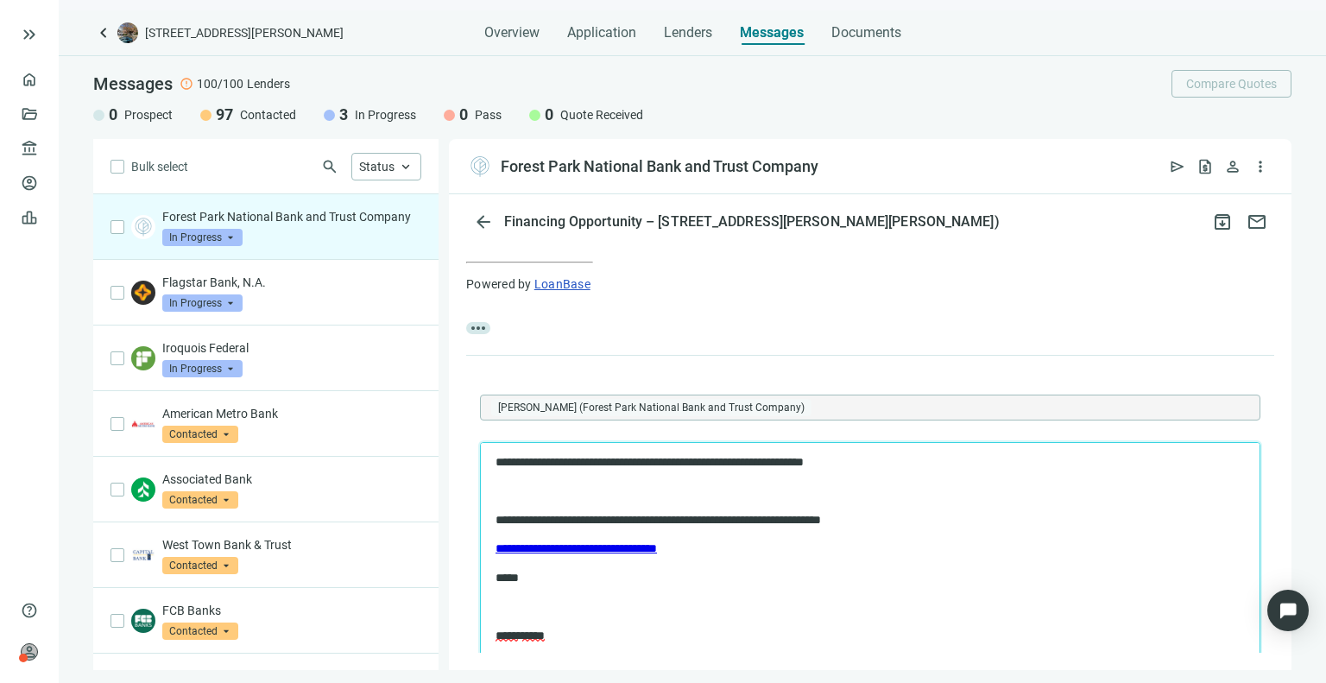
scroll to position [1940, 0]
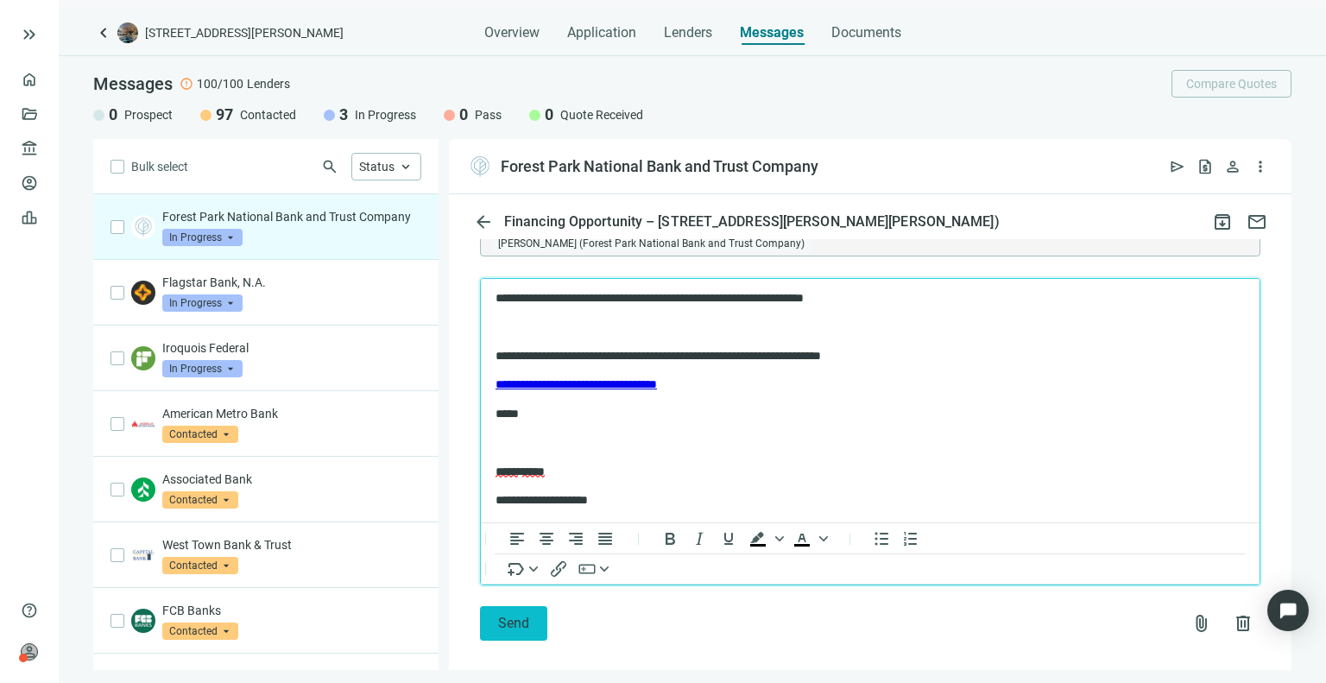
click at [516, 615] on span "Send" at bounding box center [513, 623] width 31 height 16
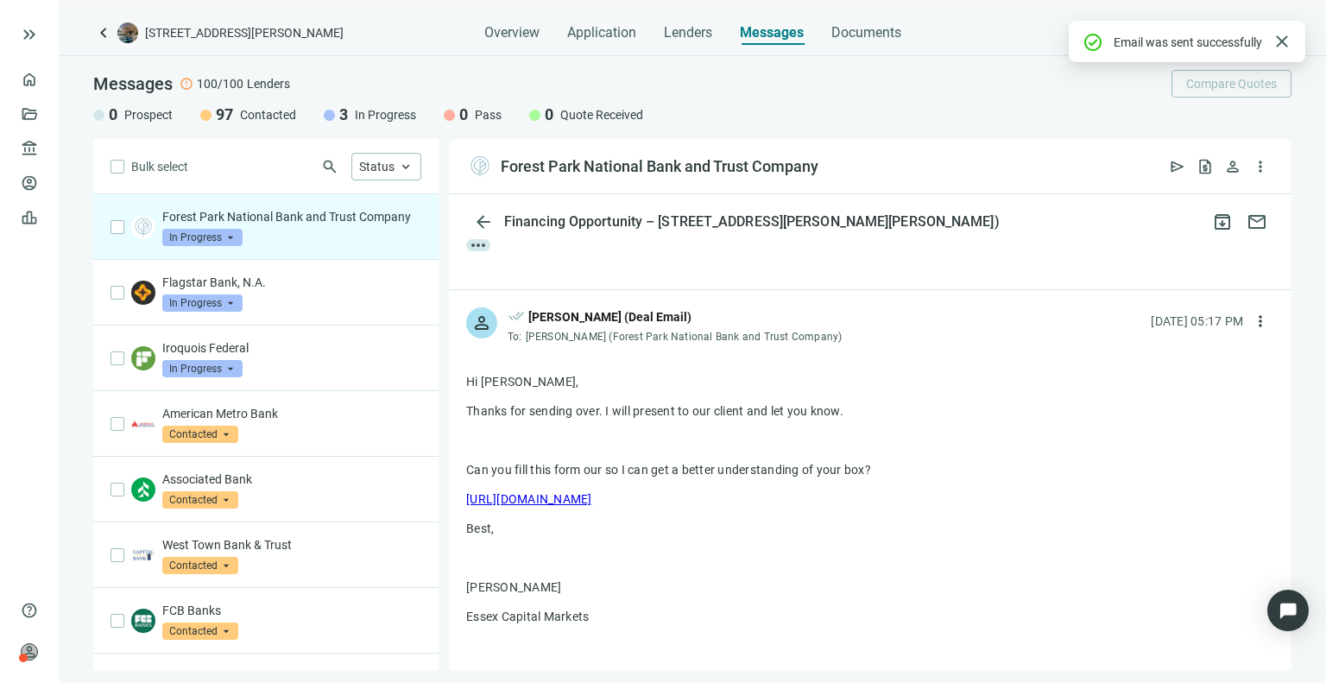
scroll to position [1849, 0]
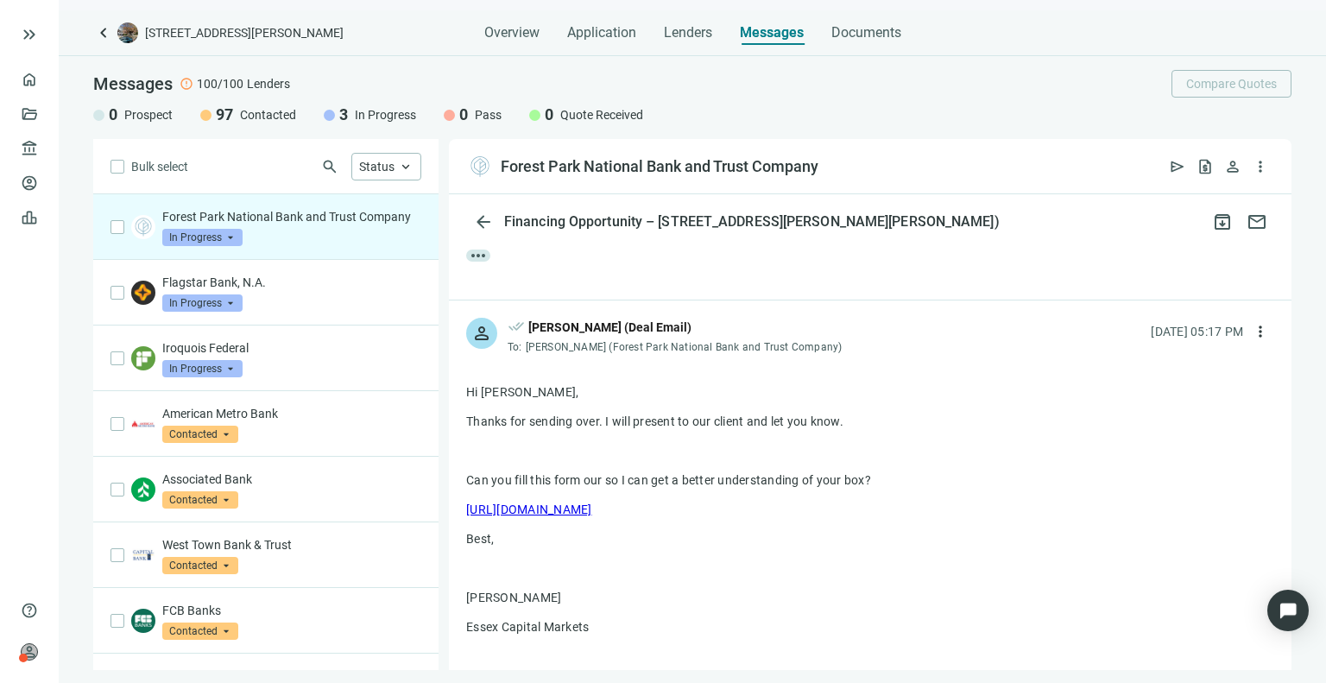
drag, startPoint x: 609, startPoint y: 491, endPoint x: 462, endPoint y: 365, distance: 193.4
click at [462, 365] on div "more_horiz reply Reply reply_all Reply all forward Forward" at bounding box center [870, 583] width 842 height 452
click at [558, 363] on div "more_horiz reply Reply reply_all Reply all forward Forward" at bounding box center [870, 583] width 842 height 452
click at [107, 34] on span "keyboard_arrow_left" at bounding box center [103, 32] width 21 height 21
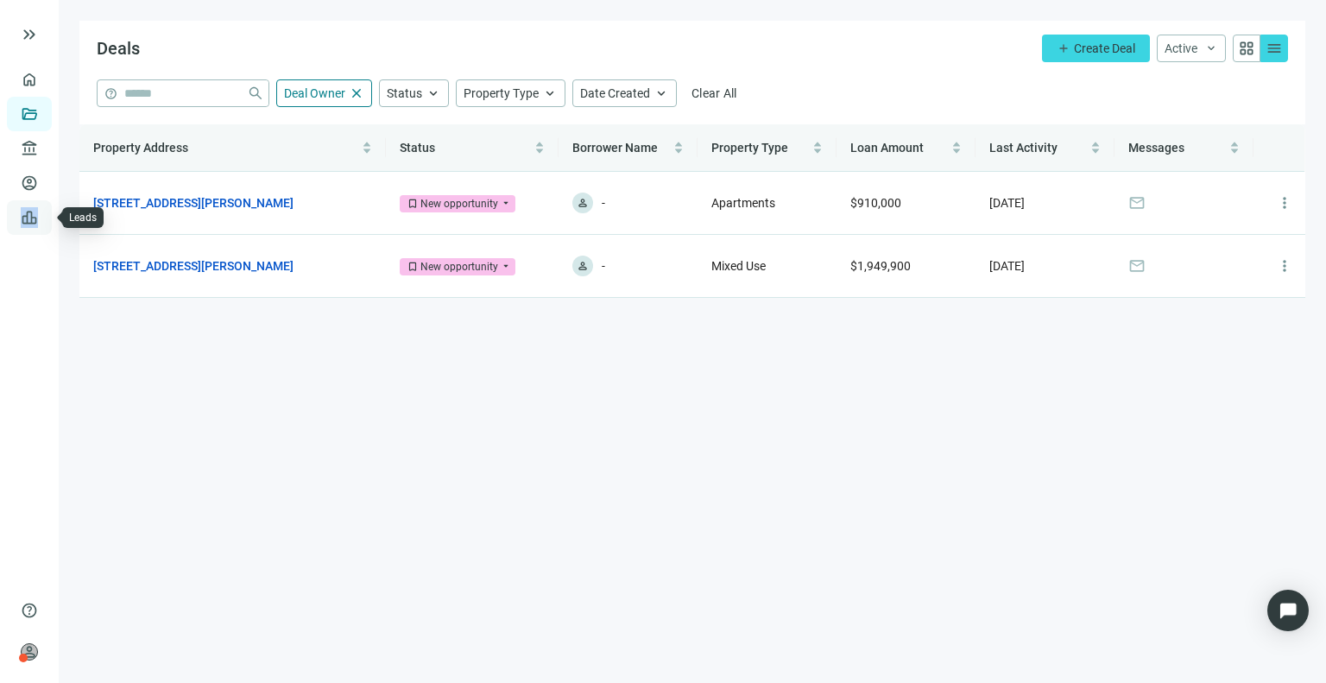
click at [43, 215] on link "Leads" at bounding box center [60, 218] width 34 height 14
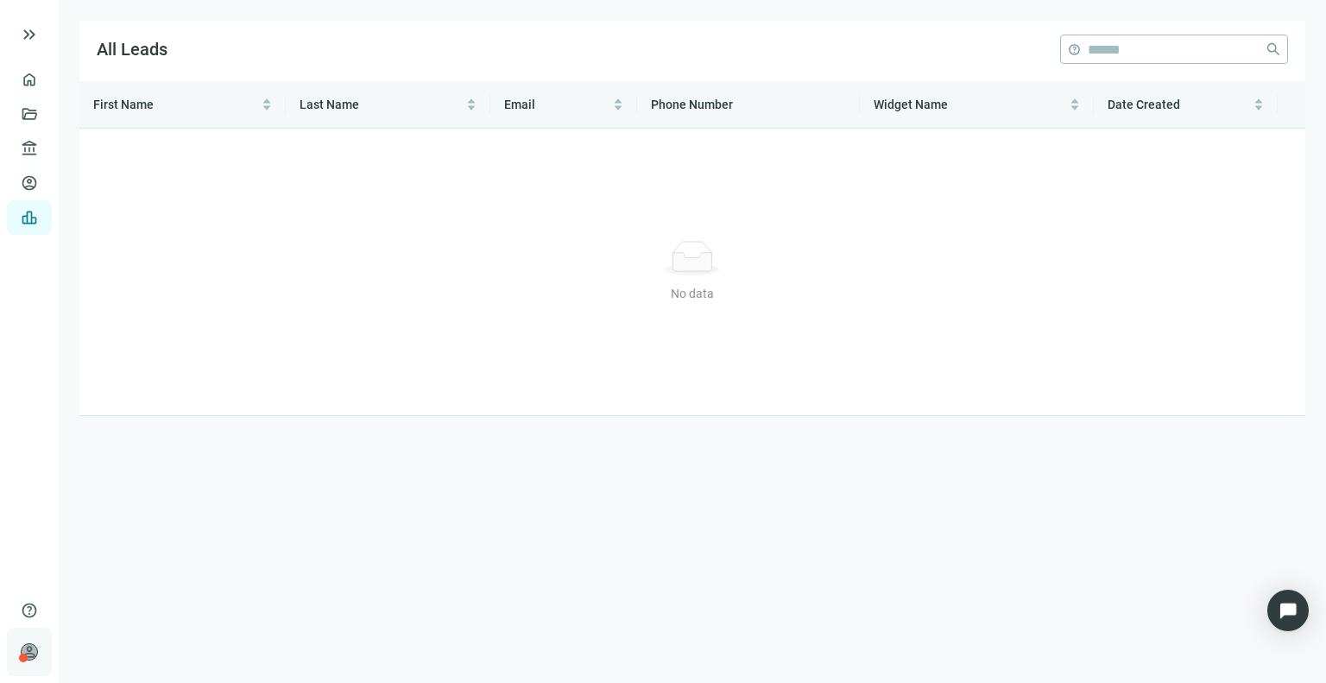
click at [34, 650] on span "person" at bounding box center [29, 651] width 17 height 17
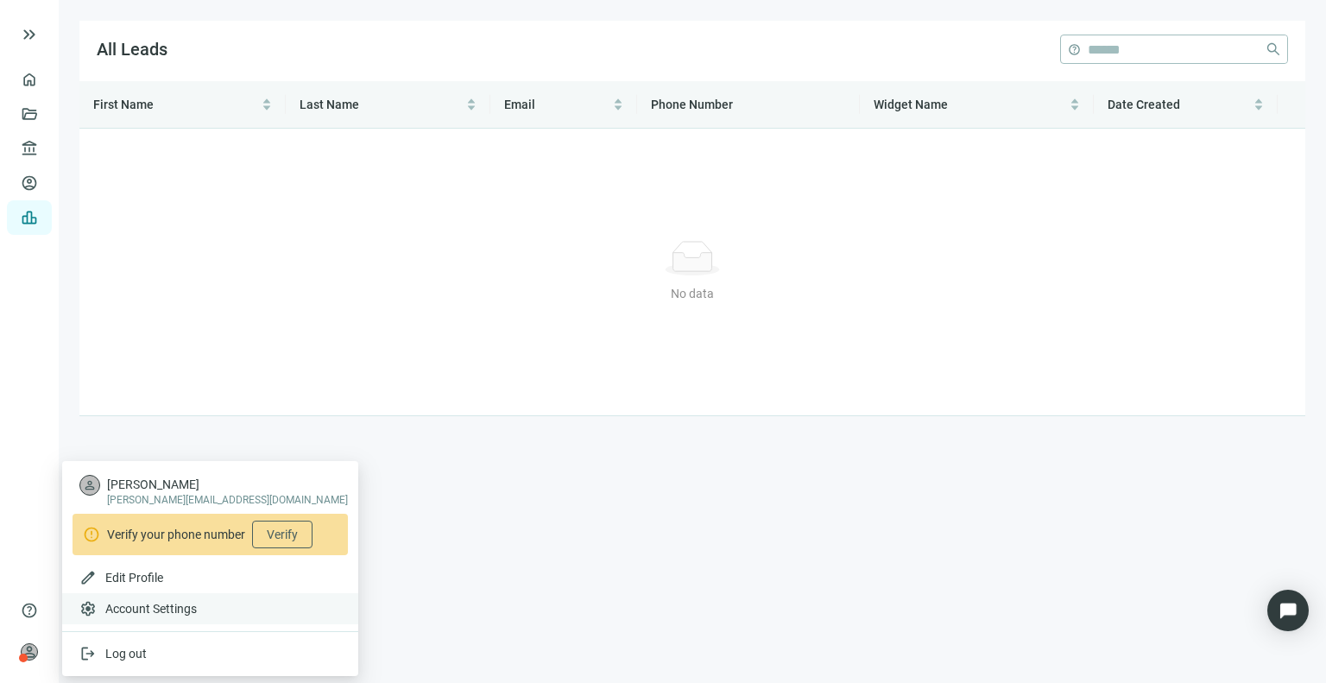
click at [148, 609] on span "Account Settings" at bounding box center [150, 608] width 91 height 17
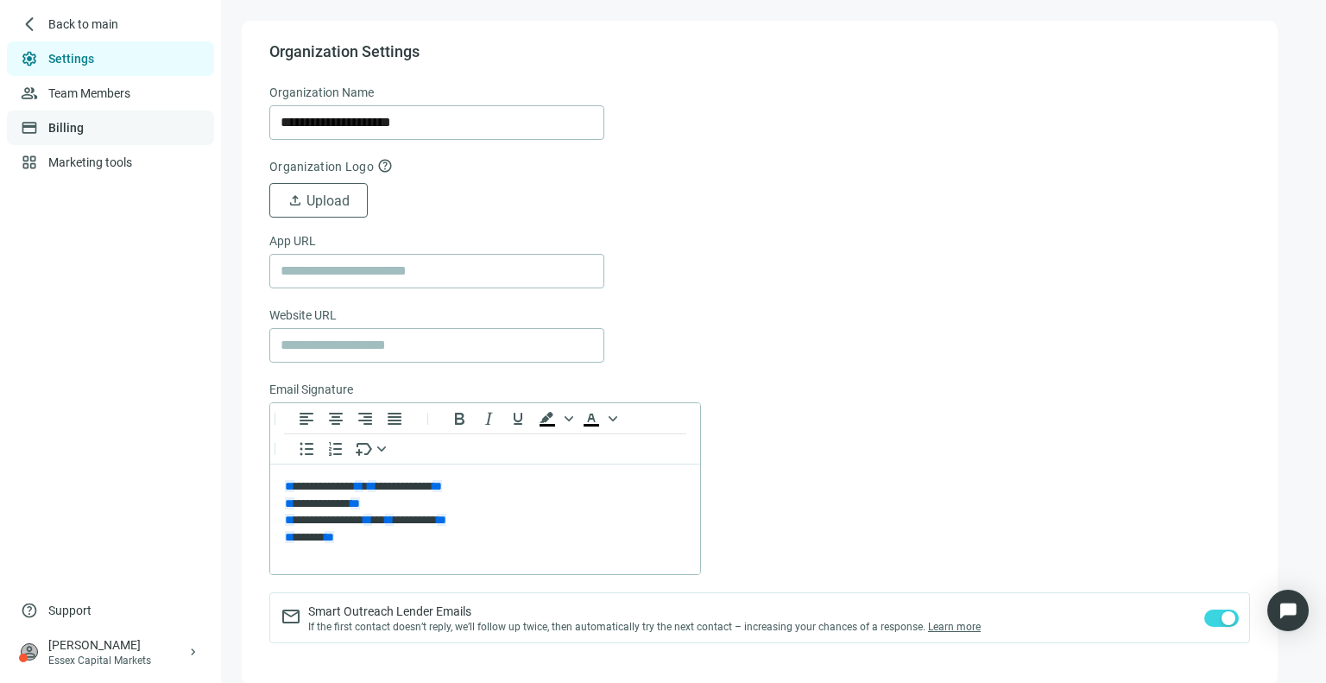
click at [84, 134] on link "Billing" at bounding box center [65, 128] width 35 height 14
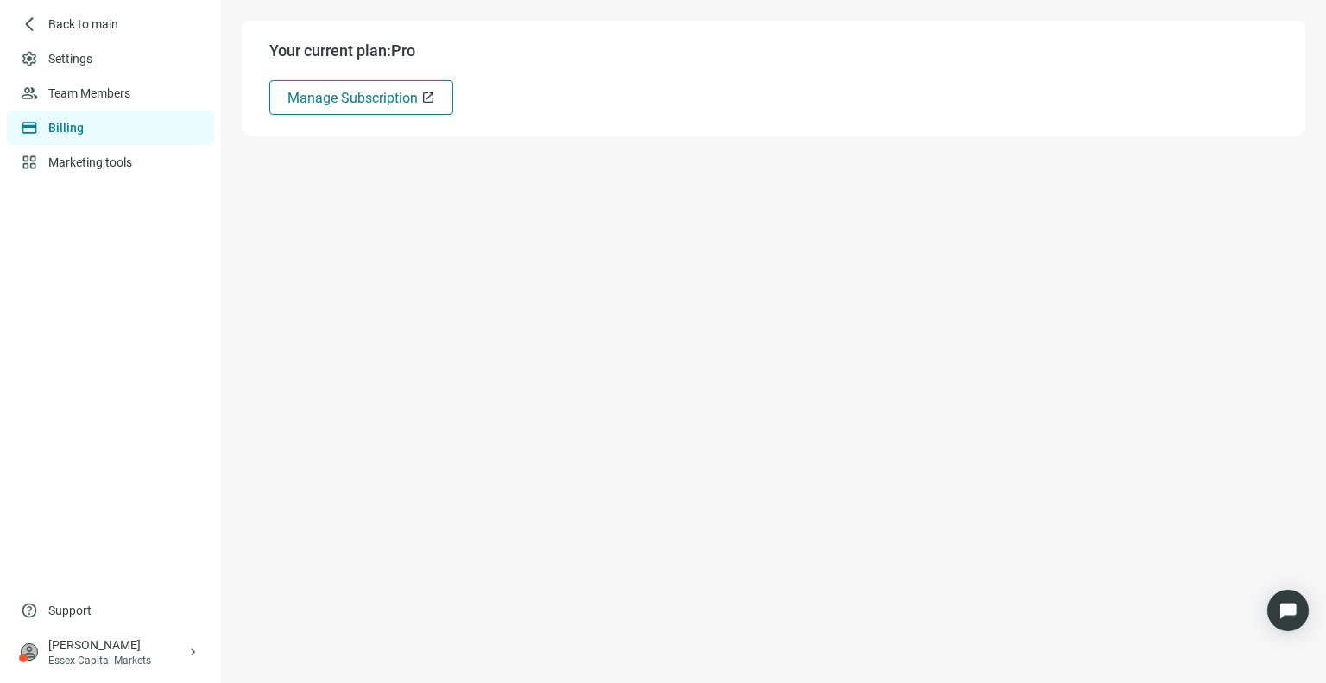
click at [372, 93] on span "Manage Subscription" at bounding box center [352, 98] width 130 height 16
